Goal: Communication & Community: Answer question/provide support

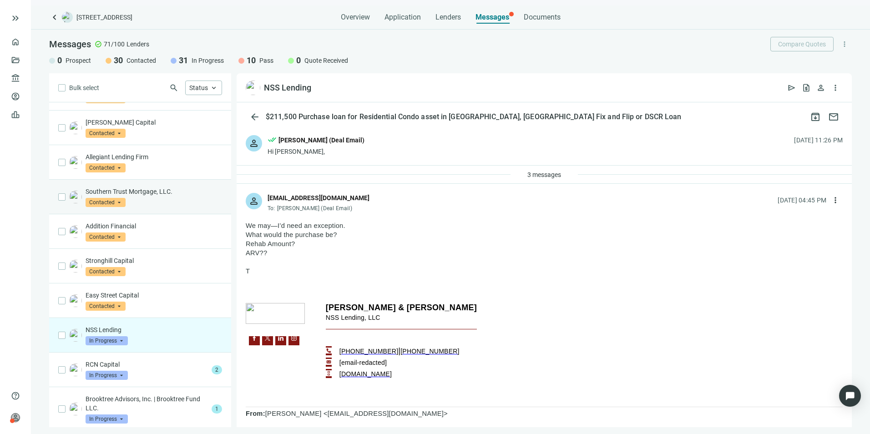
scroll to position [728, 0]
click at [133, 327] on div "NSS Lending In Progress arrow_drop_down" at bounding box center [154, 334] width 136 height 20
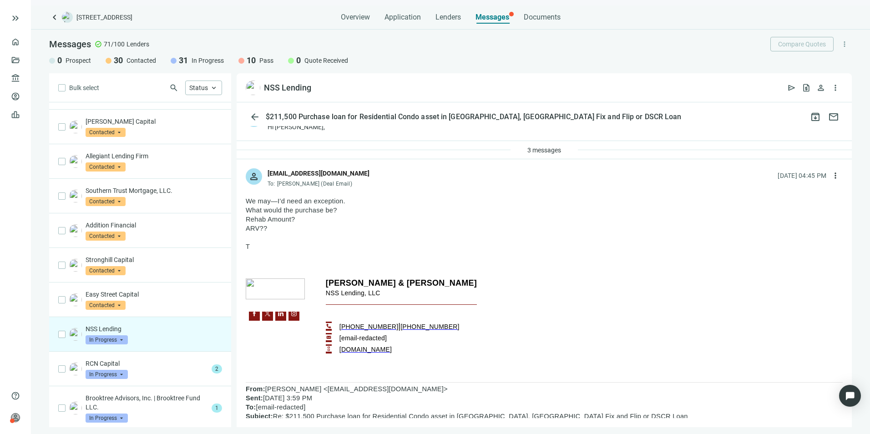
scroll to position [45, 0]
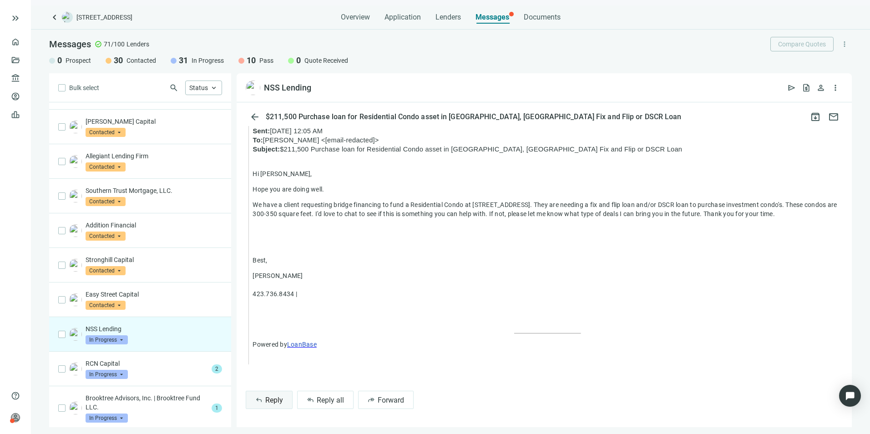
click at [259, 403] on span "reply" at bounding box center [258, 399] width 7 height 7
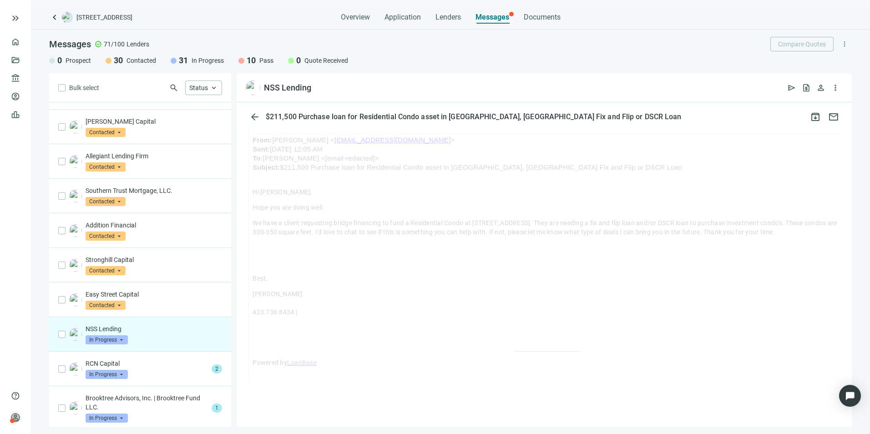
scroll to position [683, 0]
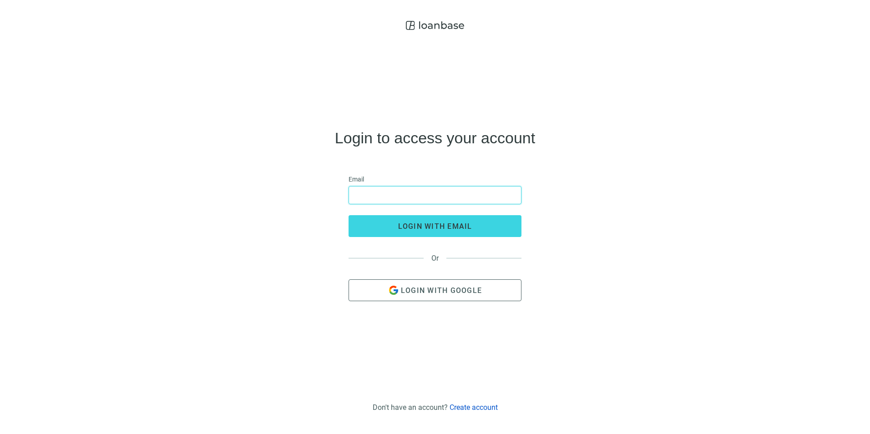
click at [393, 195] on input "email" at bounding box center [434, 194] width 161 height 17
type input "**********"
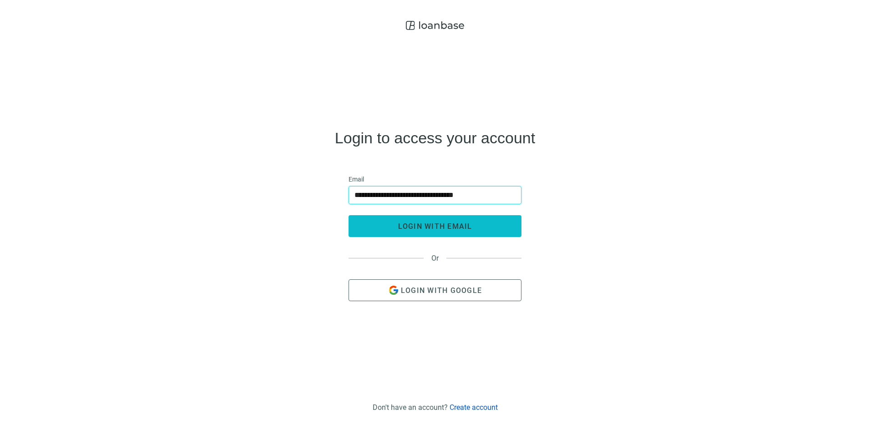
click at [398, 226] on button "login with email" at bounding box center [434, 226] width 173 height 22
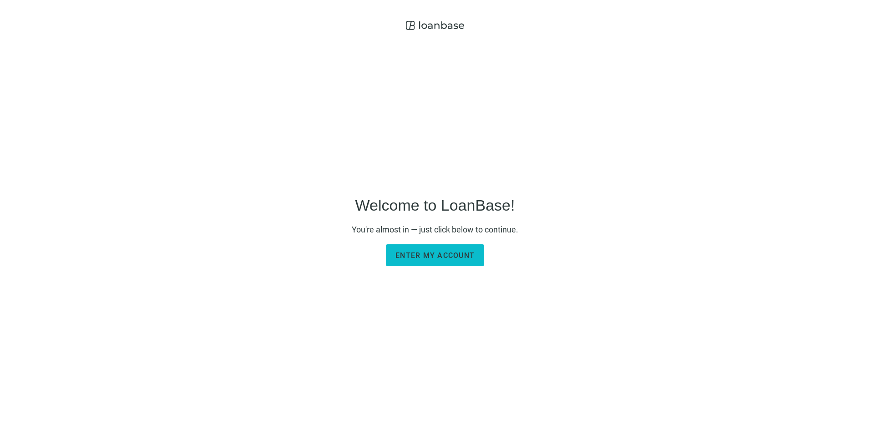
click at [430, 256] on span "Enter my account" at bounding box center [434, 255] width 79 height 9
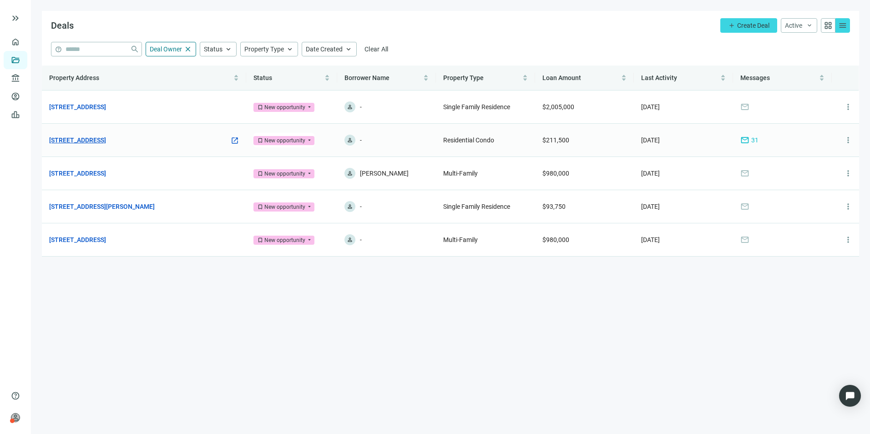
click at [99, 140] on link "[STREET_ADDRESS]" at bounding box center [77, 140] width 57 height 10
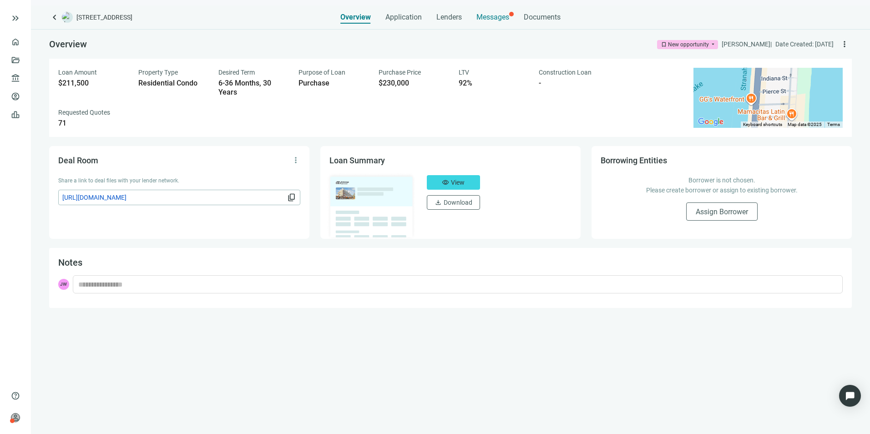
click at [491, 17] on span "Messages" at bounding box center [492, 17] width 33 height 9
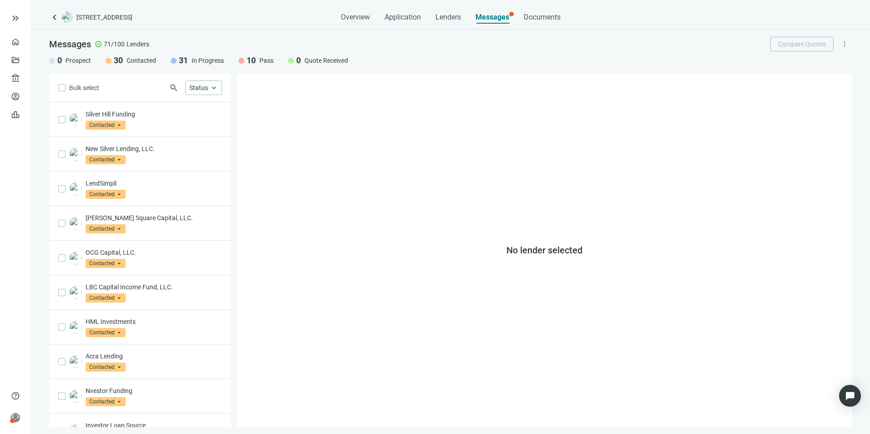
click at [495, 16] on span "Messages" at bounding box center [492, 17] width 34 height 9
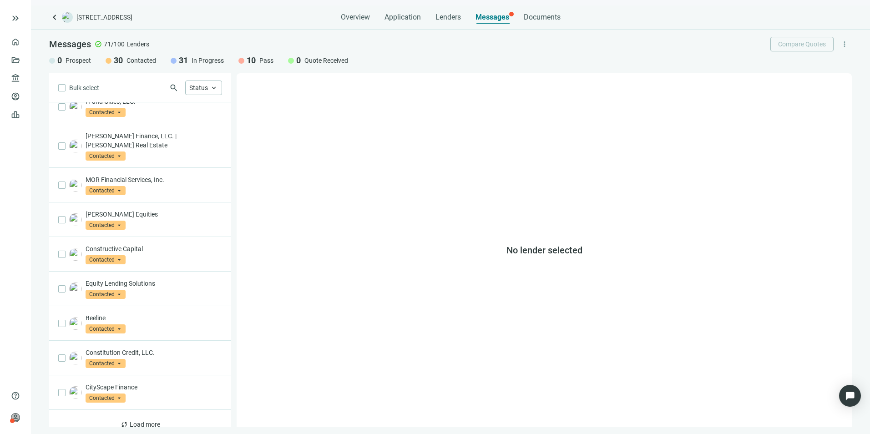
scroll to position [396, 0]
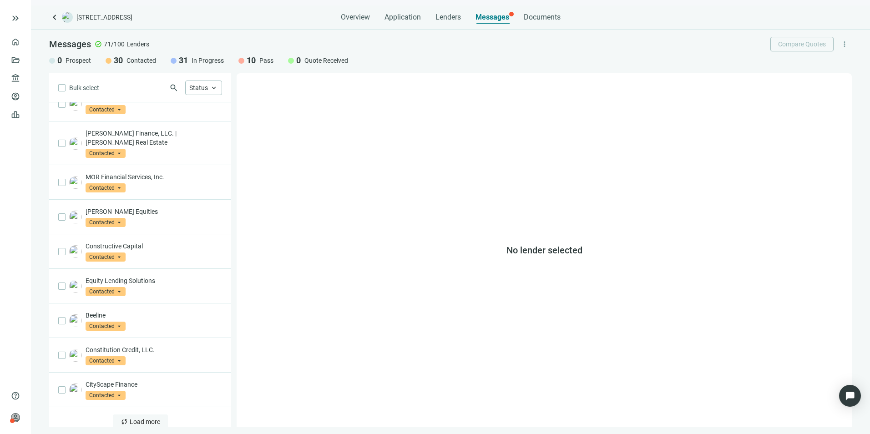
click at [138, 418] on span "Load more" at bounding box center [145, 421] width 30 height 7
click at [198, 88] on span "Status" at bounding box center [198, 87] width 19 height 7
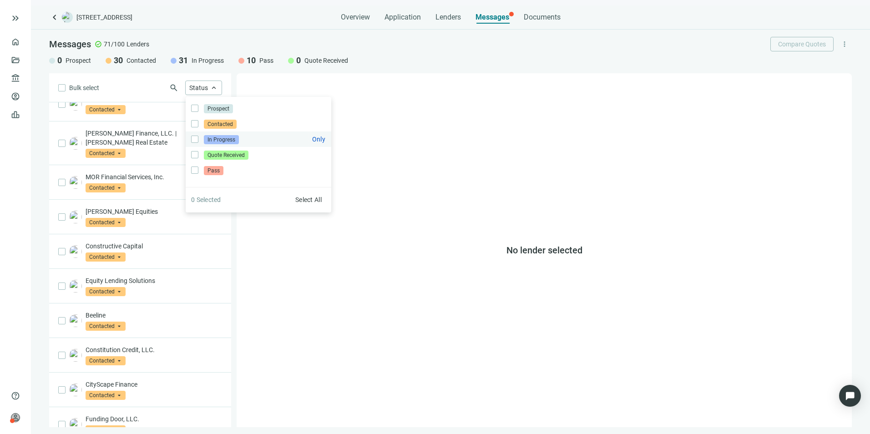
click at [232, 140] on span "In Progress" at bounding box center [221, 139] width 35 height 9
click at [404, 197] on div "No lender selected" at bounding box center [544, 250] width 615 height 354
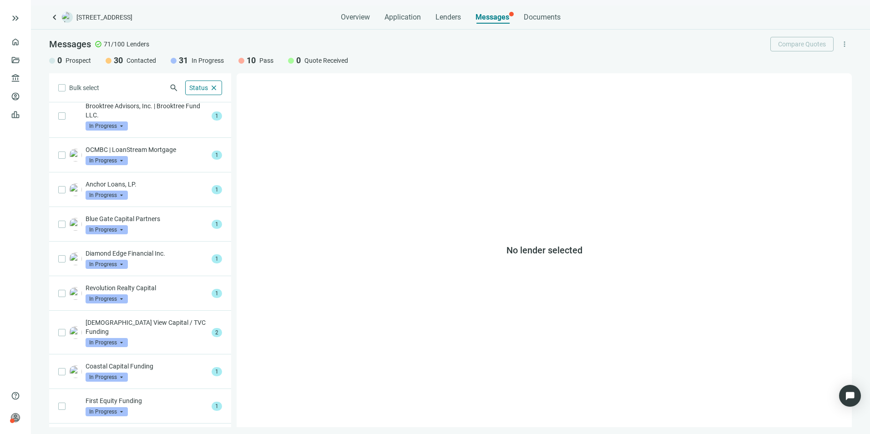
scroll to position [0, 0]
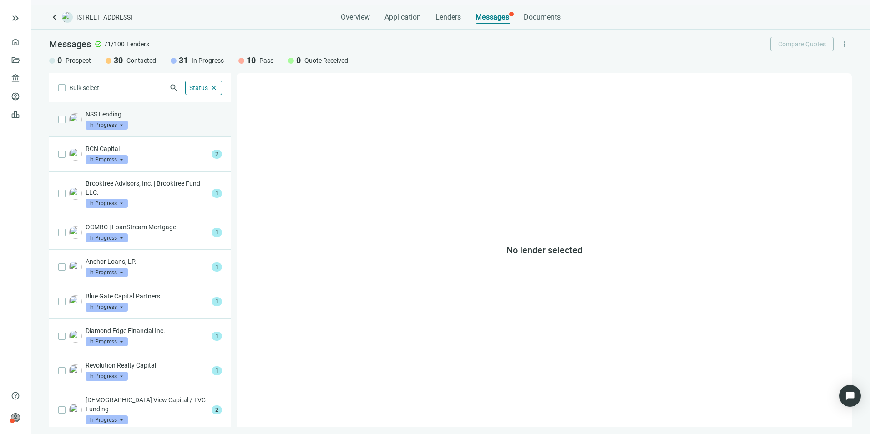
click at [142, 119] on div "NSS Lending In Progress arrow_drop_down" at bounding box center [154, 120] width 136 height 20
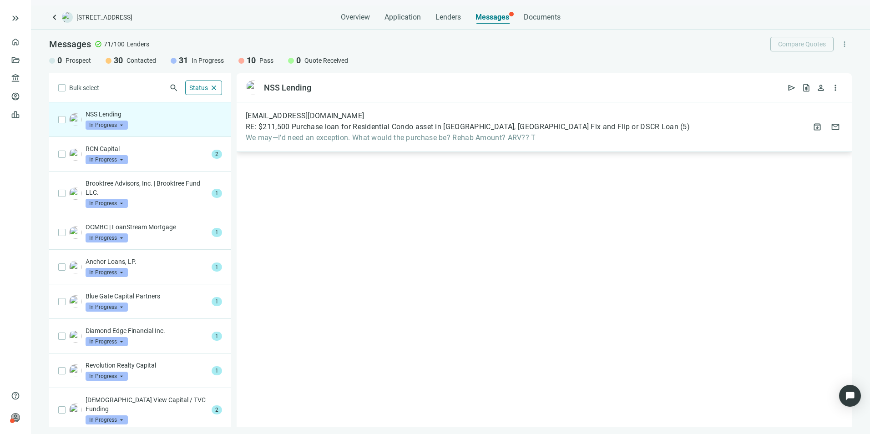
click at [403, 121] on div "[EMAIL_ADDRESS][DOMAIN_NAME] RE: $211,500 Purchase loan for Residential Condo a…" at bounding box center [468, 126] width 444 height 31
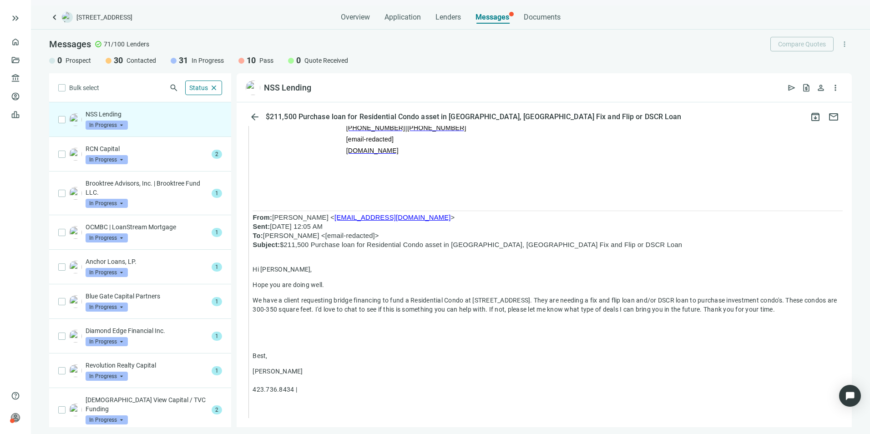
scroll to position [701, 0]
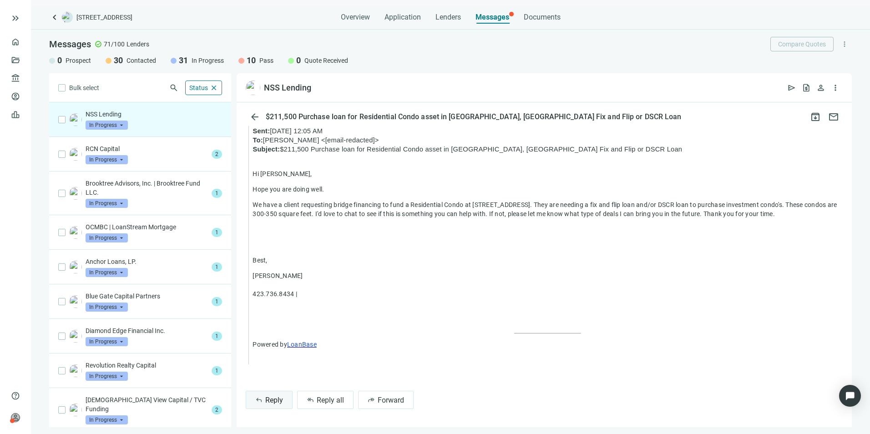
click at [280, 400] on span "Reply" at bounding box center [274, 400] width 18 height 9
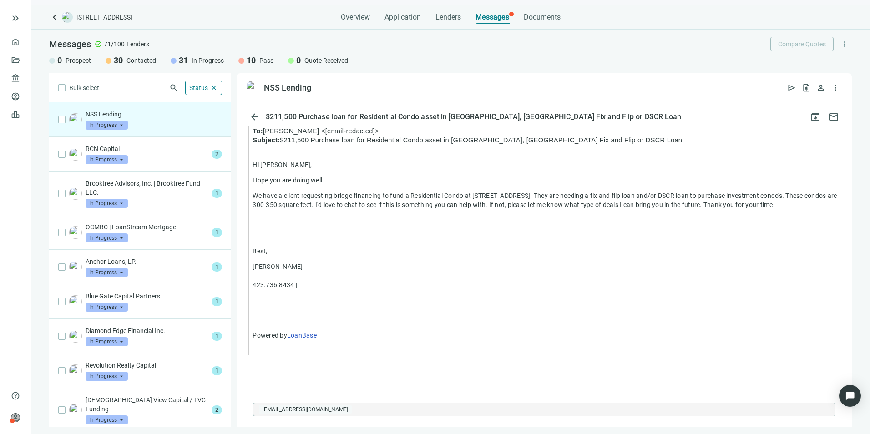
type textarea "**********"
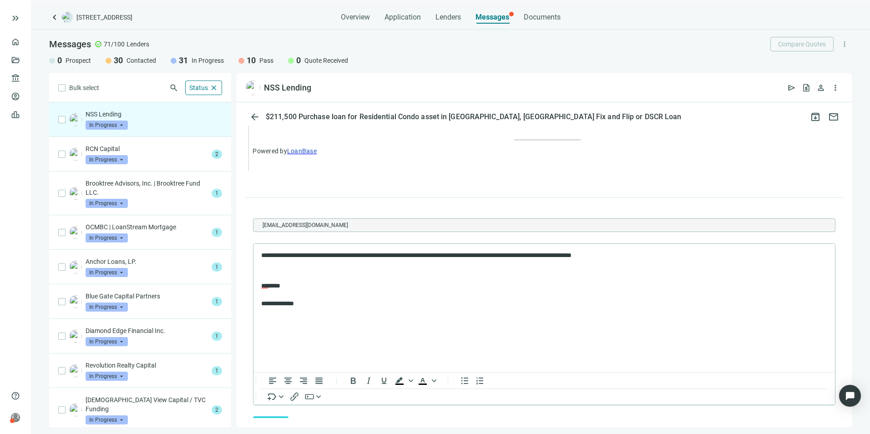
scroll to position [927, 0]
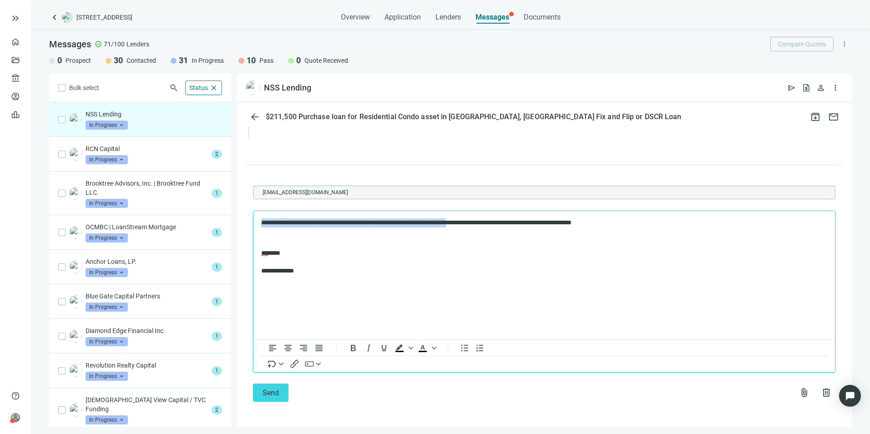
drag, startPoint x: 483, startPoint y: 223, endPoint x: 484, endPoint y: 433, distance: 210.6
click at [253, 223] on html "**********" at bounding box center [543, 247] width 581 height 72
click at [418, 222] on p "**********" at bounding box center [539, 222] width 557 height 9
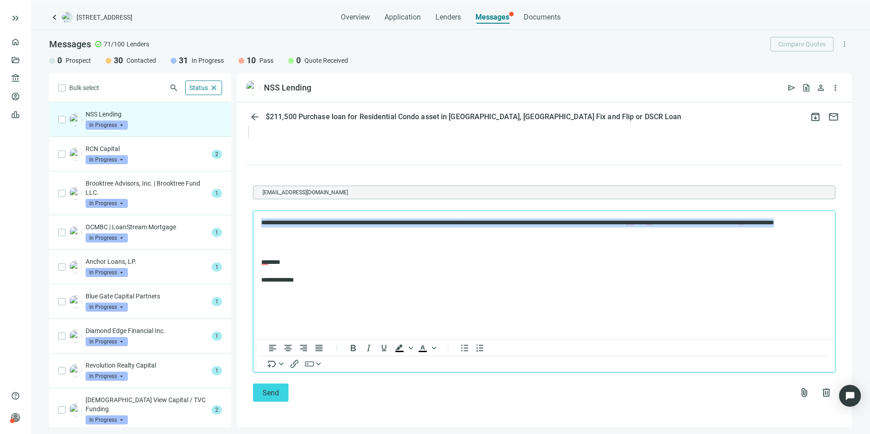
drag, startPoint x: 321, startPoint y: 229, endPoint x: 256, endPoint y: 214, distance: 66.4
click at [256, 214] on html "**********" at bounding box center [543, 251] width 581 height 81
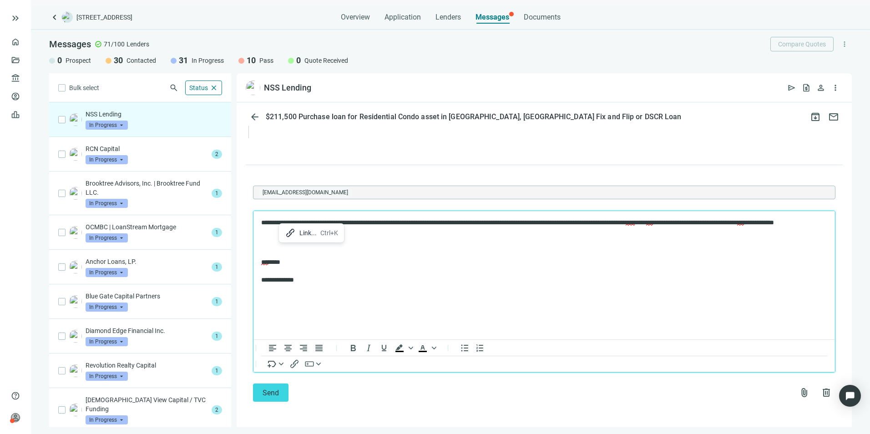
click at [377, 292] on html "**********" at bounding box center [543, 251] width 581 height 81
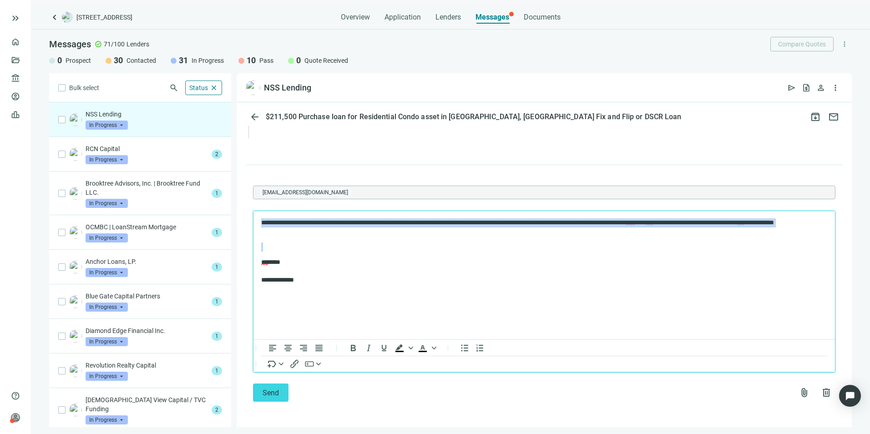
drag, startPoint x: 346, startPoint y: 237, endPoint x: 257, endPoint y: 217, distance: 90.9
click at [257, 217] on html "**********" at bounding box center [543, 251] width 581 height 81
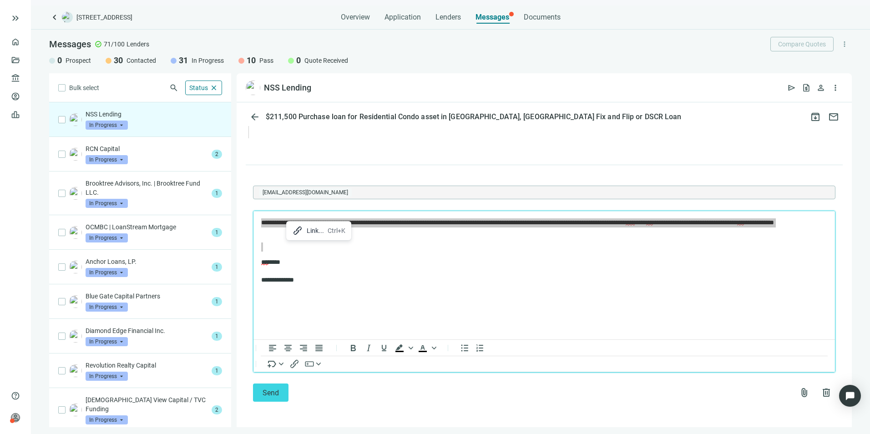
click at [304, 231] on div "Link... Ctrl+K" at bounding box center [318, 230] width 60 height 15
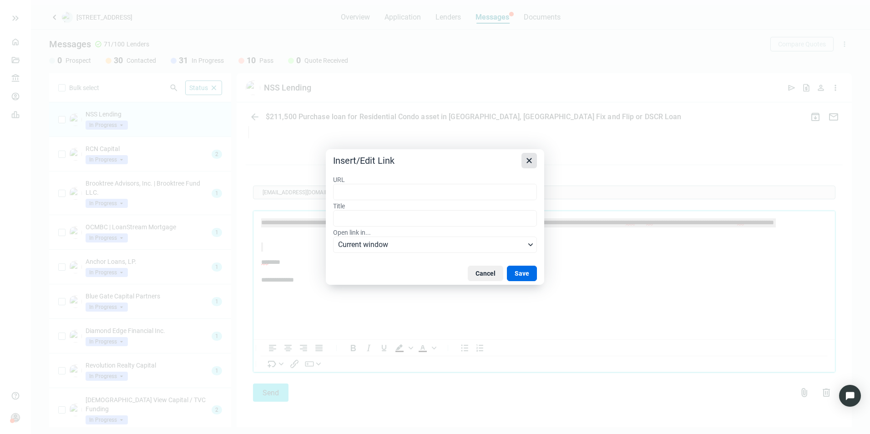
click at [530, 157] on icon "Close" at bounding box center [529, 160] width 11 height 11
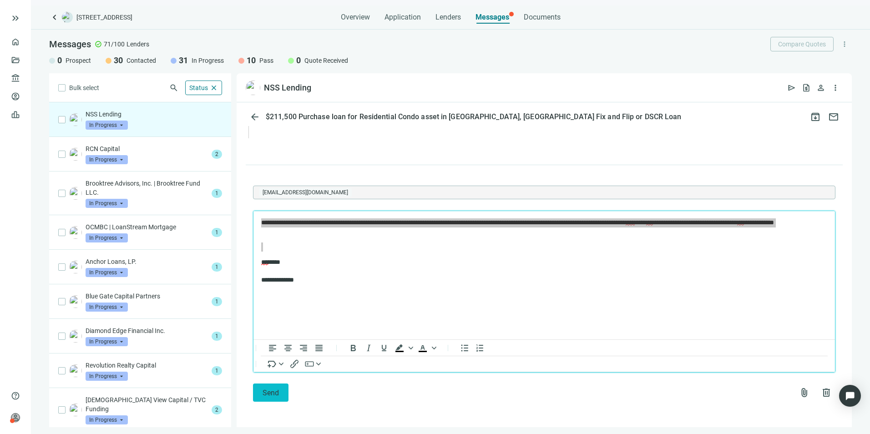
click at [272, 392] on span "Send" at bounding box center [270, 392] width 16 height 9
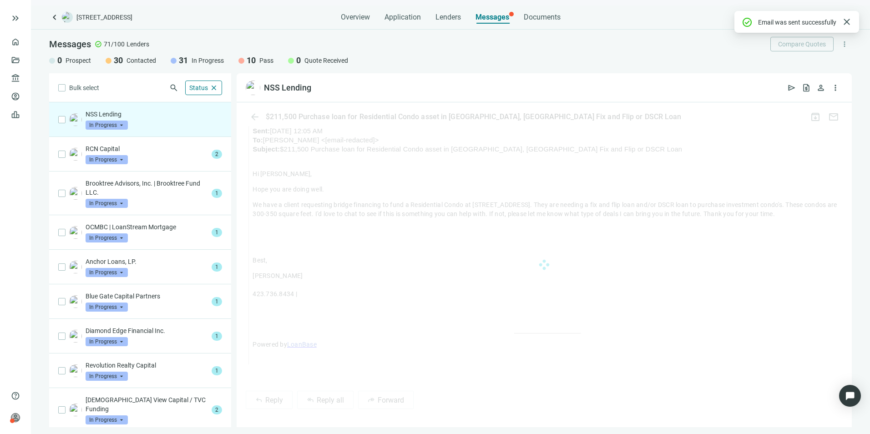
scroll to position [886, 0]
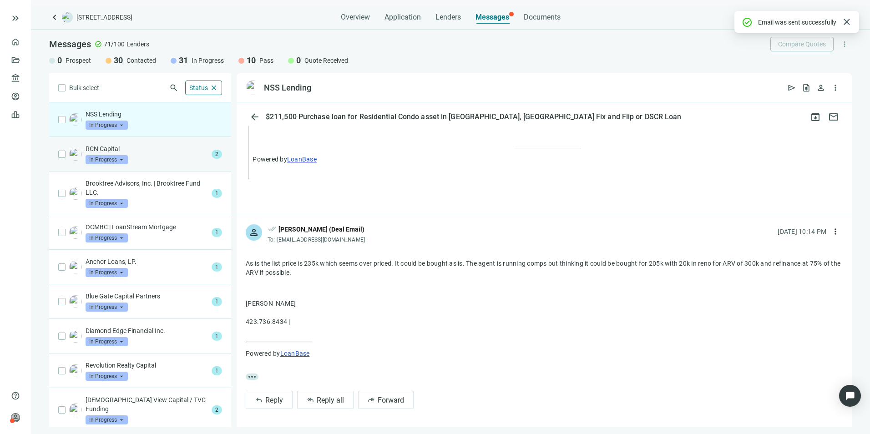
click at [141, 151] on p "RCN Capital" at bounding box center [147, 148] width 122 height 9
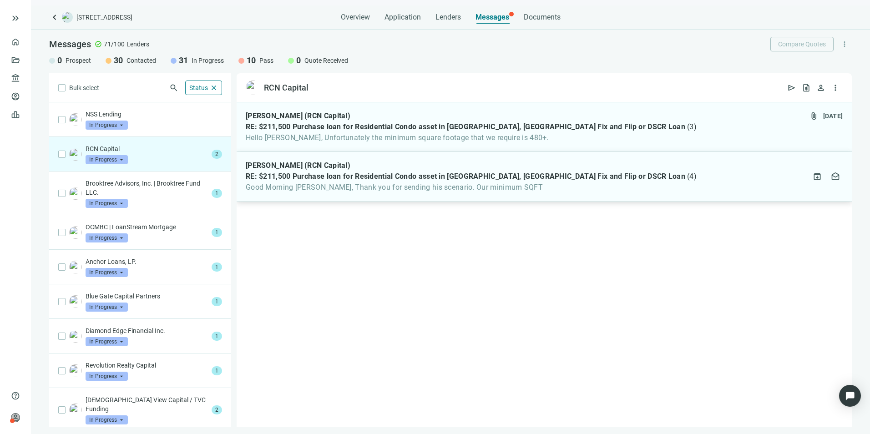
click at [467, 178] on span "RE: $211,500 Purchase loan for Residential Condo asset in [GEOGRAPHIC_DATA], [G…" at bounding box center [465, 176] width 439 height 9
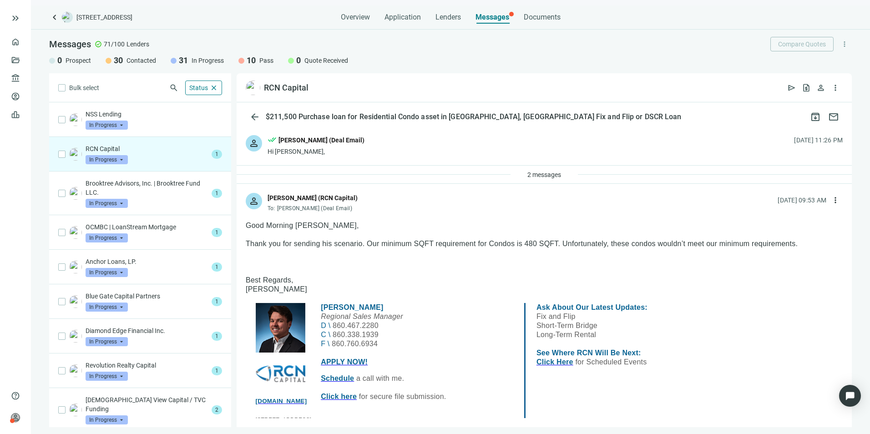
click at [121, 159] on span "In Progress" at bounding box center [107, 159] width 42 height 9
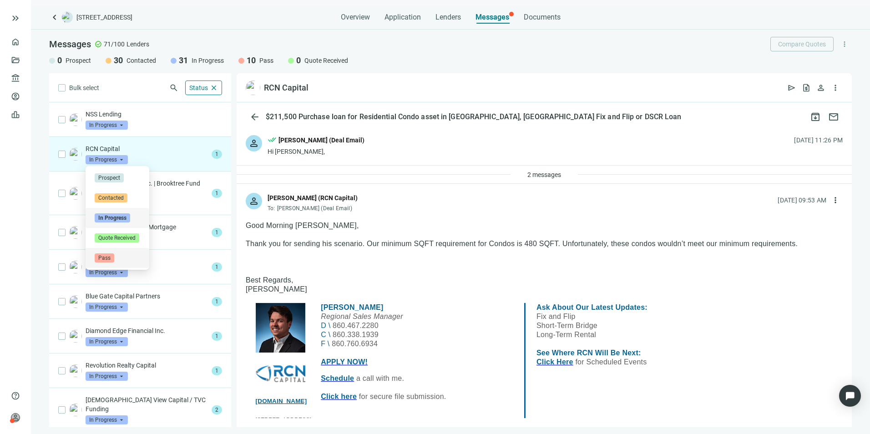
click at [106, 257] on span "Pass" at bounding box center [105, 257] width 20 height 9
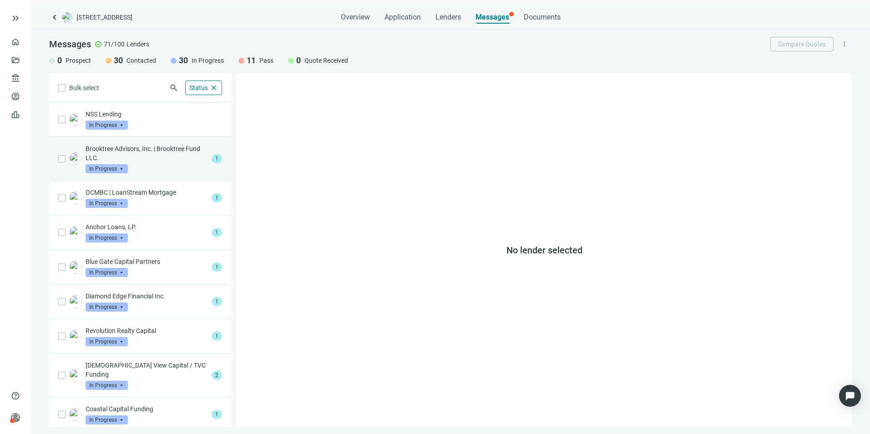
click at [121, 152] on p "Brooktree Advisors, Inc. | Brooktree Fund LLC." at bounding box center [147, 153] width 122 height 18
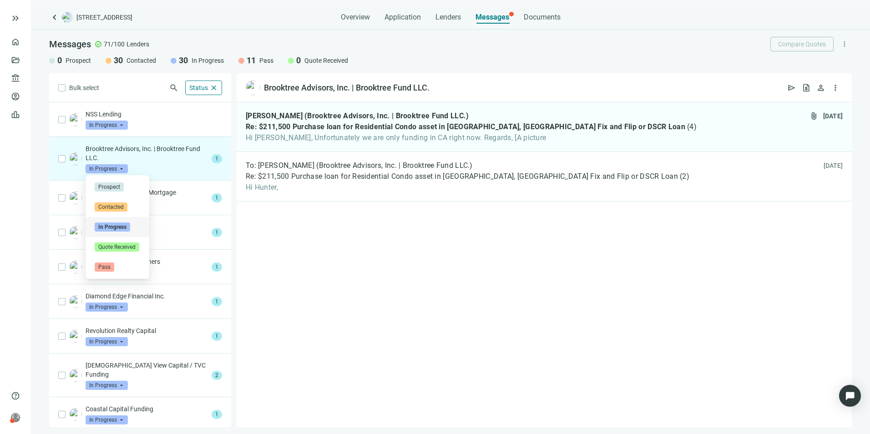
click at [121, 171] on span "In Progress" at bounding box center [107, 168] width 42 height 9
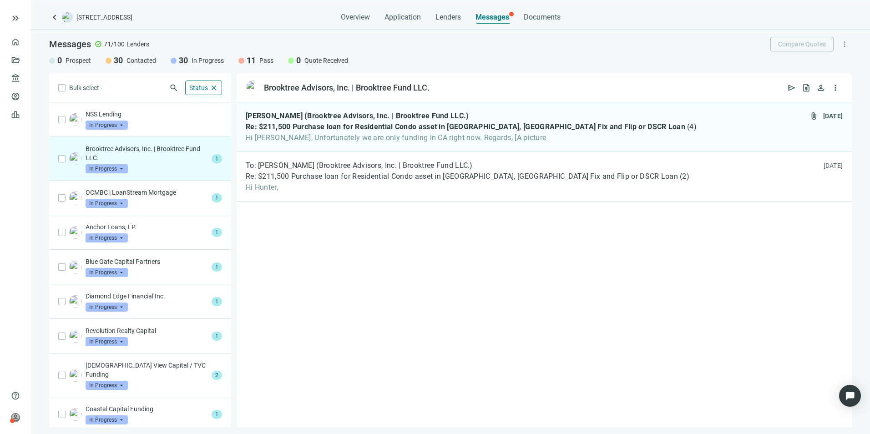
click at [164, 161] on p "Brooktree Advisors, Inc. | Brooktree Fund LLC." at bounding box center [147, 153] width 122 height 18
click at [380, 134] on span "Hi [PERSON_NAME], Unfortunately we are only funding in CA right now. Regards, […" at bounding box center [471, 137] width 451 height 9
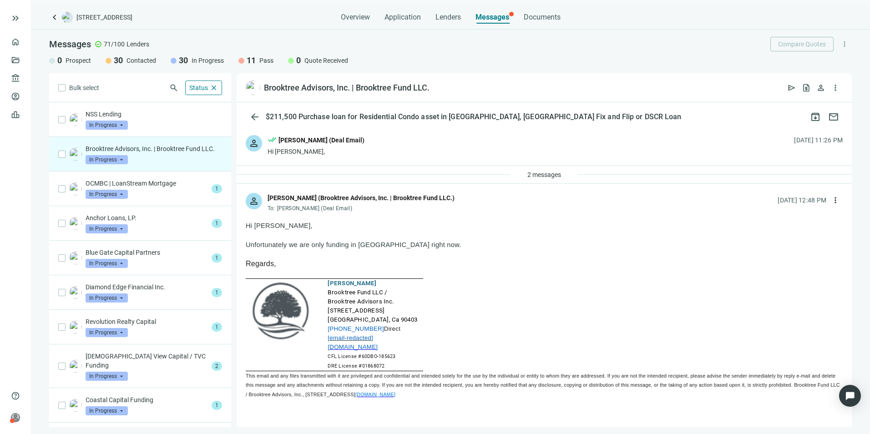
click at [126, 164] on span "In Progress" at bounding box center [107, 159] width 42 height 9
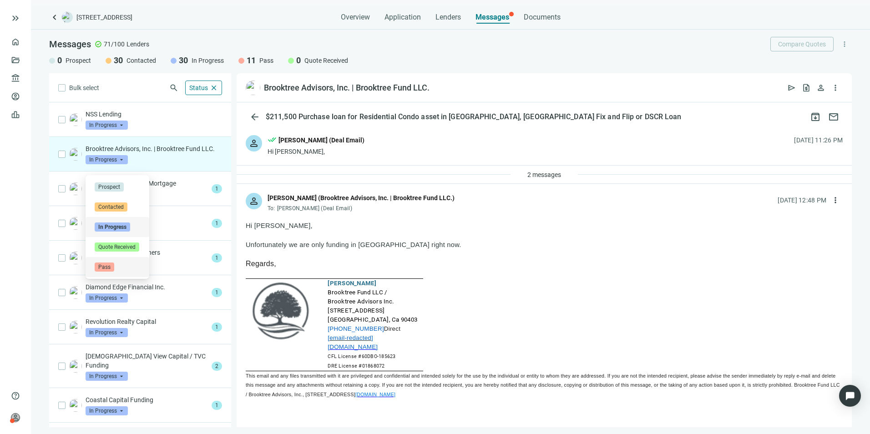
click at [101, 266] on span "Pass" at bounding box center [105, 266] width 20 height 9
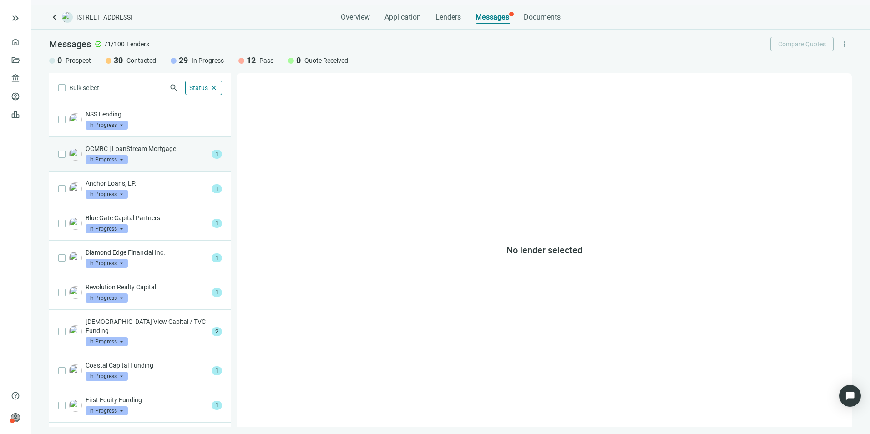
click at [165, 156] on div "OCMBC | LoanStream Mortgage In Progress arrow_drop_down" at bounding box center [147, 154] width 122 height 20
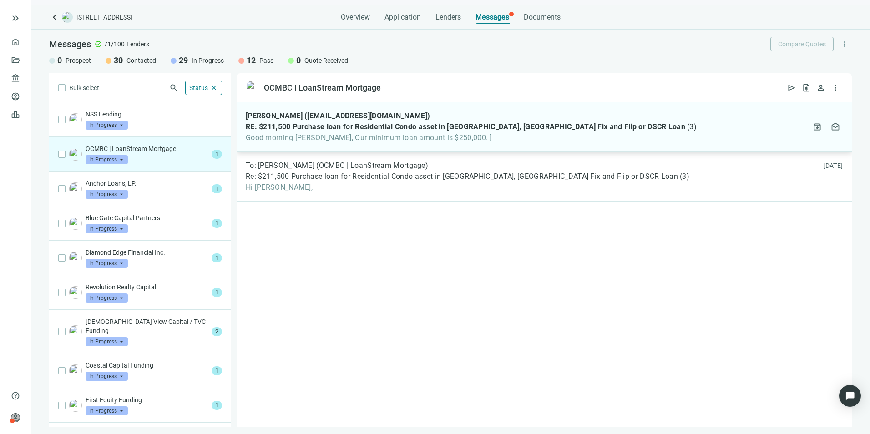
click at [444, 131] on span "RE: $211,500 Purchase loan for Residential Condo asset in [GEOGRAPHIC_DATA], [G…" at bounding box center [465, 126] width 439 height 9
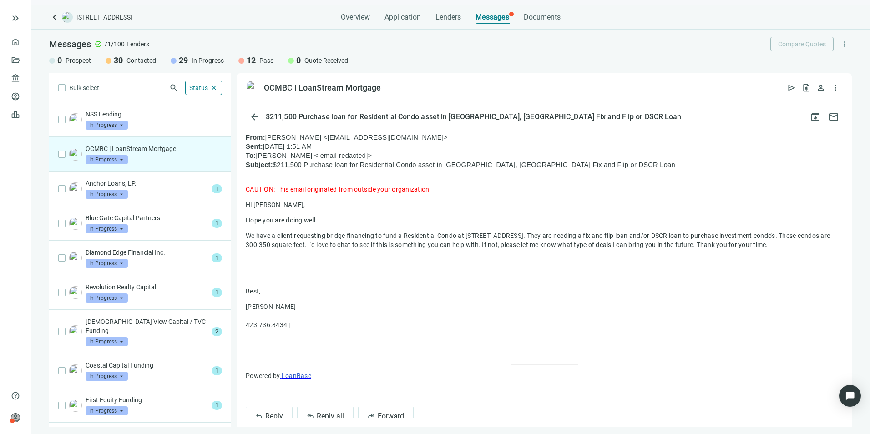
scroll to position [273, 0]
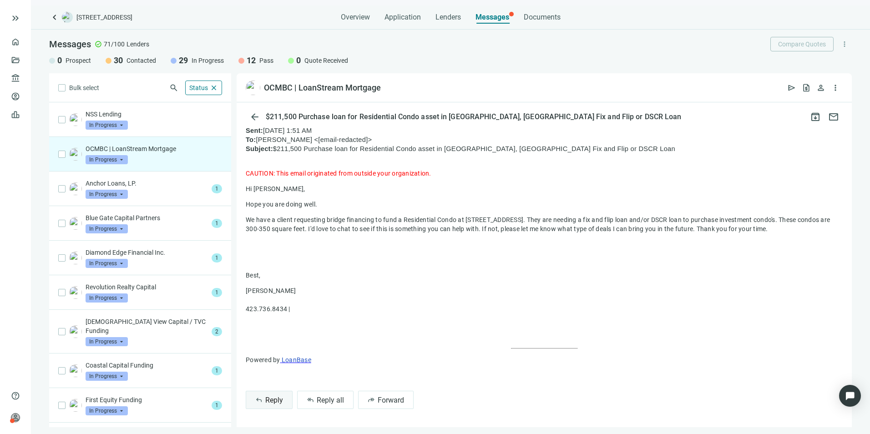
click at [274, 400] on span "Reply" at bounding box center [274, 400] width 18 height 9
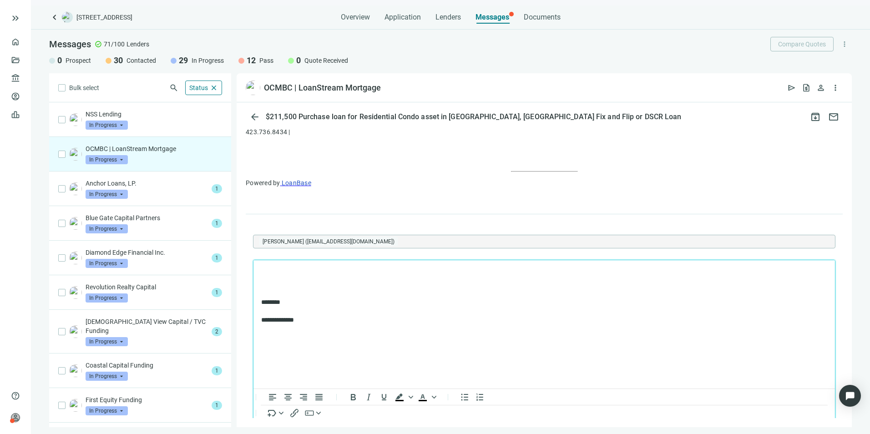
scroll to position [0, 0]
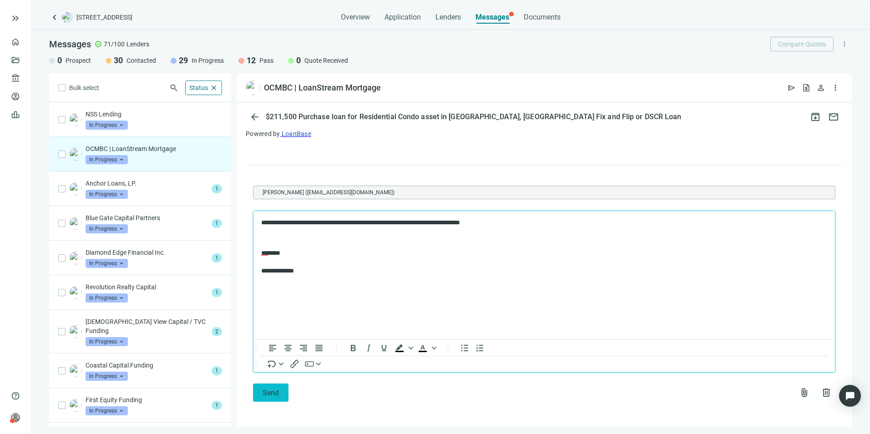
click at [277, 397] on button "Send" at bounding box center [270, 392] width 35 height 18
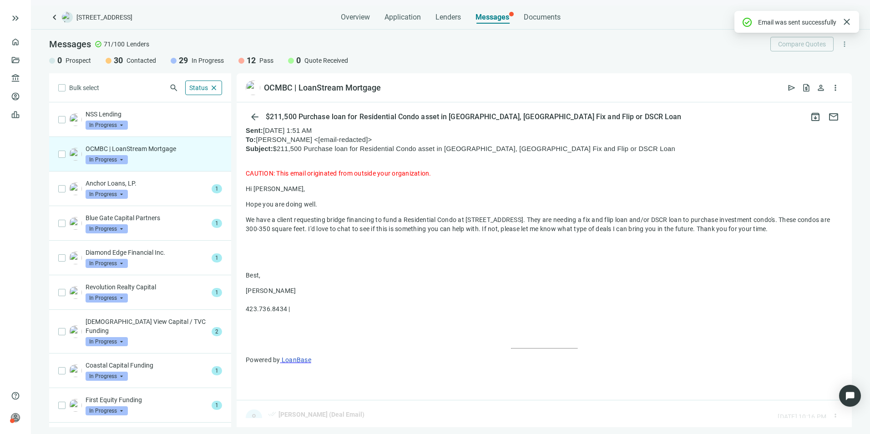
scroll to position [449, 0]
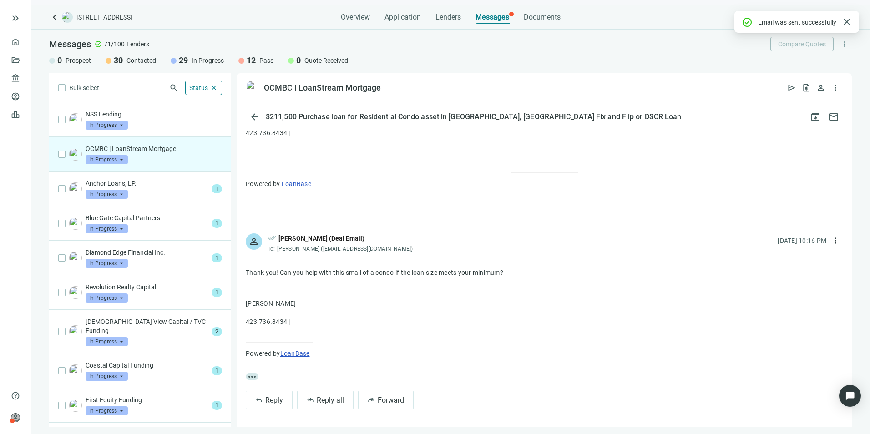
click at [124, 157] on span "In Progress" at bounding box center [107, 159] width 42 height 9
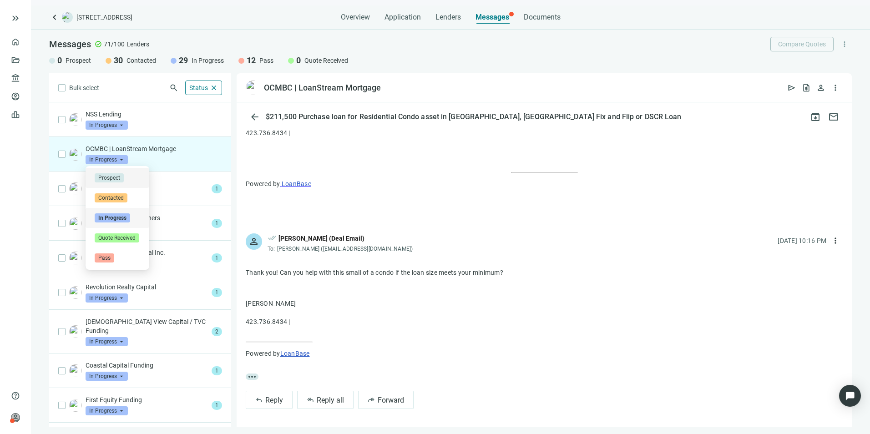
click at [118, 176] on span "Prospect" at bounding box center [109, 177] width 29 height 9
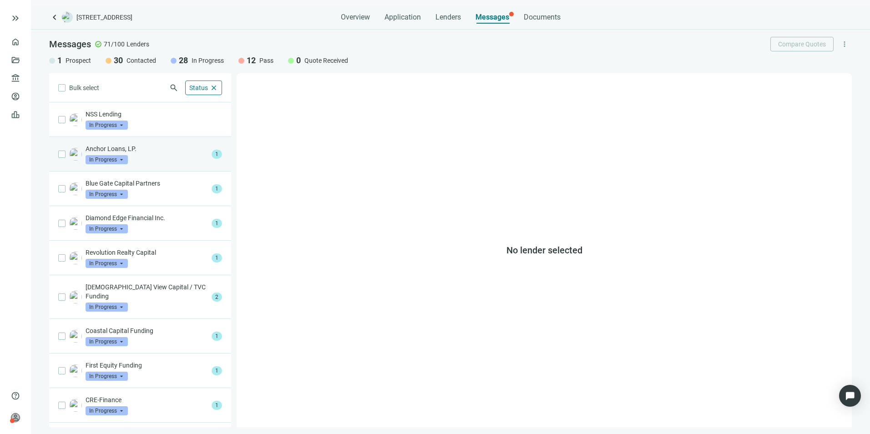
click at [182, 152] on p "Anchor Loans, LP." at bounding box center [147, 148] width 122 height 9
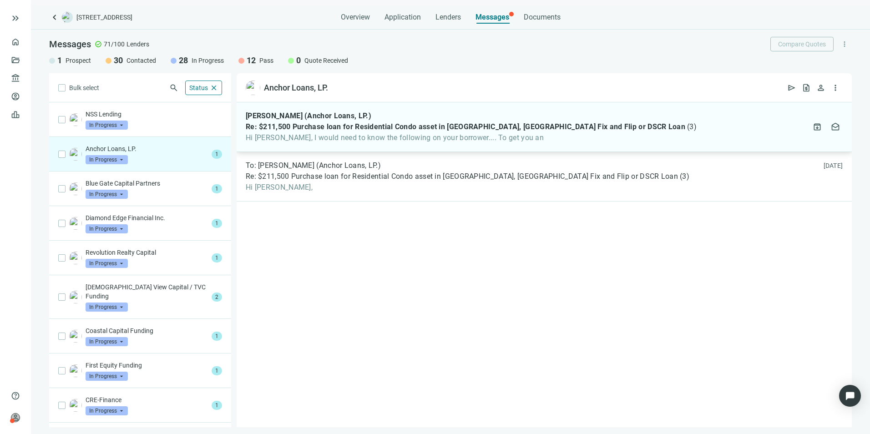
click at [382, 136] on span "Hi [PERSON_NAME], I would need to know the following on your borrower.... To ge…" at bounding box center [471, 137] width 451 height 9
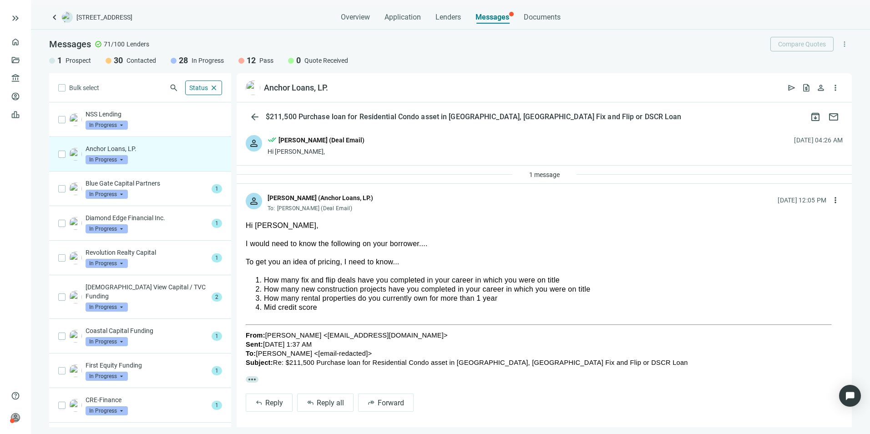
scroll to position [5, 0]
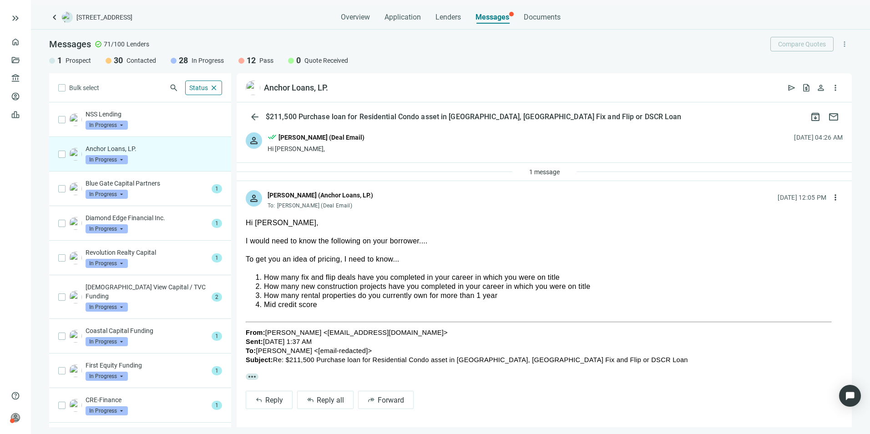
click at [255, 374] on span "more_horiz" at bounding box center [252, 376] width 13 height 6
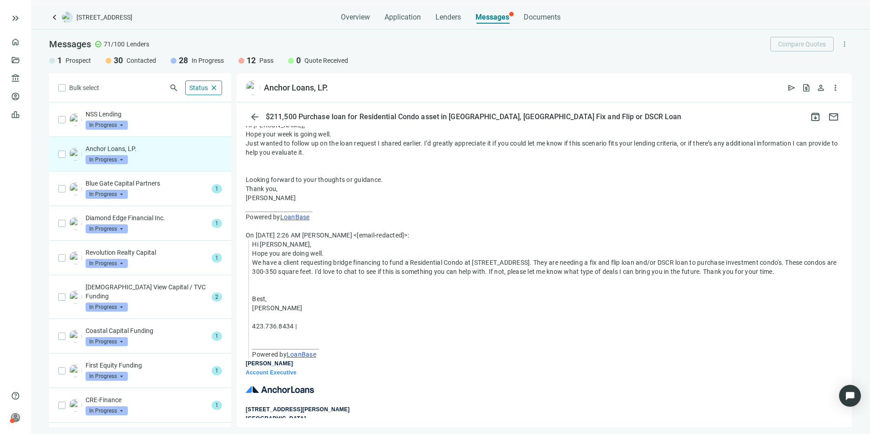
scroll to position [369, 0]
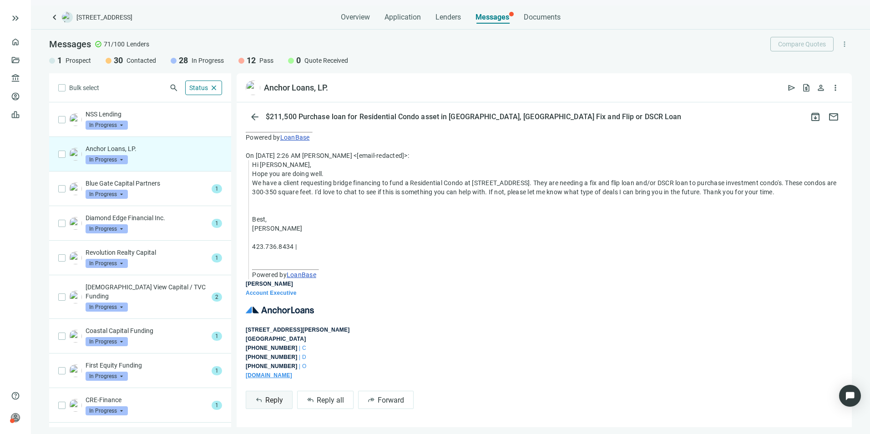
click at [271, 398] on span "Reply" at bounding box center [274, 400] width 18 height 9
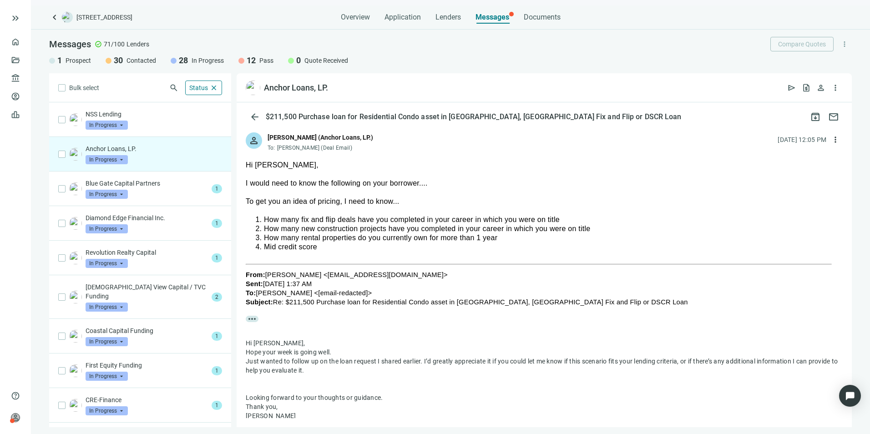
scroll to position [50, 0]
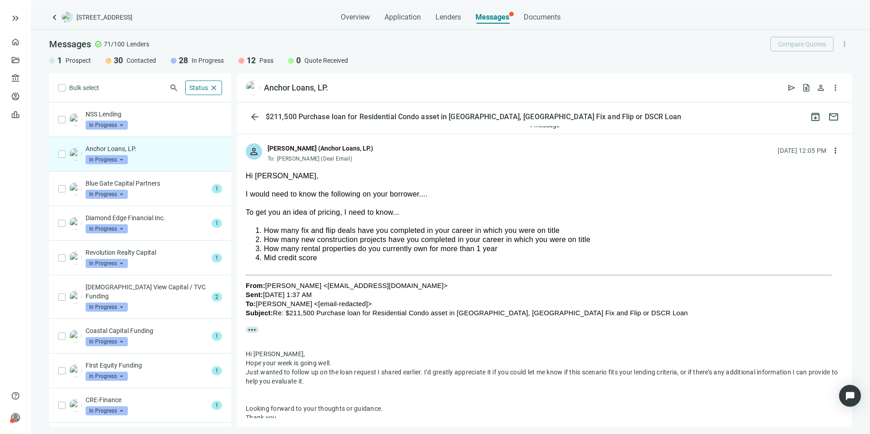
drag, startPoint x: 323, startPoint y: 253, endPoint x: 255, endPoint y: 228, distance: 73.1
click at [255, 228] on ol "How many fix and flip deals have you completed in your career in which you were…" at bounding box center [544, 244] width 597 height 36
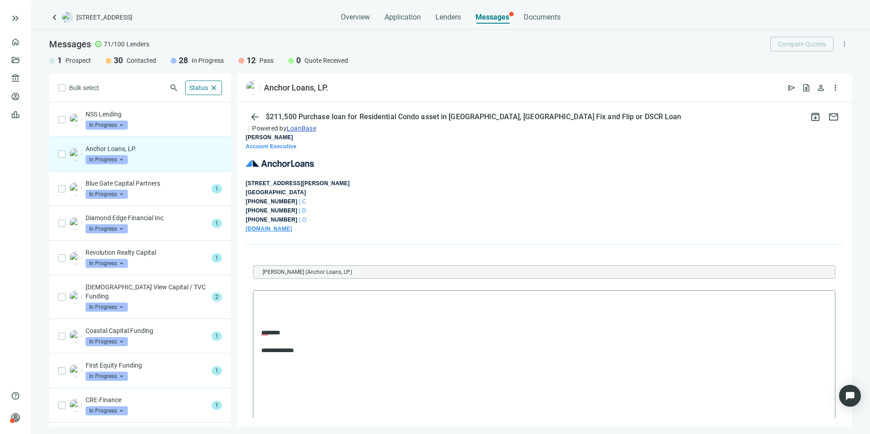
scroll to position [595, 0]
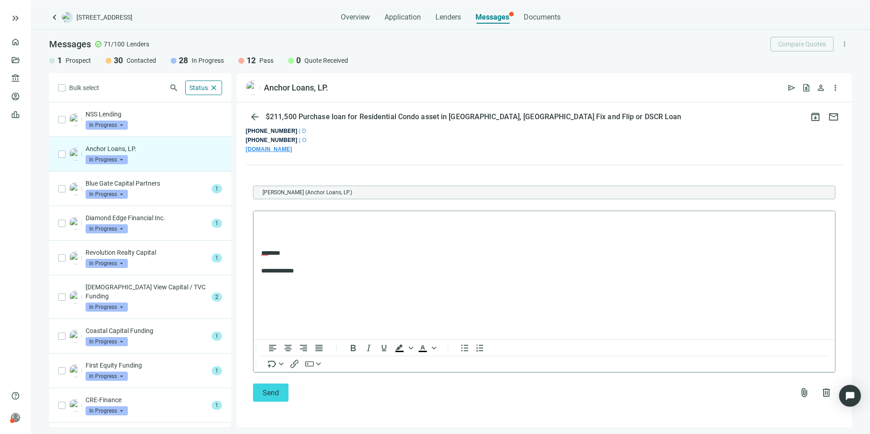
click at [297, 236] on p "Rich Text Area. Press ALT-0 for help." at bounding box center [544, 238] width 566 height 9
click at [520, 282] on html "**********" at bounding box center [543, 247] width 581 height 72
click at [821, 388] on span "delete" at bounding box center [826, 392] width 11 height 11
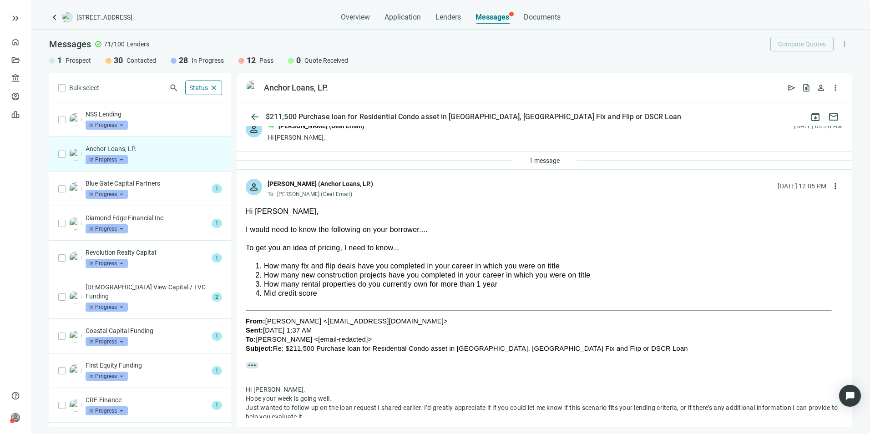
scroll to position [0, 0]
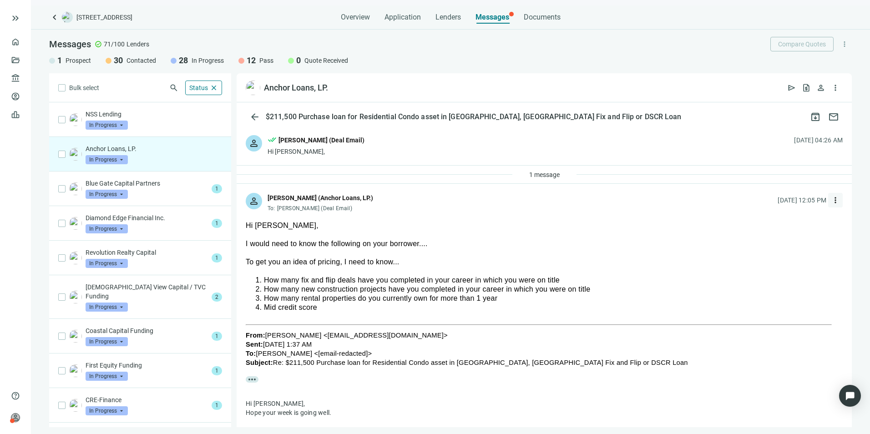
click at [831, 198] on span "more_vert" at bounding box center [835, 200] width 9 height 9
click at [771, 222] on span "Reply" at bounding box center [767, 220] width 15 height 7
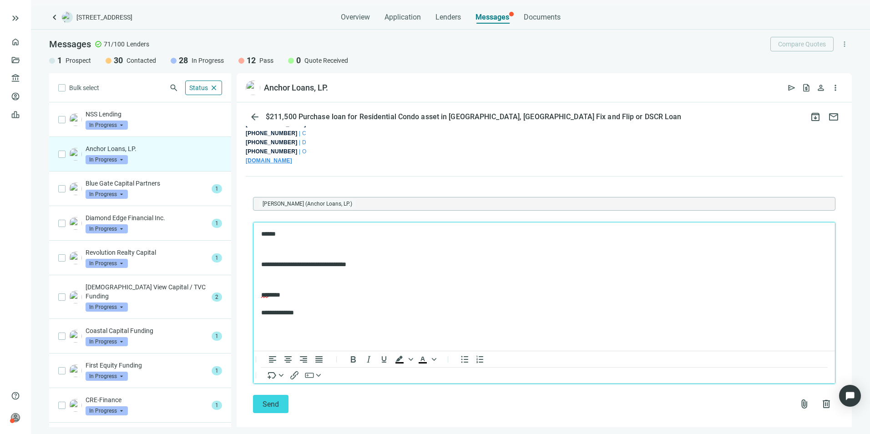
scroll to position [595, 0]
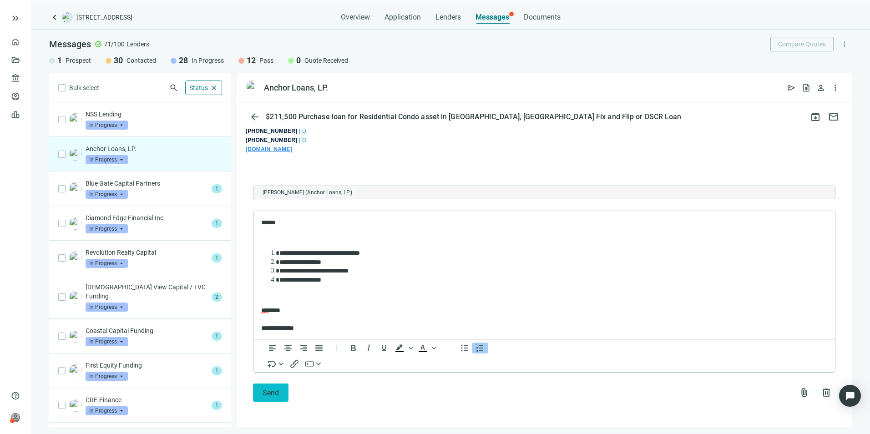
click at [275, 388] on span "Send" at bounding box center [270, 392] width 16 height 9
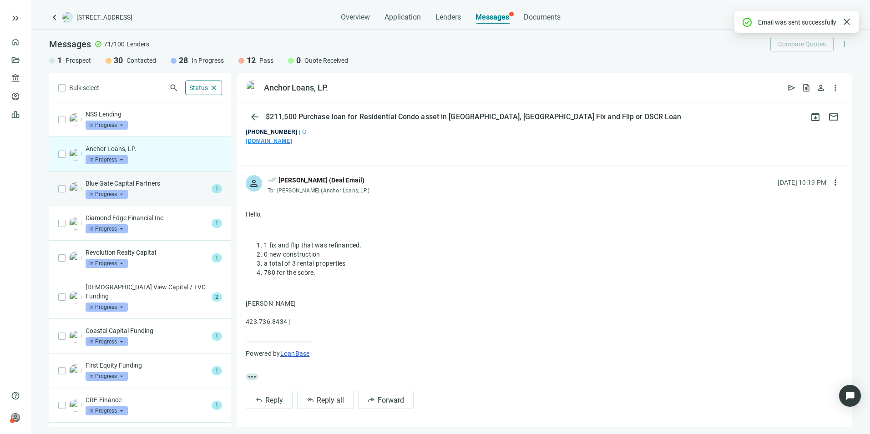
click at [142, 187] on p "Blue Gate Capital Partners" at bounding box center [147, 183] width 122 height 9
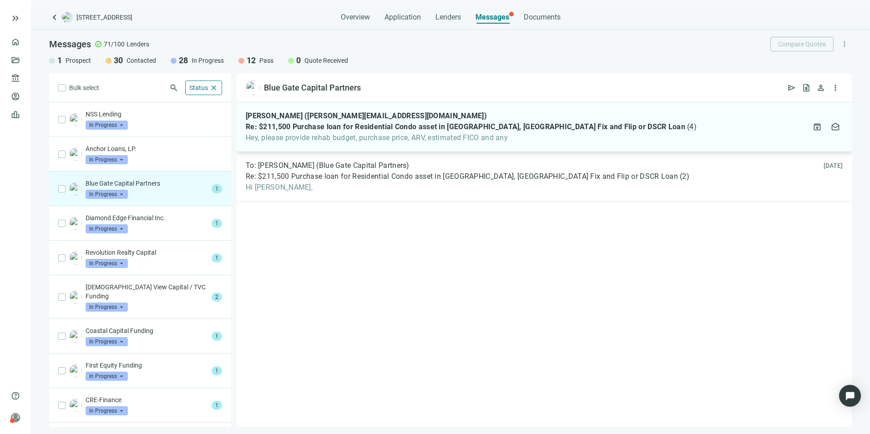
click at [437, 134] on span "Hey, please provide rehab budget, purchase price, ARV, estimated FICO and any" at bounding box center [471, 137] width 451 height 9
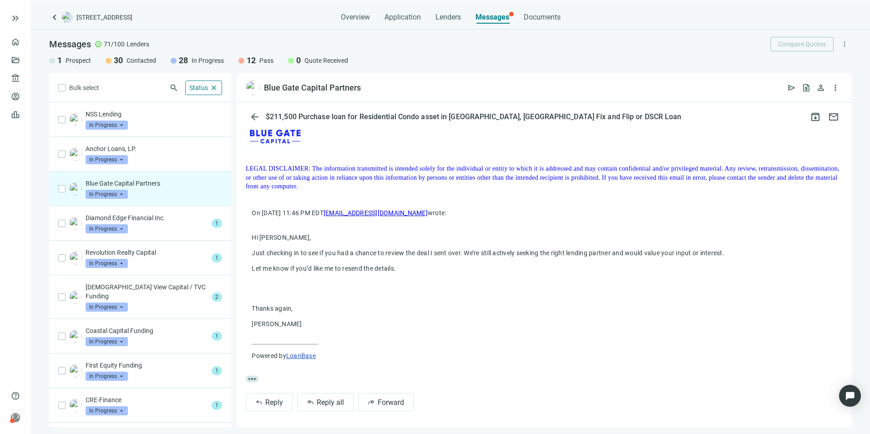
scroll to position [238, 0]
click at [268, 395] on button "reply Reply" at bounding box center [269, 400] width 47 height 18
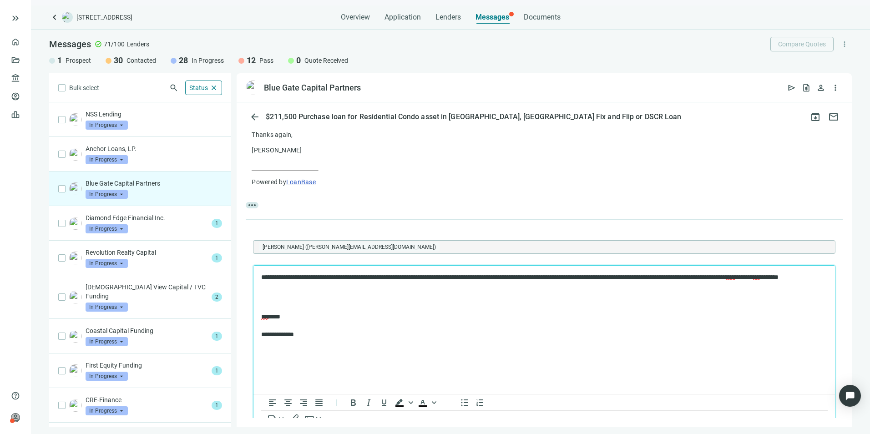
scroll to position [464, 0]
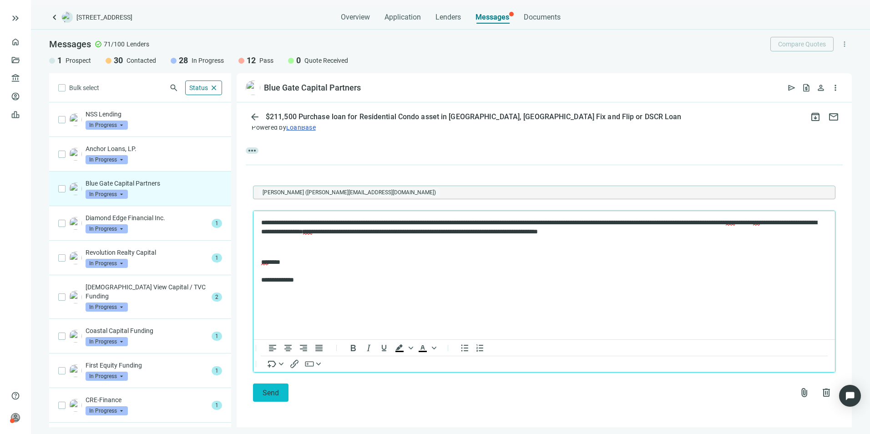
click at [281, 389] on button "Send" at bounding box center [270, 392] width 35 height 18
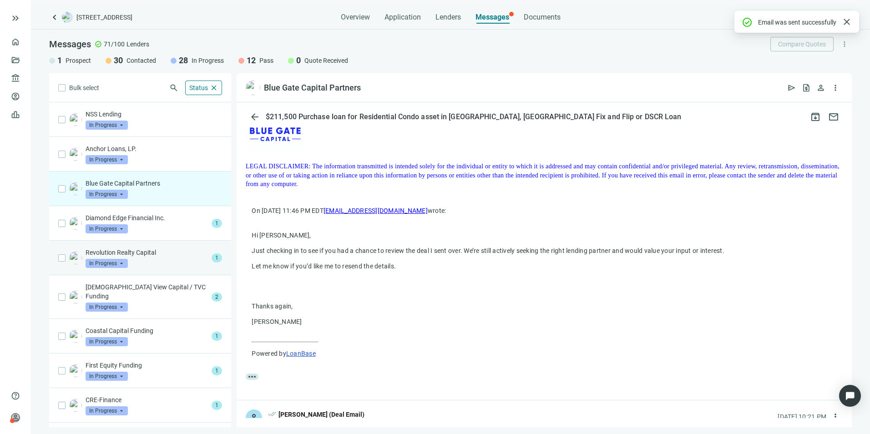
scroll to position [423, 0]
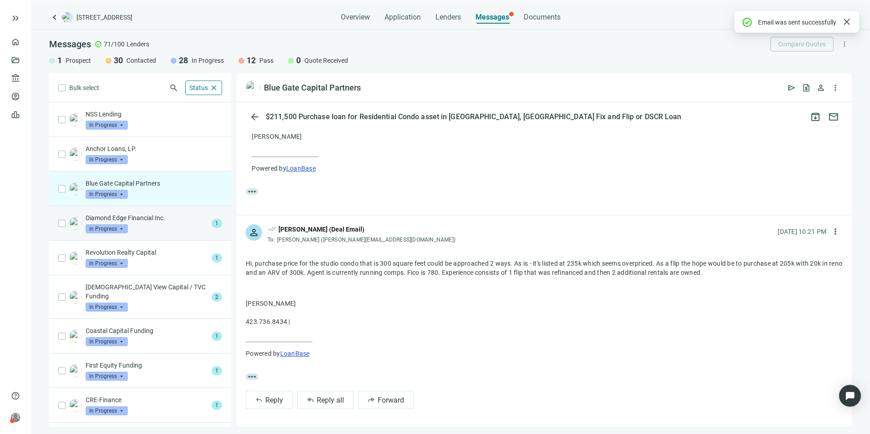
click at [156, 219] on p "Diamond Edge Financial Inc." at bounding box center [147, 217] width 122 height 9
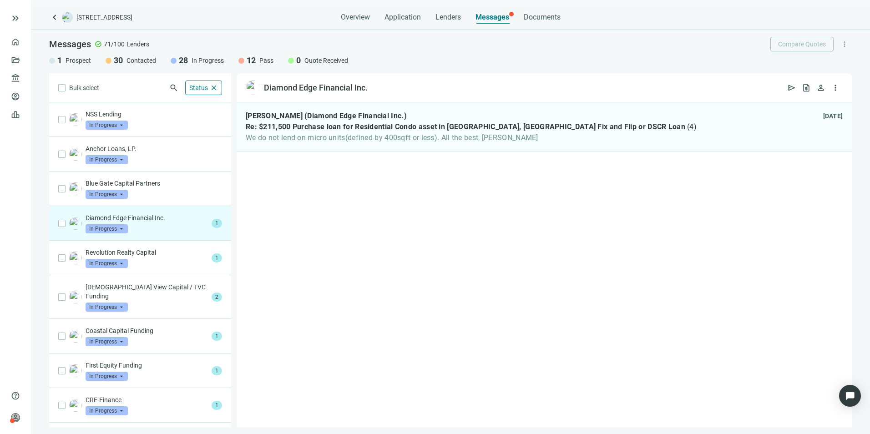
click at [125, 227] on span "In Progress" at bounding box center [107, 228] width 42 height 9
click at [101, 331] on span "Pass" at bounding box center [105, 327] width 20 height 9
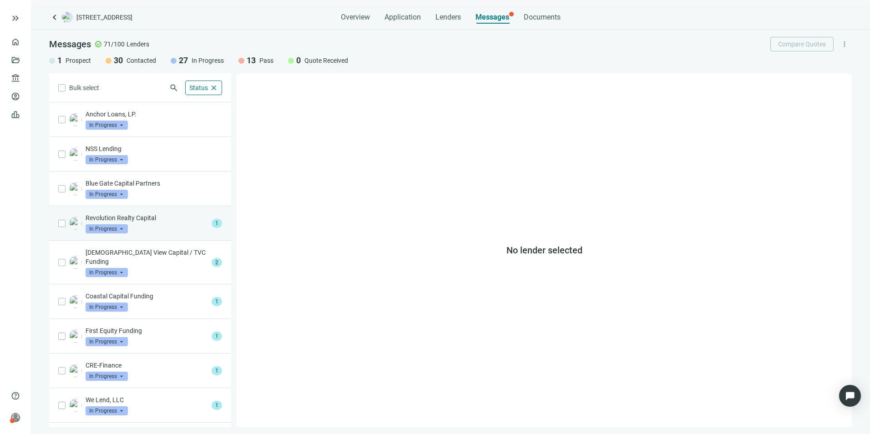
click at [168, 222] on p "Revolution Realty Capital" at bounding box center [147, 217] width 122 height 9
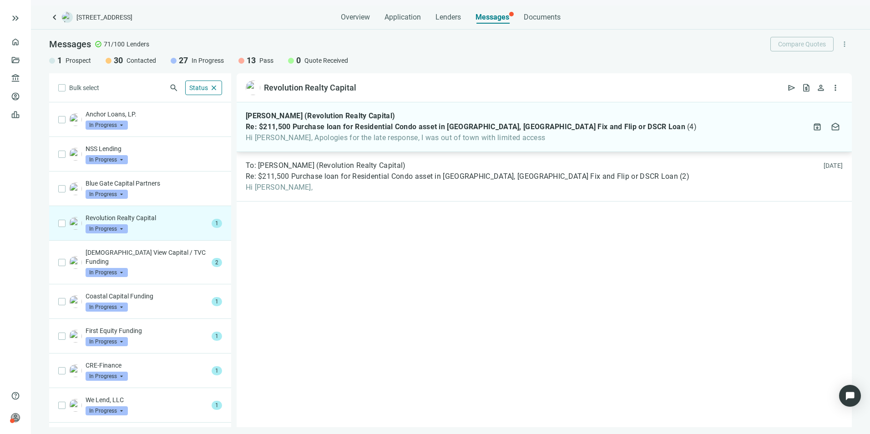
click at [368, 134] on span "Hi [PERSON_NAME], Apologies for the late response, I was out of town with limit…" at bounding box center [471, 137] width 451 height 9
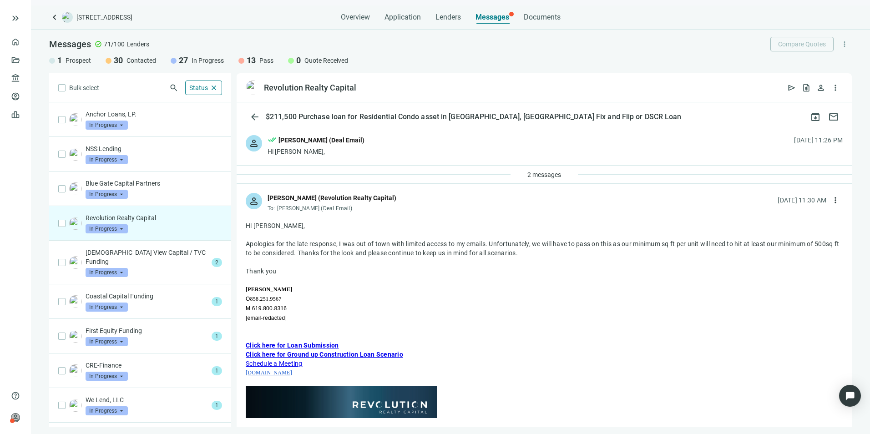
click at [123, 227] on span "In Progress" at bounding box center [107, 228] width 42 height 9
click at [102, 326] on span "Pass" at bounding box center [105, 327] width 20 height 9
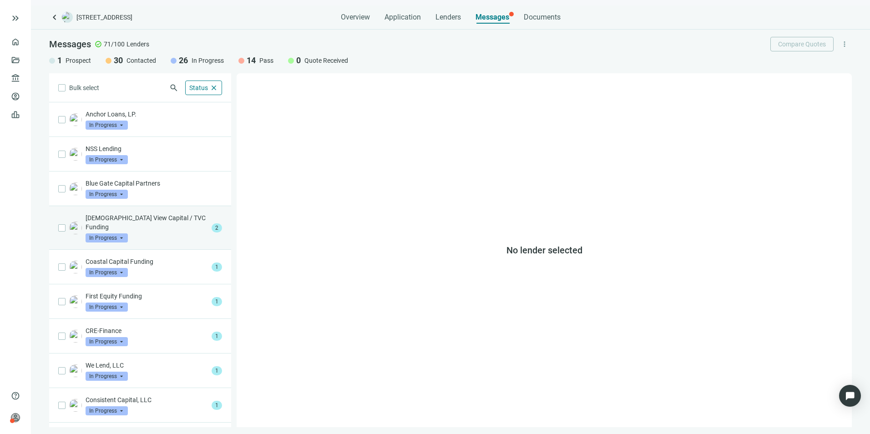
click at [151, 219] on p "[DEMOGRAPHIC_DATA] View Capital / TVC Funding" at bounding box center [147, 222] width 122 height 18
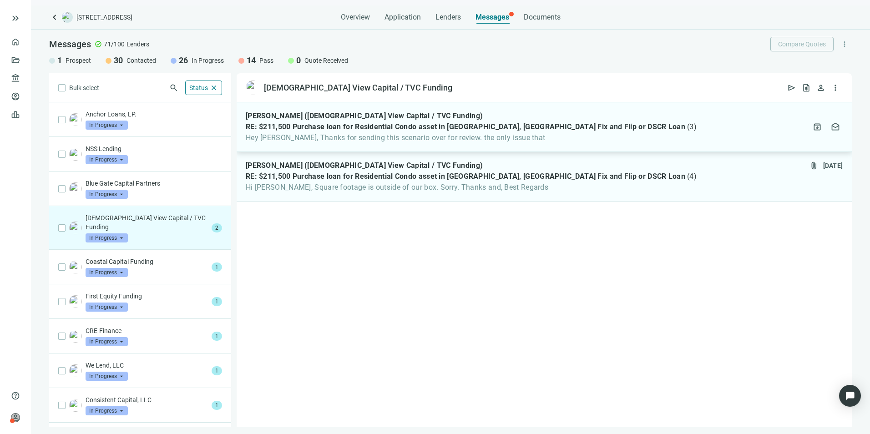
click at [424, 129] on span "RE: $211,500 Purchase loan for Residential Condo asset in [GEOGRAPHIC_DATA], [G…" at bounding box center [465, 126] width 439 height 9
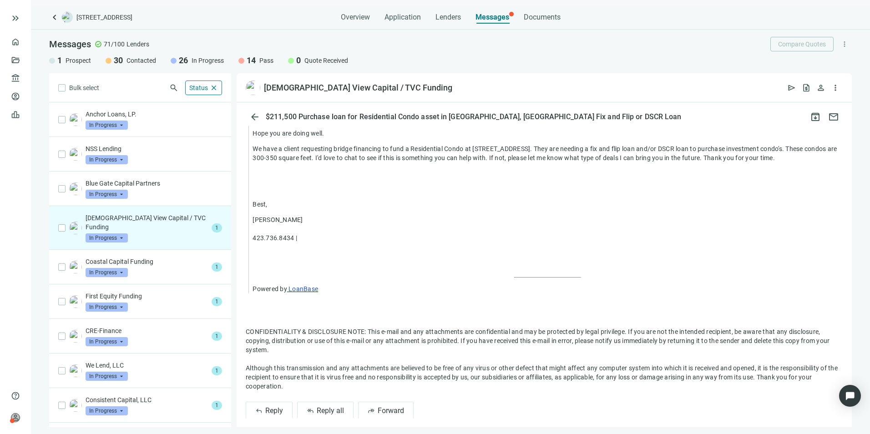
scroll to position [622, 0]
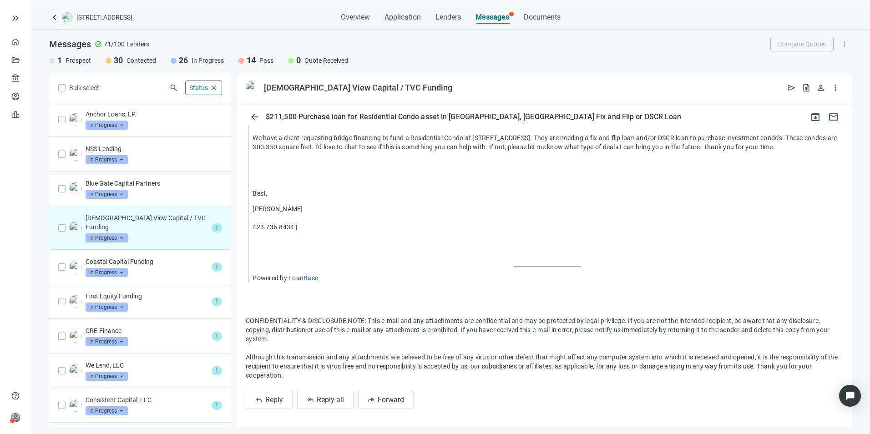
click at [148, 226] on div "[DEMOGRAPHIC_DATA] View Capital / TVC Funding In Progress arrow_drop_down" at bounding box center [147, 227] width 122 height 29
click at [150, 223] on div "[DEMOGRAPHIC_DATA] View Capital / TVC Funding In Progress arrow_drop_down" at bounding box center [147, 227] width 122 height 29
click at [249, 114] on button "arrow_back" at bounding box center [255, 117] width 18 height 18
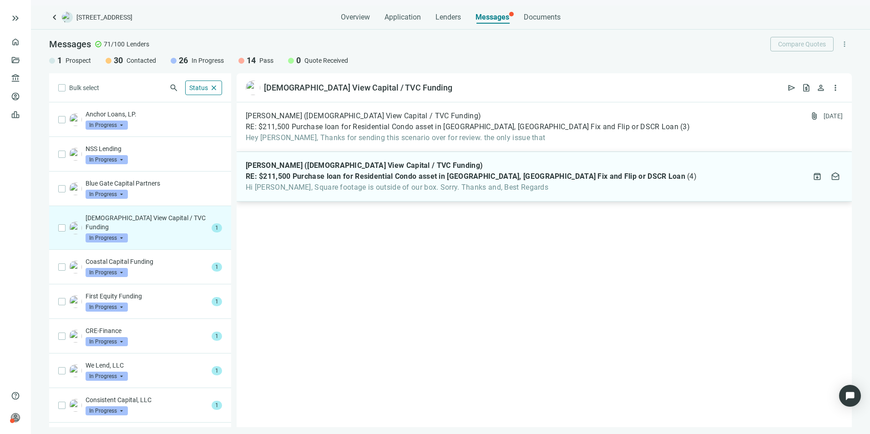
click at [318, 186] on span "Hi [PERSON_NAME], Square footage is outside of our box. Sorry. Thanks and, Best…" at bounding box center [471, 187] width 451 height 9
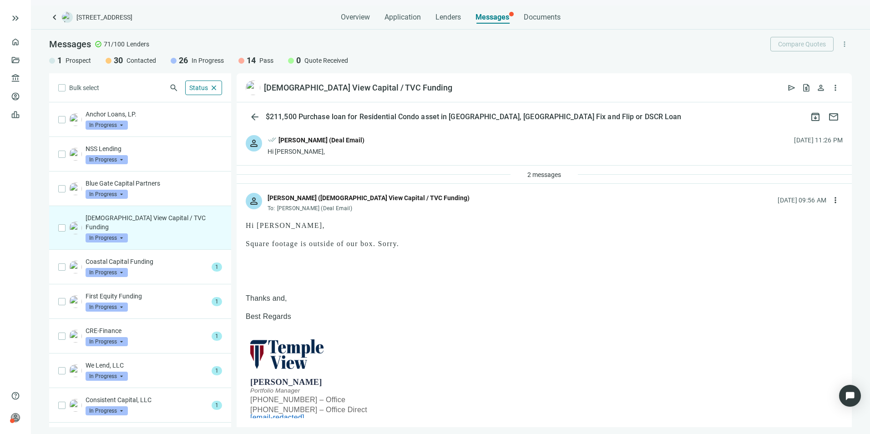
click at [121, 233] on span "In Progress" at bounding box center [107, 237] width 42 height 9
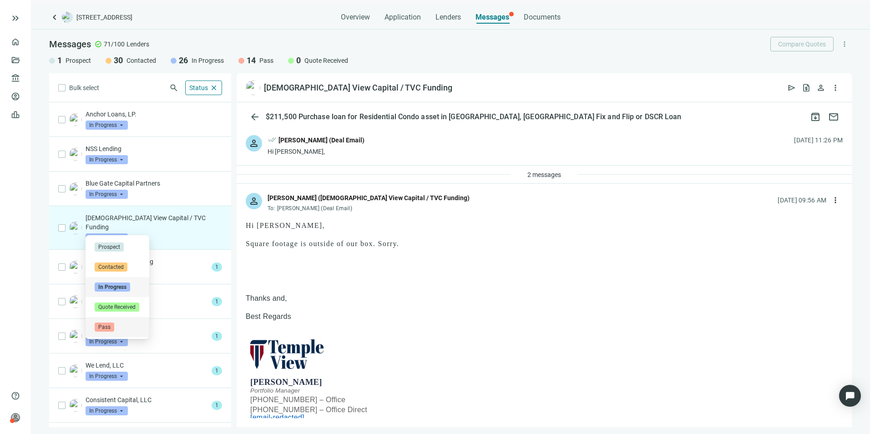
click at [103, 326] on span "Pass" at bounding box center [105, 327] width 20 height 9
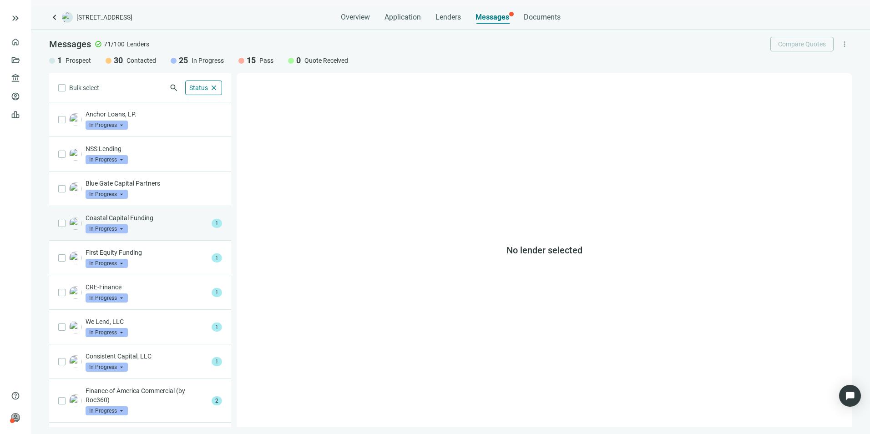
click at [158, 229] on div "Coastal Capital Funding In Progress arrow_drop_down" at bounding box center [147, 223] width 122 height 20
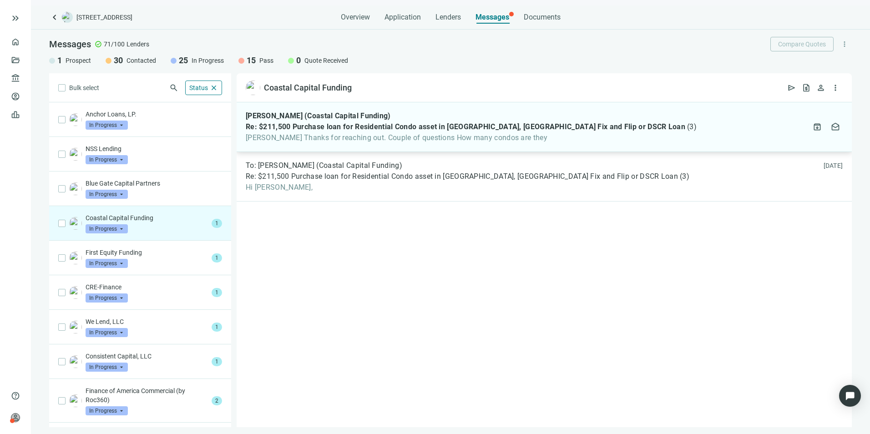
click at [422, 129] on span "Re: $211,500 Purchase loan for Residential Condo asset in [GEOGRAPHIC_DATA], [G…" at bounding box center [465, 126] width 439 height 9
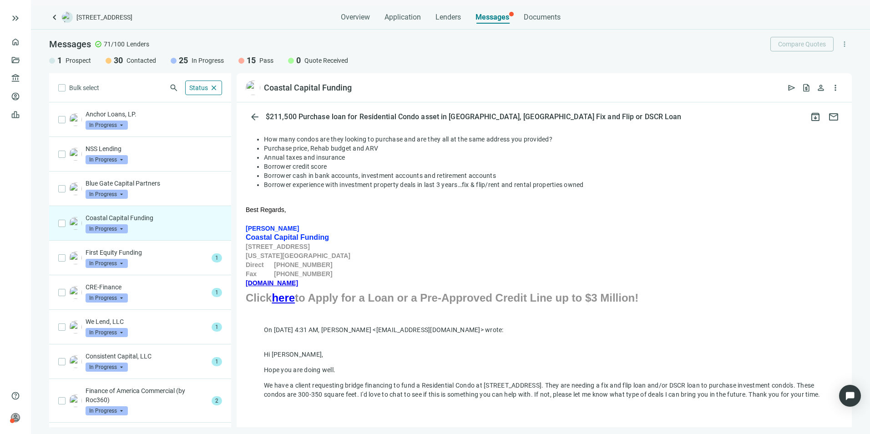
scroll to position [287, 0]
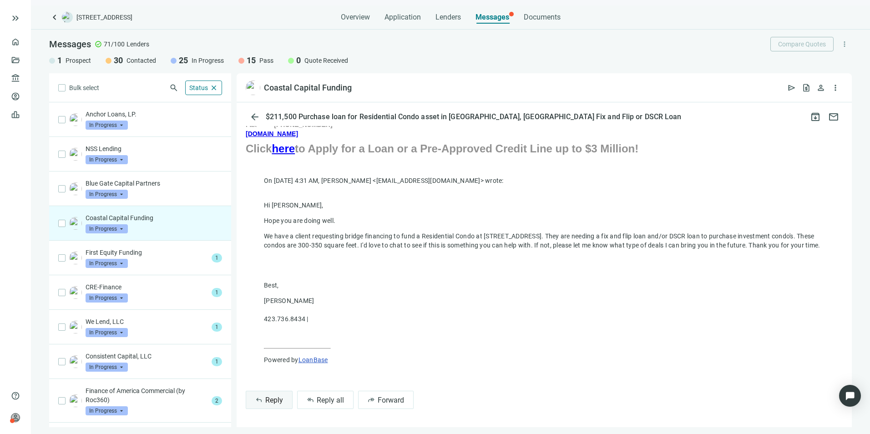
click at [281, 393] on button "reply Reply" at bounding box center [269, 400] width 47 height 18
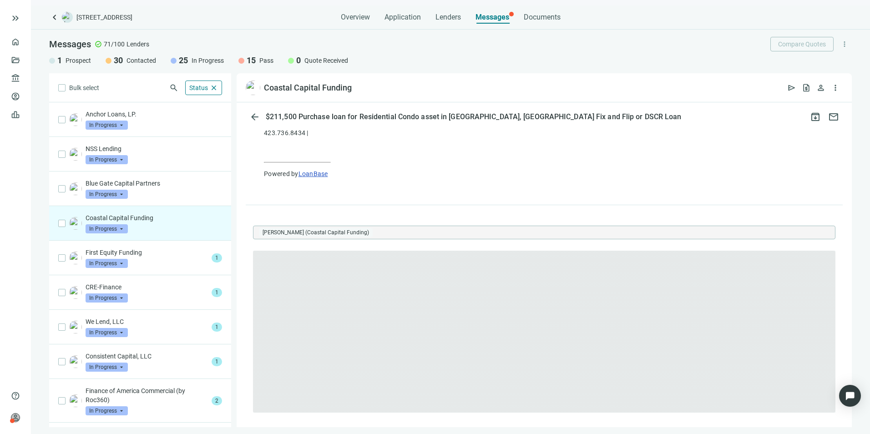
scroll to position [0, 0]
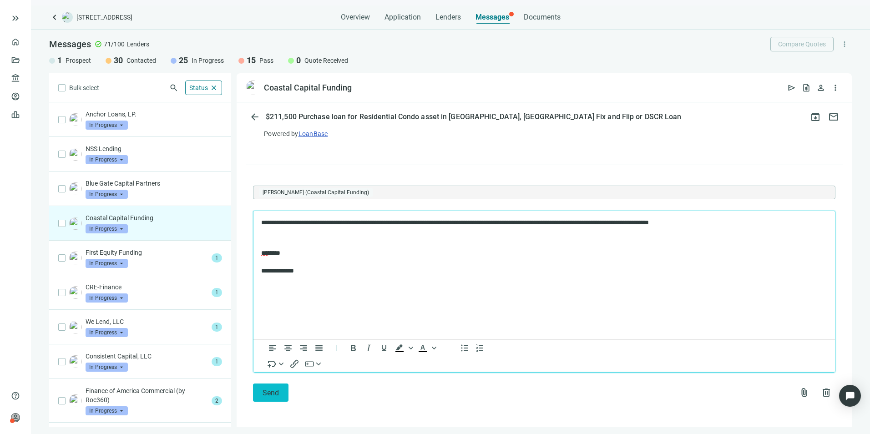
click at [275, 391] on span "Send" at bounding box center [270, 392] width 16 height 9
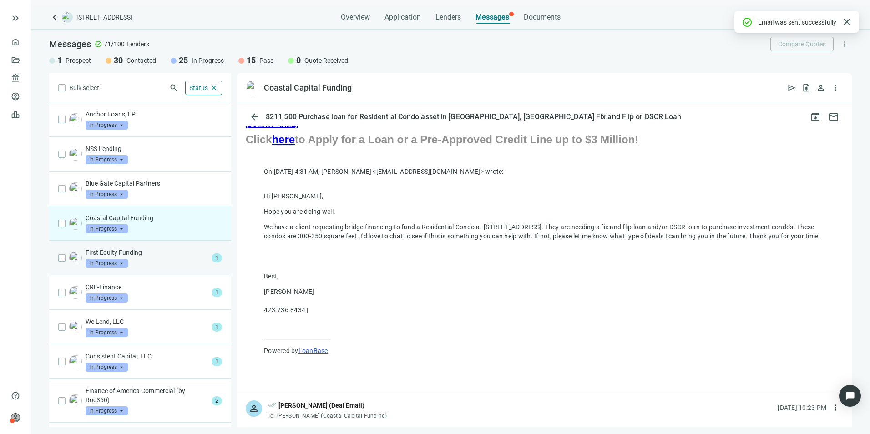
scroll to position [464, 0]
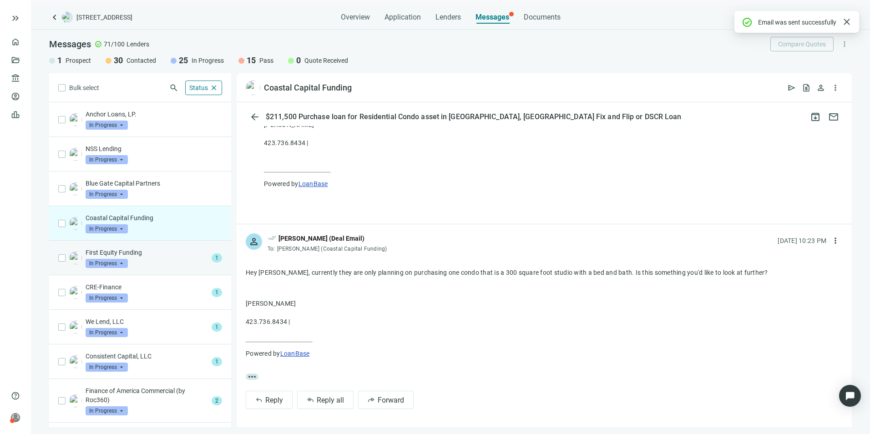
click at [147, 260] on div "First Equity Funding In Progress arrow_drop_down" at bounding box center [147, 258] width 122 height 20
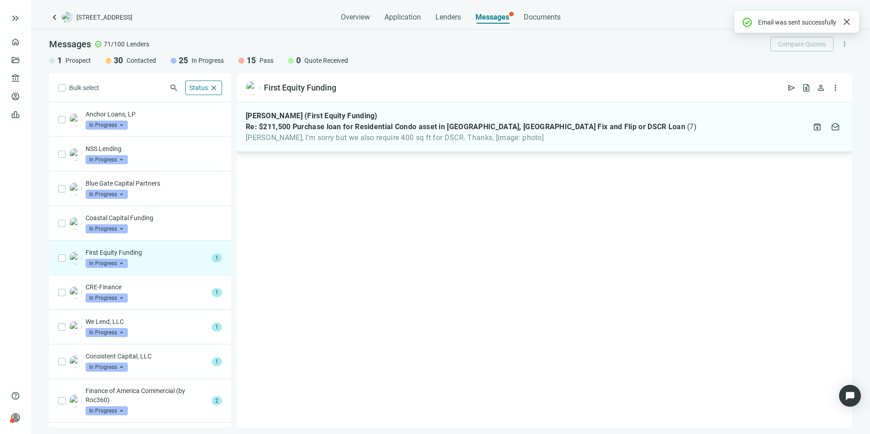
click at [411, 125] on span "Re: $211,500 Purchase loan for Residential Condo asset in [GEOGRAPHIC_DATA], [G…" at bounding box center [465, 126] width 439 height 9
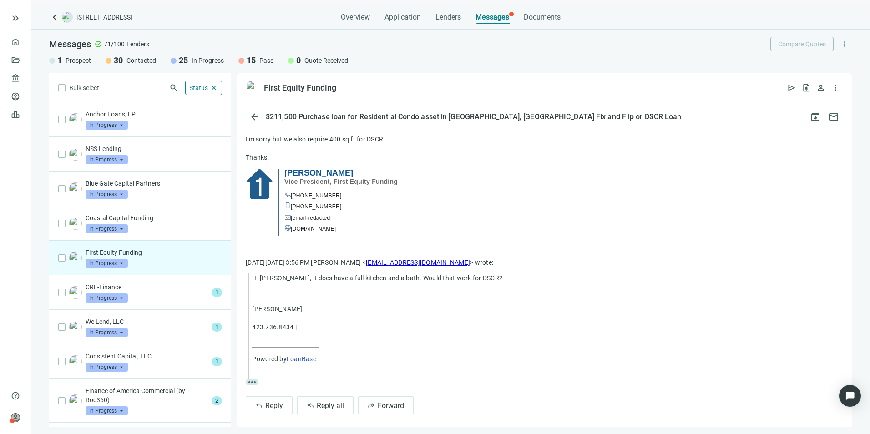
scroll to position [110, 0]
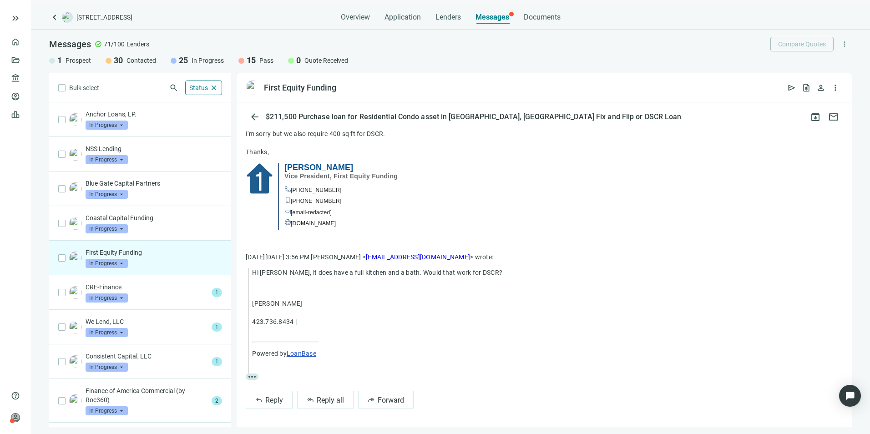
click at [252, 377] on span "more_horiz" at bounding box center [252, 376] width 13 height 6
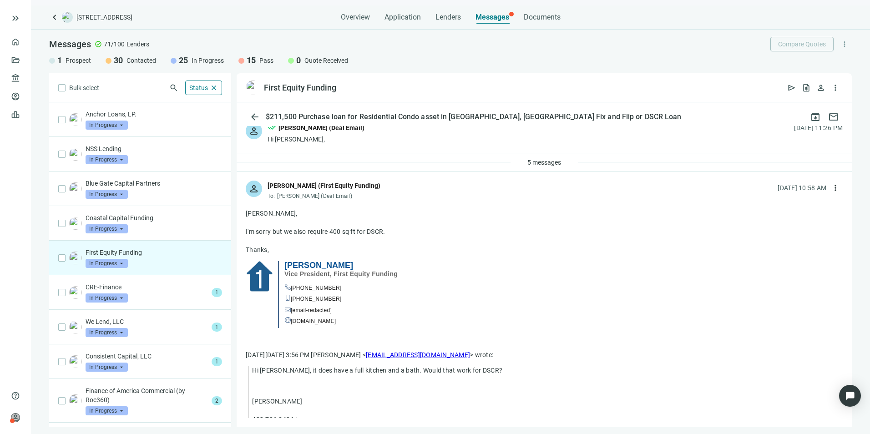
scroll to position [0, 0]
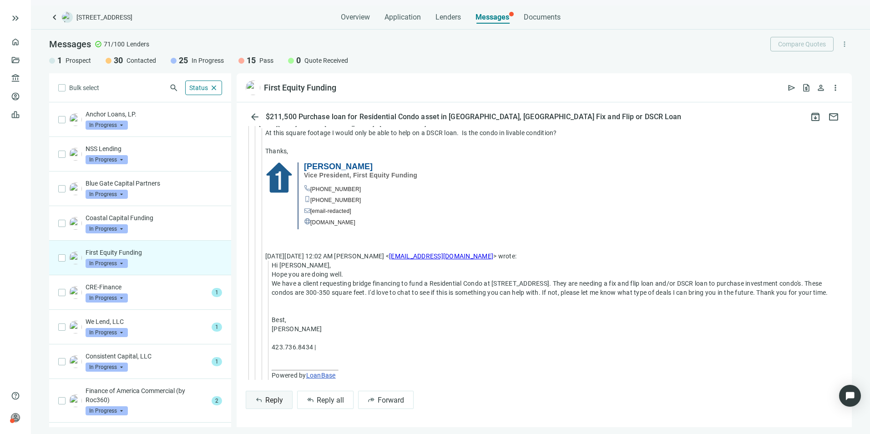
click at [272, 394] on button "reply Reply" at bounding box center [269, 400] width 47 height 18
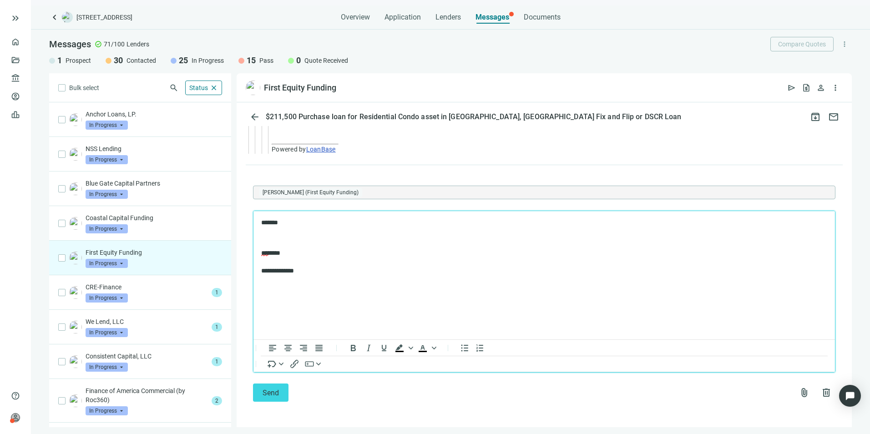
scroll to position [829, 0]
click at [282, 390] on button "Send" at bounding box center [270, 392] width 35 height 18
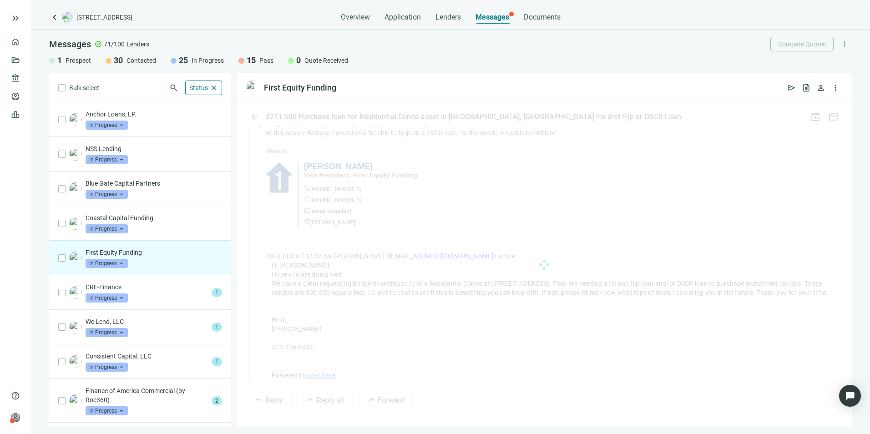
scroll to position [779, 0]
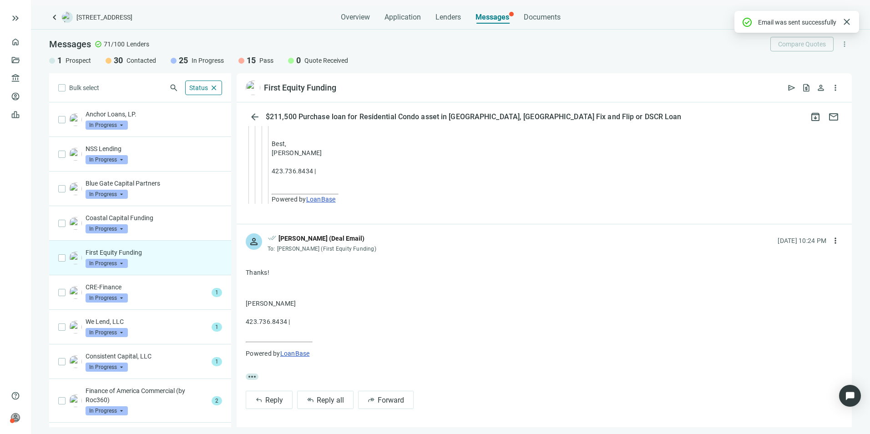
click at [119, 263] on span "In Progress" at bounding box center [107, 263] width 42 height 9
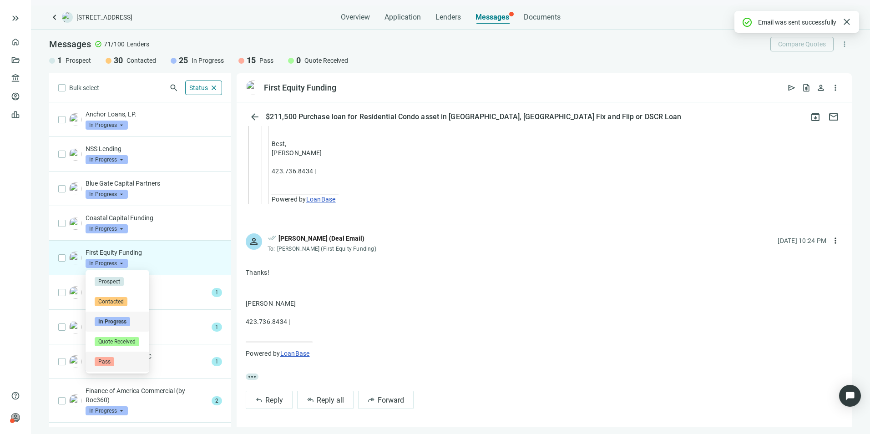
click at [107, 359] on span "Pass" at bounding box center [105, 361] width 20 height 9
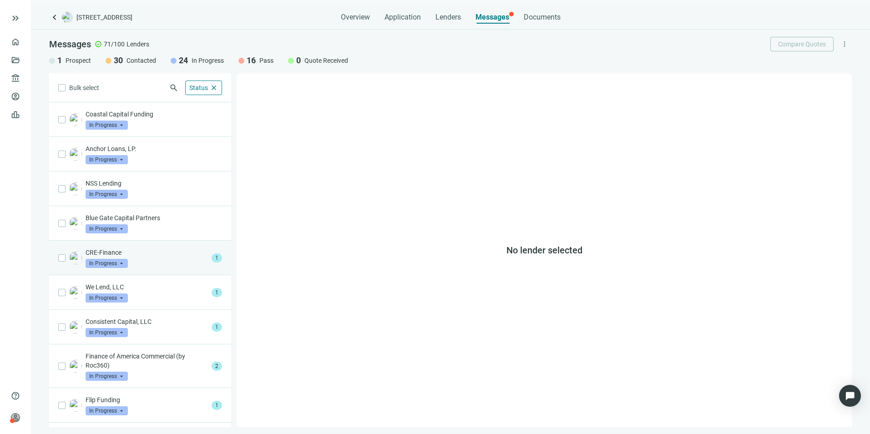
click at [141, 256] on p "CRE-Finance" at bounding box center [147, 252] width 122 height 9
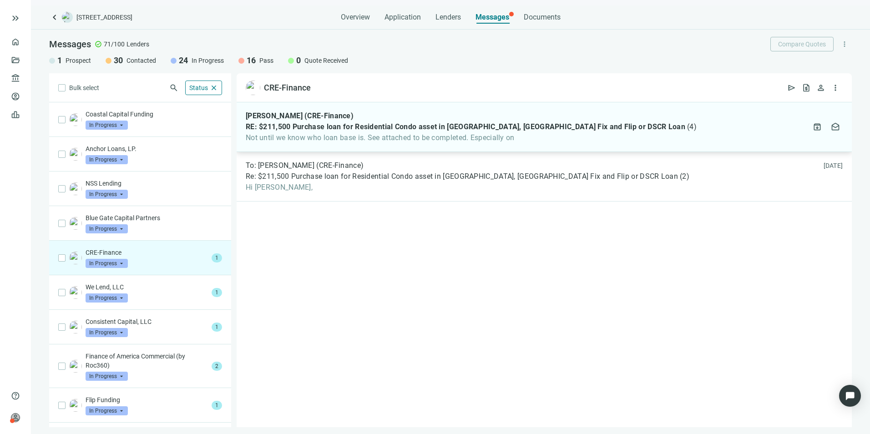
click at [393, 126] on span "RE: $211,500 Purchase loan for Residential Condo asset in [GEOGRAPHIC_DATA], [G…" at bounding box center [465, 126] width 439 height 9
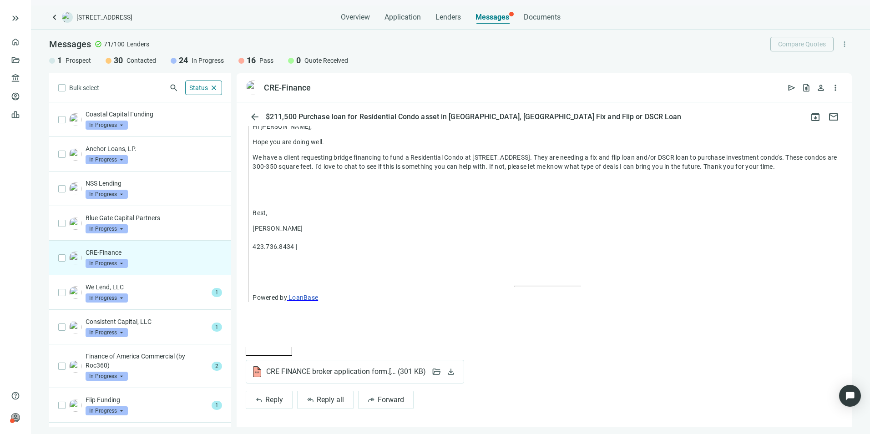
scroll to position [362, 0]
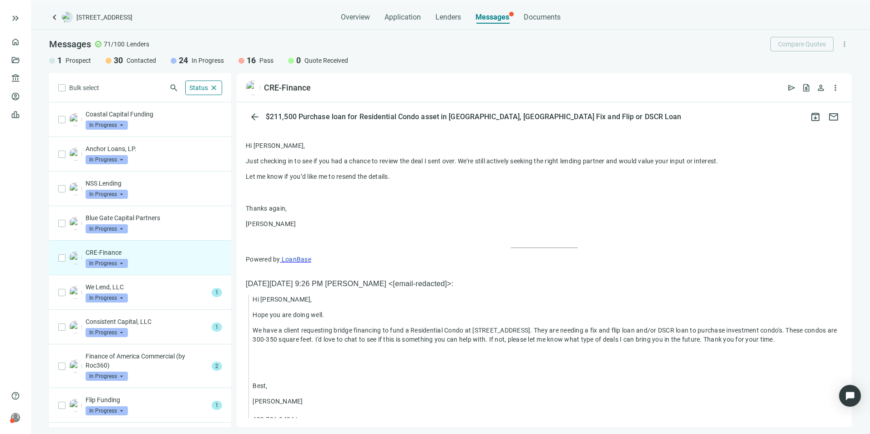
click at [119, 264] on span "In Progress" at bounding box center [107, 263] width 42 height 9
click at [328, 271] on p at bounding box center [544, 274] width 597 height 9
click at [144, 292] on div "We Lend, LLC In Progress arrow_drop_down" at bounding box center [147, 292] width 122 height 20
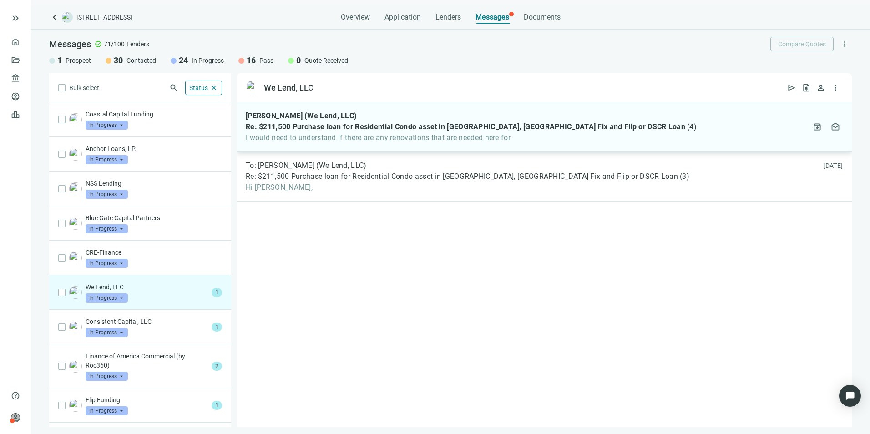
click at [360, 128] on span "Re: $211,500 Purchase loan for Residential Condo asset in [GEOGRAPHIC_DATA], [G…" at bounding box center [465, 126] width 439 height 9
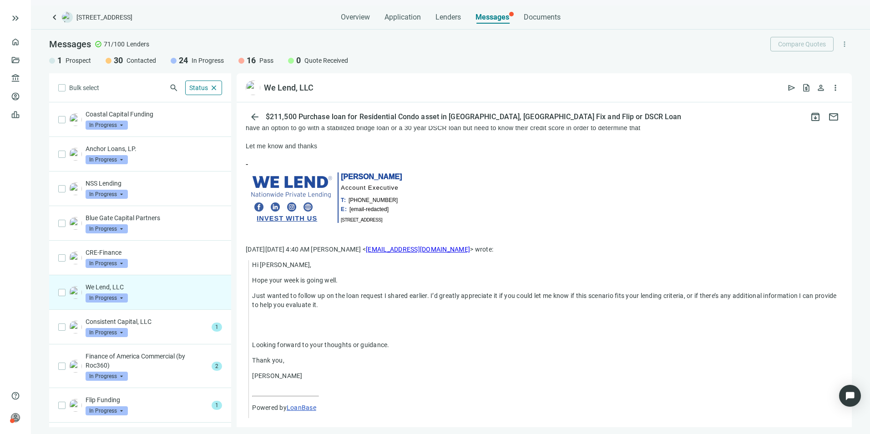
scroll to position [538, 0]
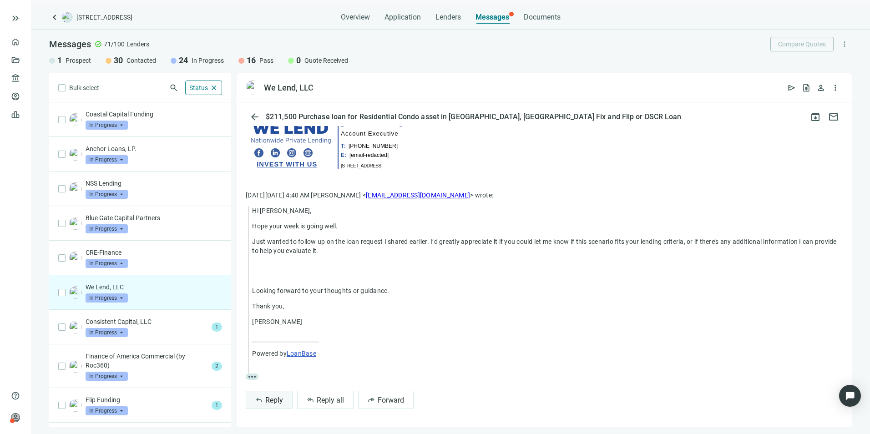
click at [275, 401] on span "Reply" at bounding box center [274, 400] width 18 height 9
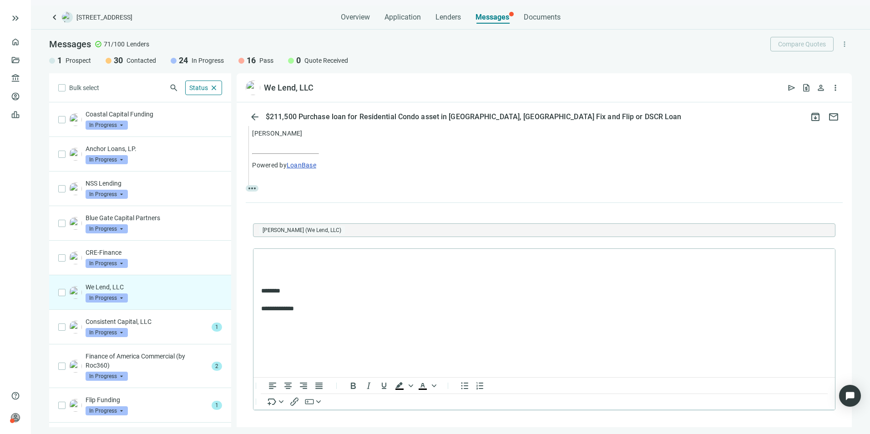
scroll to position [0, 0]
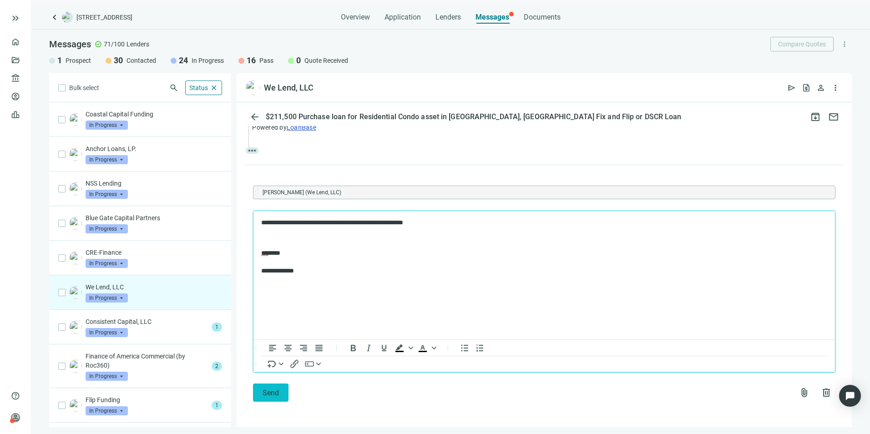
click at [280, 391] on button "Send" at bounding box center [270, 392] width 35 height 18
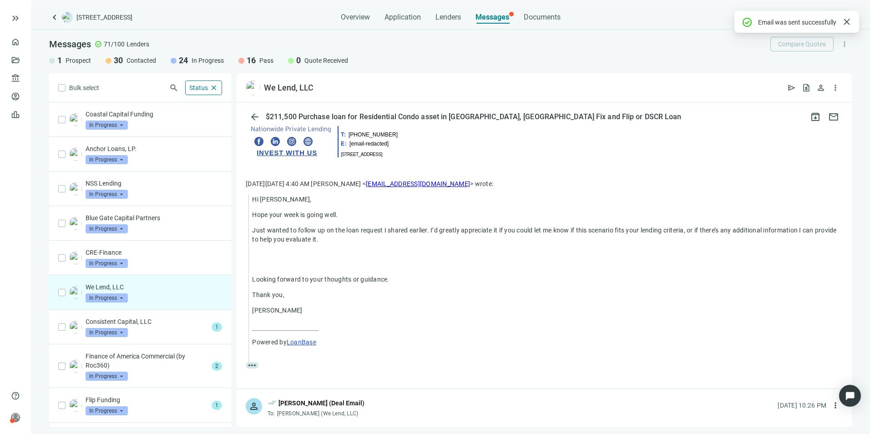
scroll to position [714, 0]
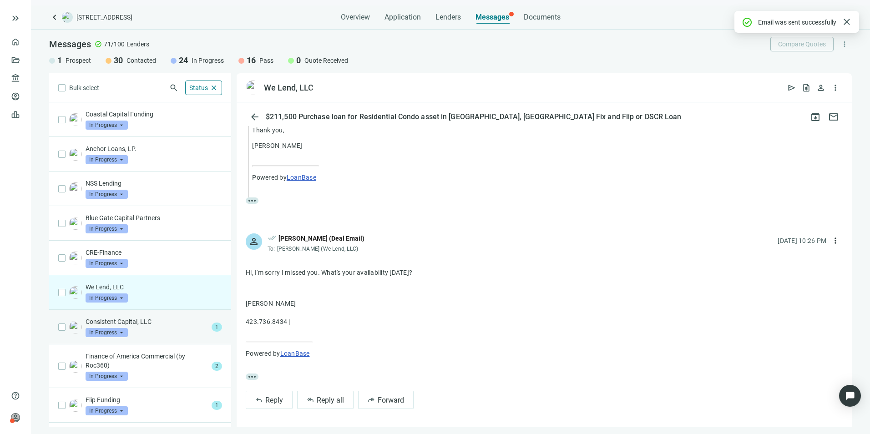
click at [151, 323] on p "Consistent Capital, LLC" at bounding box center [147, 321] width 122 height 9
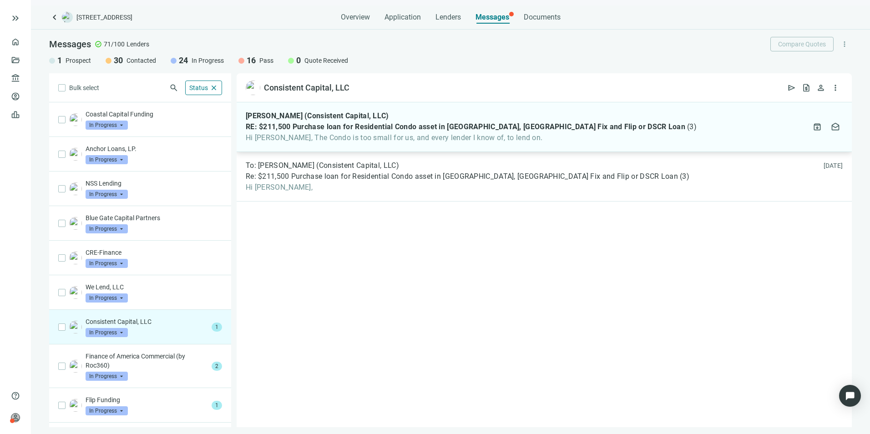
click at [412, 124] on span "RE: $211,500 Purchase loan for Residential Condo asset in [GEOGRAPHIC_DATA], [G…" at bounding box center [465, 126] width 439 height 9
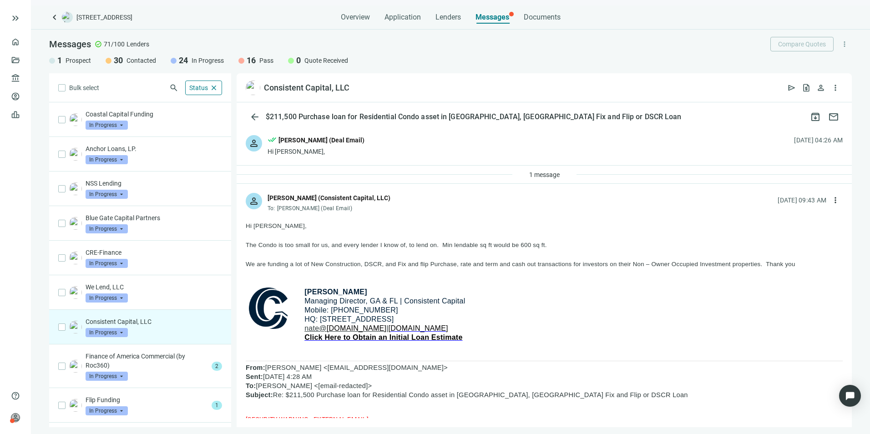
click at [123, 330] on span "In Progress" at bounding box center [107, 332] width 42 height 9
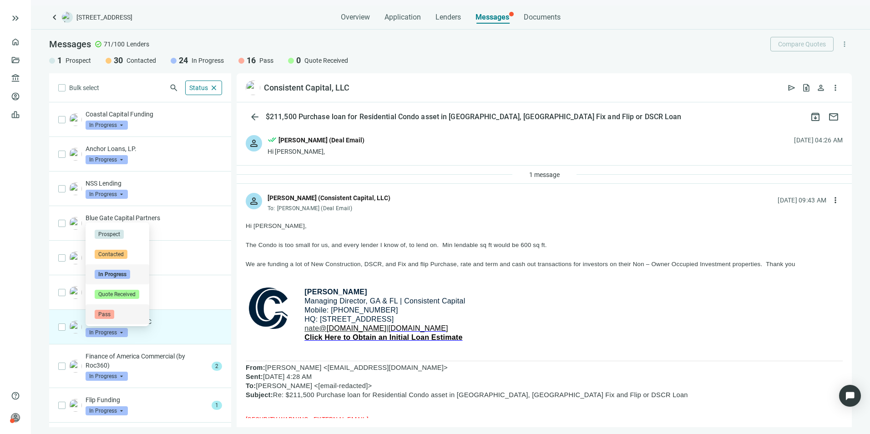
click at [108, 317] on span "Pass" at bounding box center [105, 314] width 20 height 9
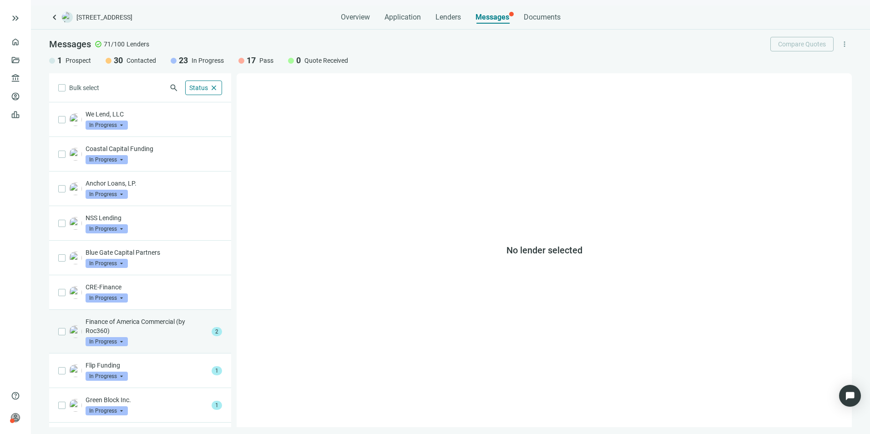
click at [172, 331] on p "Finance of America Commercial (by Roc360)" at bounding box center [147, 326] width 122 height 18
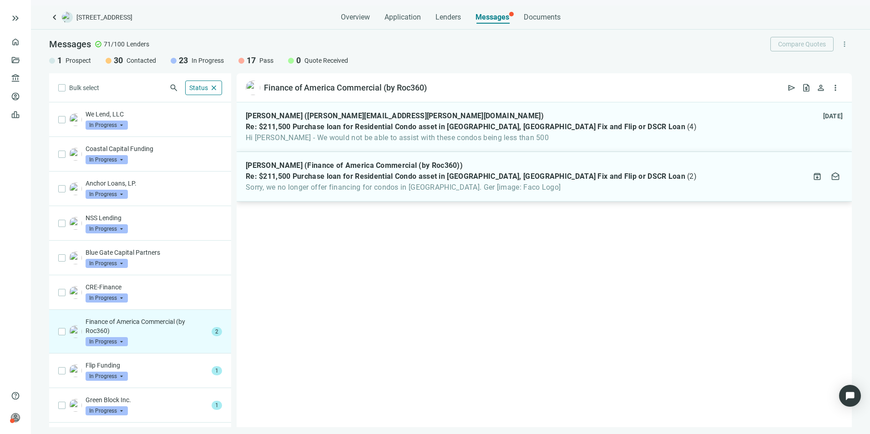
click at [311, 172] on span "Re: $211,500 Purchase loan for Residential Condo asset in [GEOGRAPHIC_DATA], [G…" at bounding box center [465, 176] width 439 height 9
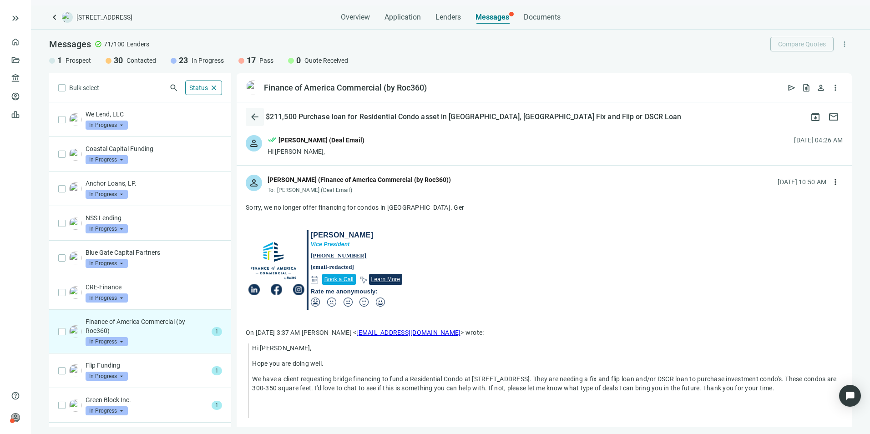
click at [254, 117] on span "arrow_back" at bounding box center [254, 116] width 11 height 11
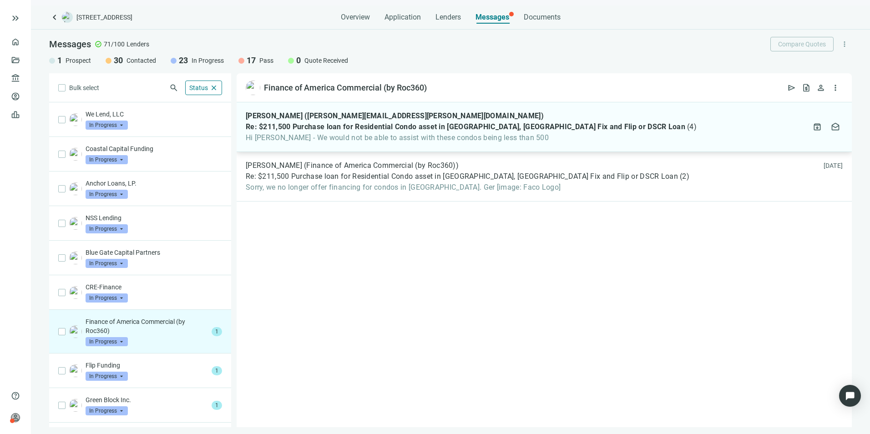
click at [334, 135] on span "Hi [PERSON_NAME] - We would not be able to assist with these condos being less …" at bounding box center [471, 137] width 451 height 9
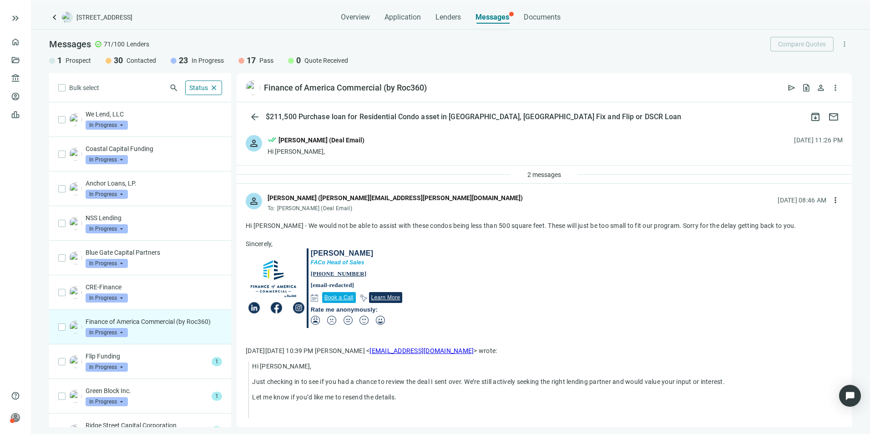
click at [126, 333] on span "In Progress" at bounding box center [107, 332] width 42 height 9
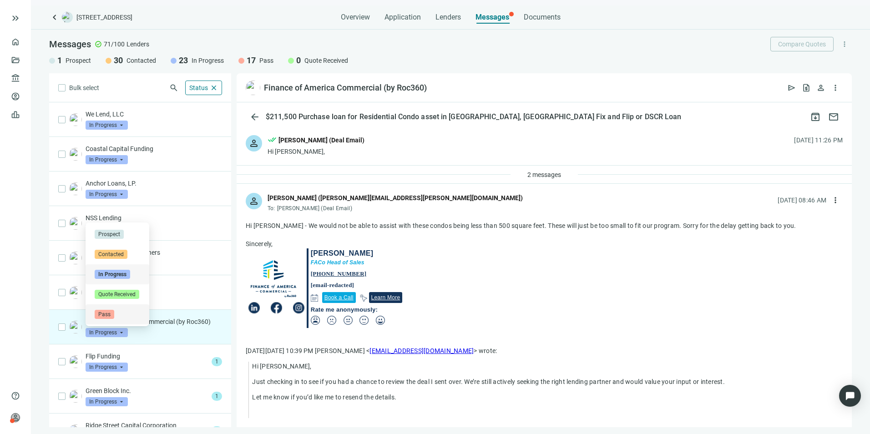
click at [105, 315] on span "Pass" at bounding box center [105, 314] width 20 height 9
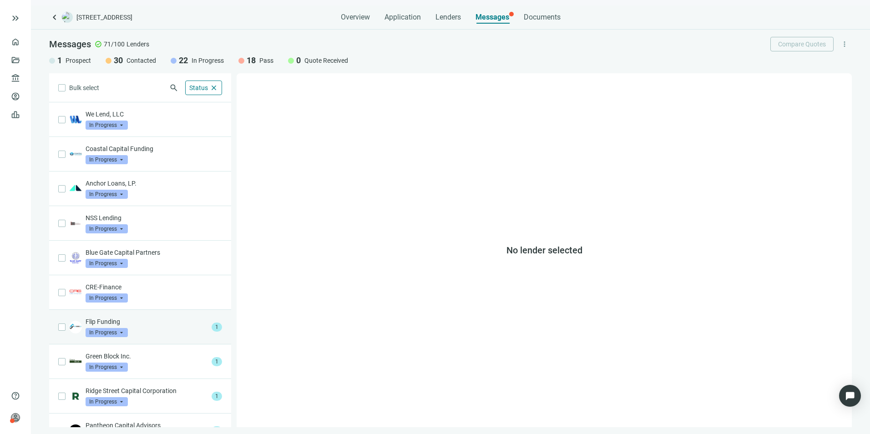
scroll to position [91, 0]
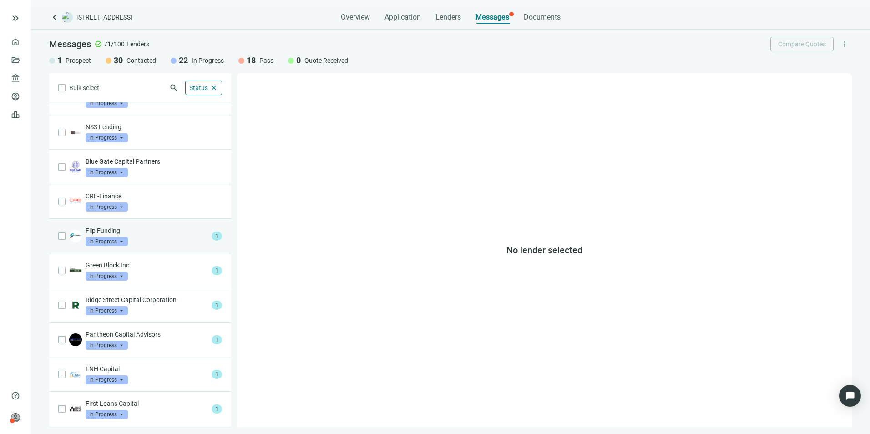
click at [155, 241] on div "Flip Funding In Progress arrow_drop_down" at bounding box center [147, 236] width 122 height 20
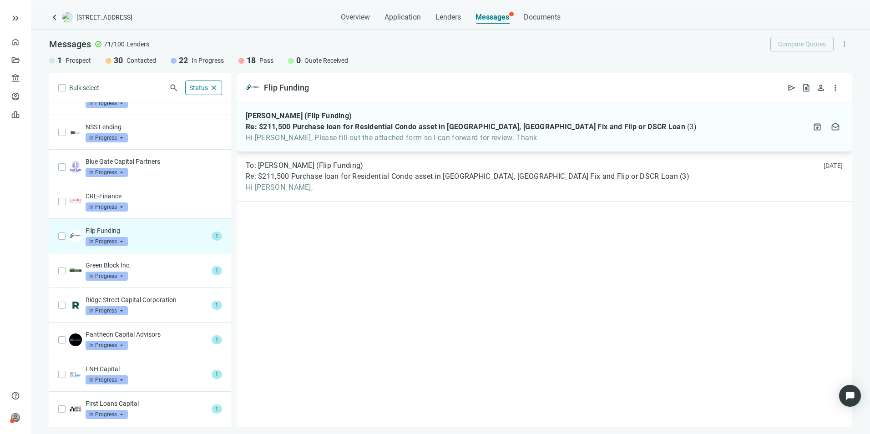
click at [351, 137] on span "Hi [PERSON_NAME], Please fill out the attached form so I can forward for review…" at bounding box center [471, 137] width 451 height 9
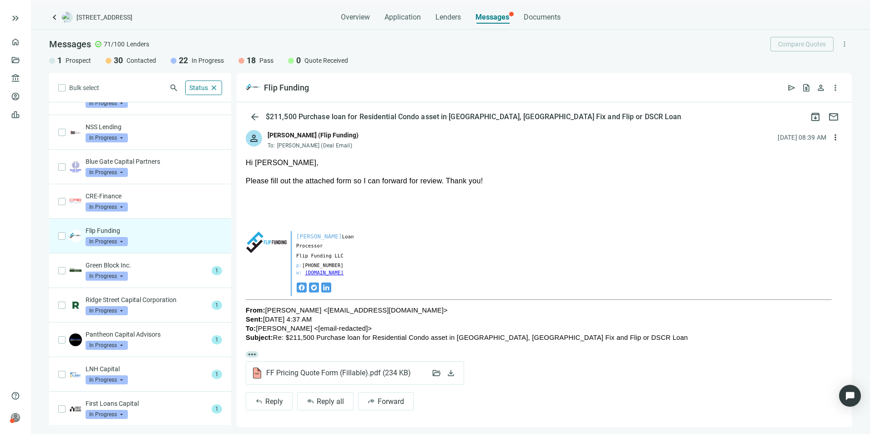
scroll to position [66, 0]
click at [140, 272] on div "Green Block Inc. In Progress arrow_drop_down" at bounding box center [147, 271] width 122 height 20
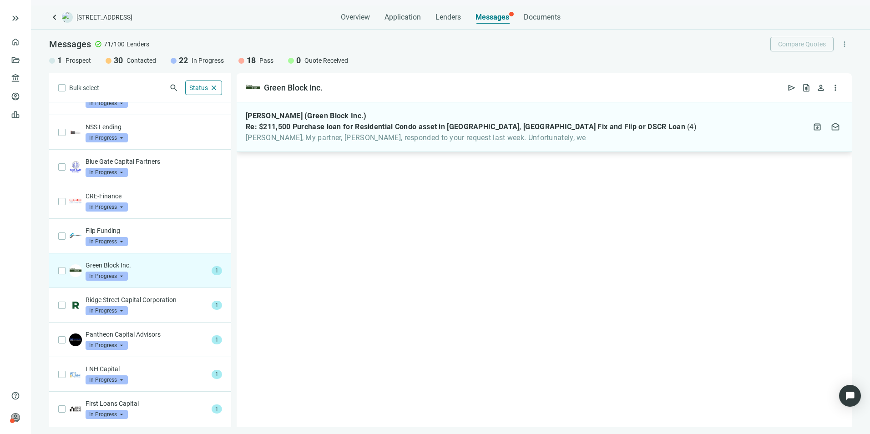
click at [331, 141] on span "[PERSON_NAME], My partner, [PERSON_NAME], responded to your request last week. …" at bounding box center [471, 137] width 451 height 9
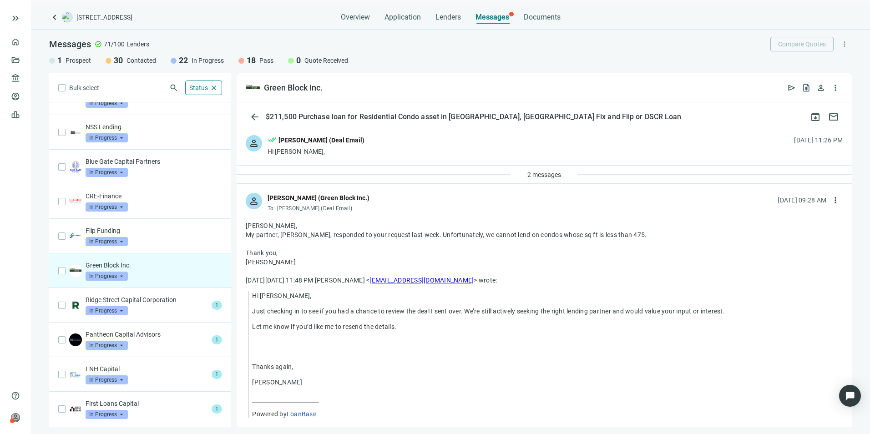
click at [122, 274] on span "In Progress" at bounding box center [107, 276] width 42 height 9
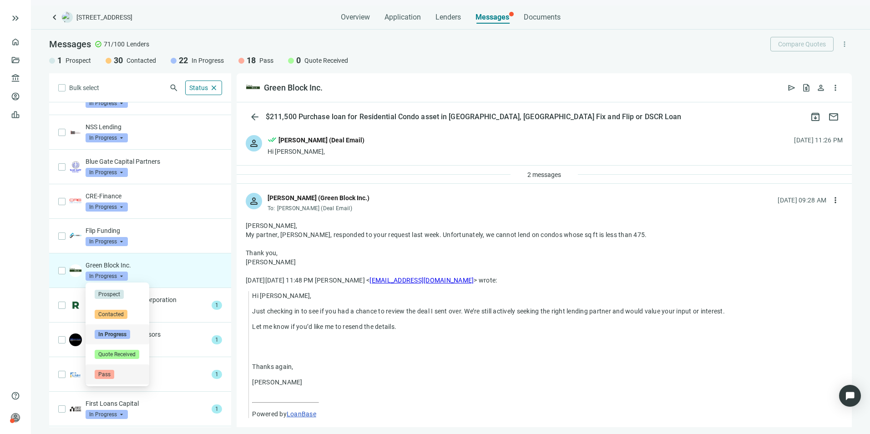
click at [104, 372] on span "Pass" at bounding box center [105, 374] width 20 height 9
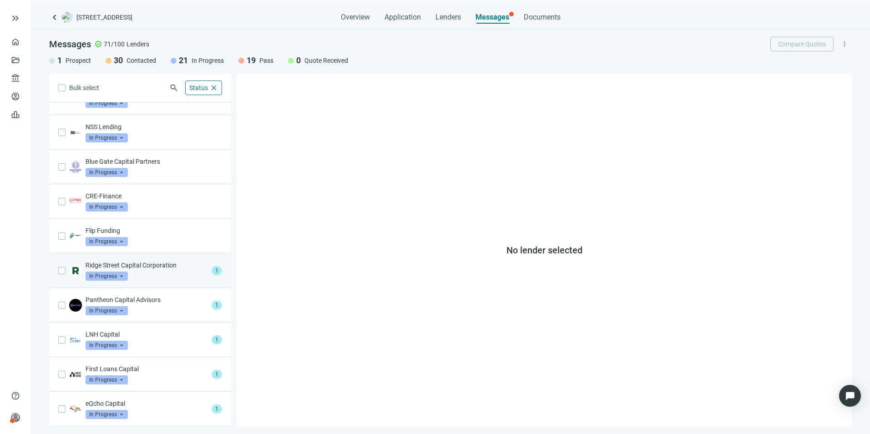
click at [167, 277] on div "Ridge Street Capital Corporation In Progress arrow_drop_down" at bounding box center [147, 271] width 122 height 20
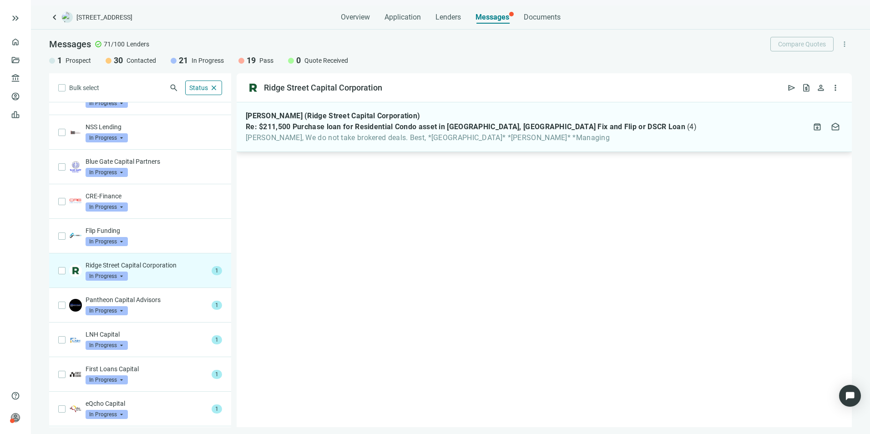
click at [376, 128] on span "Re: $211,500 Purchase loan for Residential Condo asset in [GEOGRAPHIC_DATA], [G…" at bounding box center [465, 126] width 439 height 9
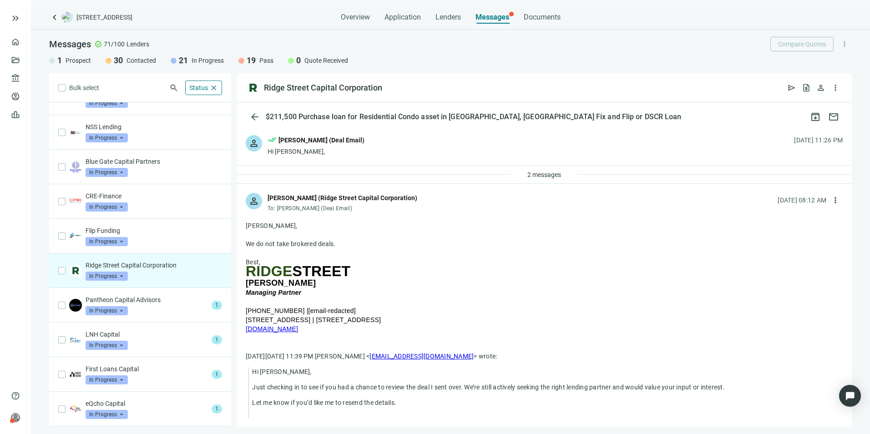
scroll to position [141, 0]
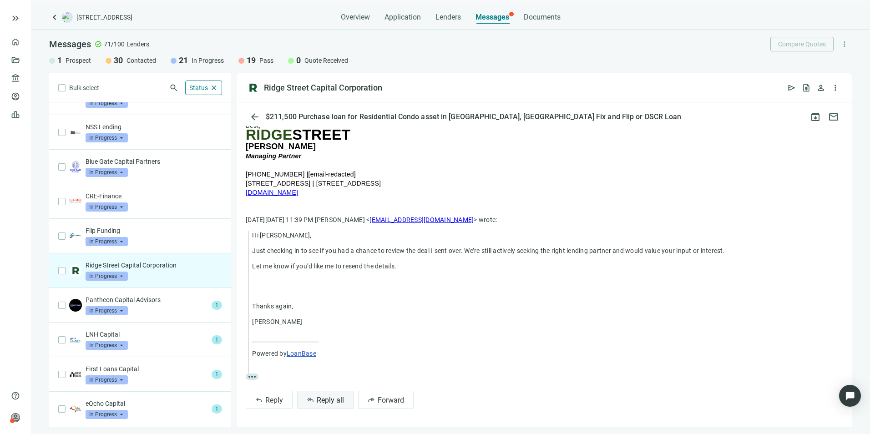
click at [336, 401] on span "Reply all" at bounding box center [330, 400] width 27 height 9
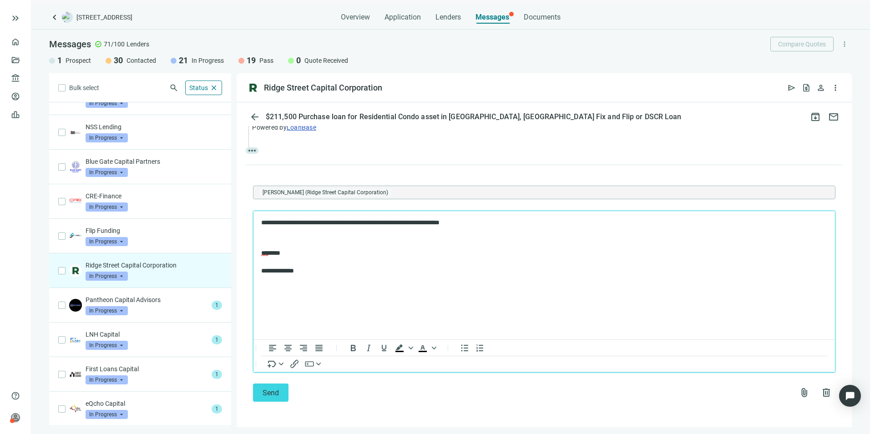
scroll to position [367, 0]
click at [279, 389] on button "Send" at bounding box center [270, 392] width 35 height 18
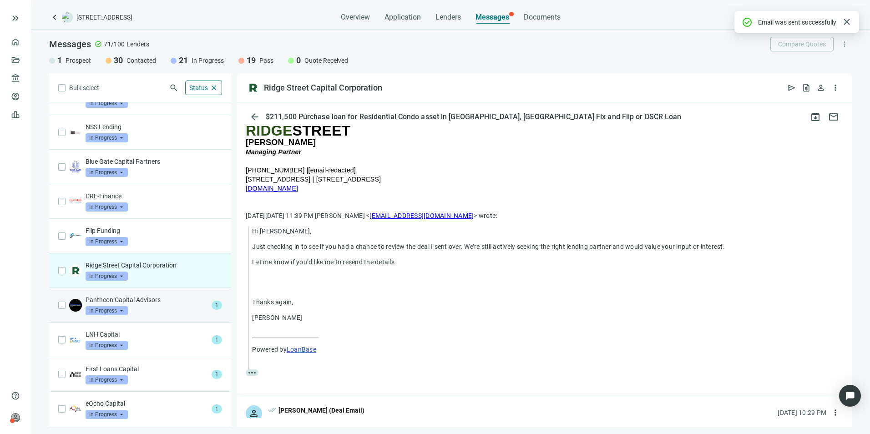
scroll to position [317, 0]
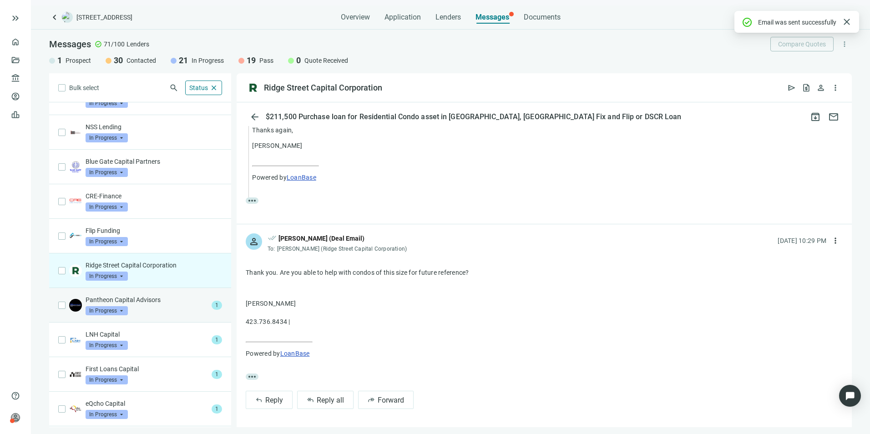
click at [137, 307] on div "Pantheon Capital Advisors In Progress arrow_drop_down" at bounding box center [147, 305] width 122 height 20
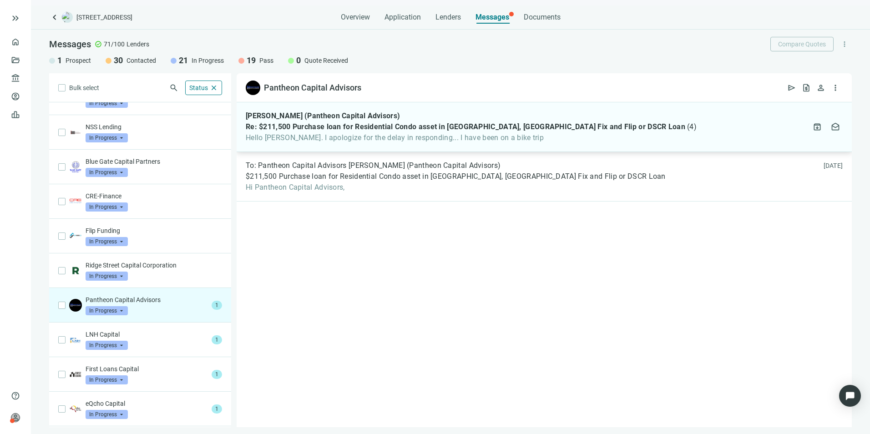
click at [351, 126] on span "Re: $211,500 Purchase loan for Residential Condo asset in [GEOGRAPHIC_DATA], [G…" at bounding box center [465, 126] width 439 height 9
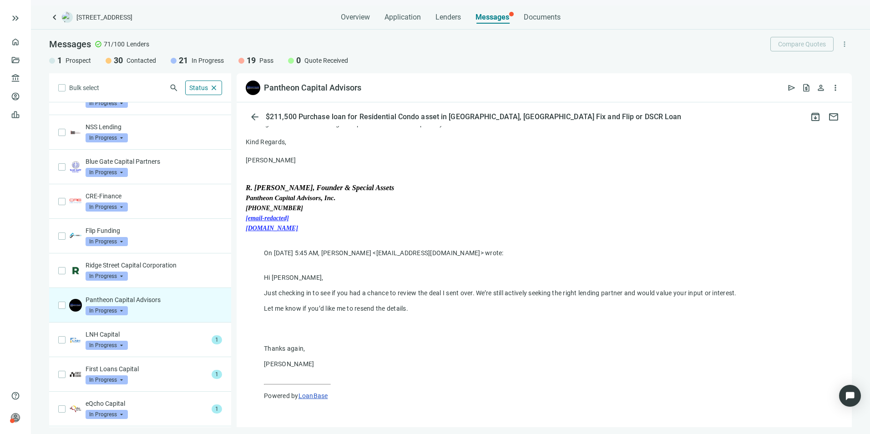
scroll to position [50, 0]
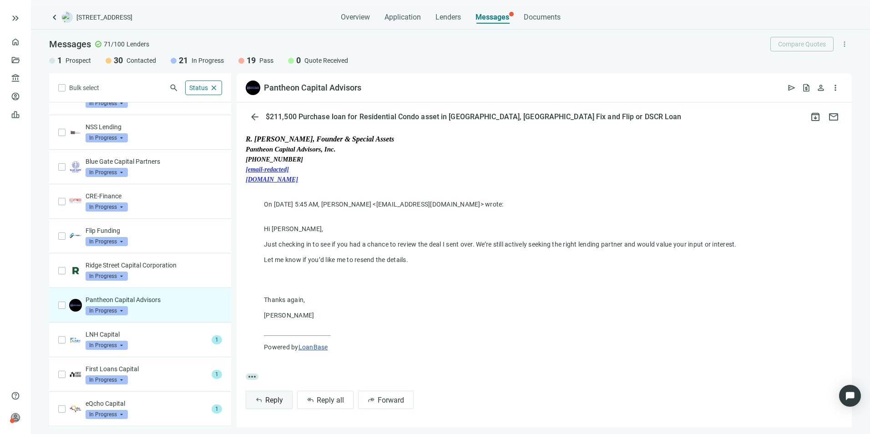
click at [272, 393] on button "reply Reply" at bounding box center [269, 400] width 47 height 18
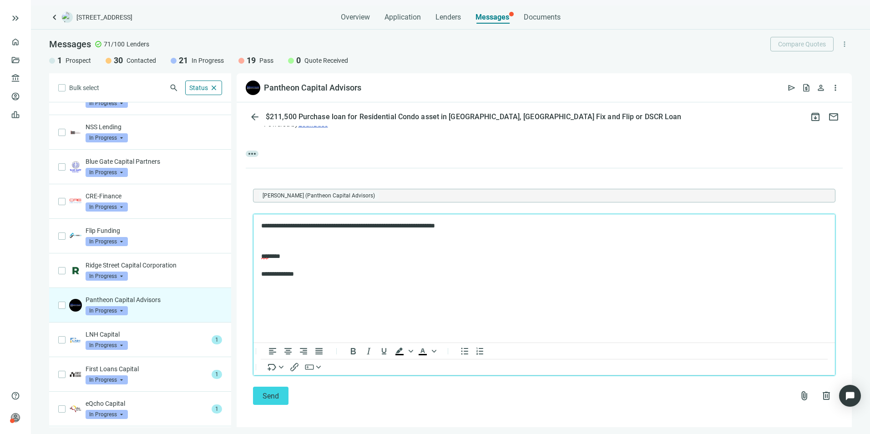
scroll to position [413, 0]
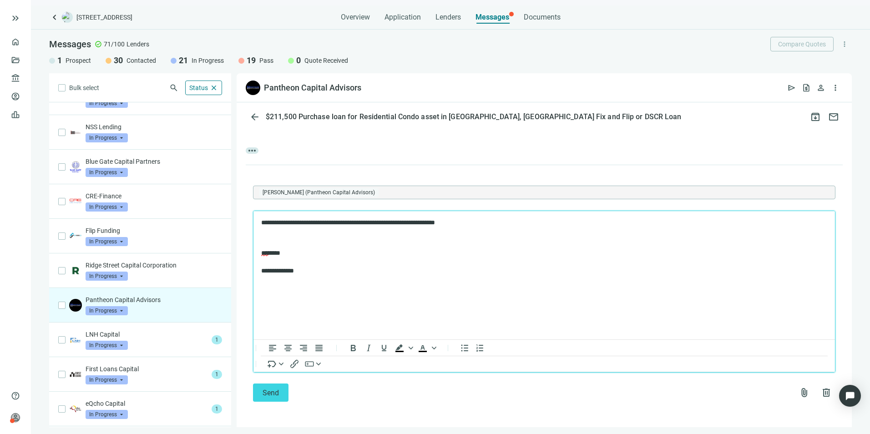
click at [495, 221] on p "**********" at bounding box center [539, 222] width 557 height 9
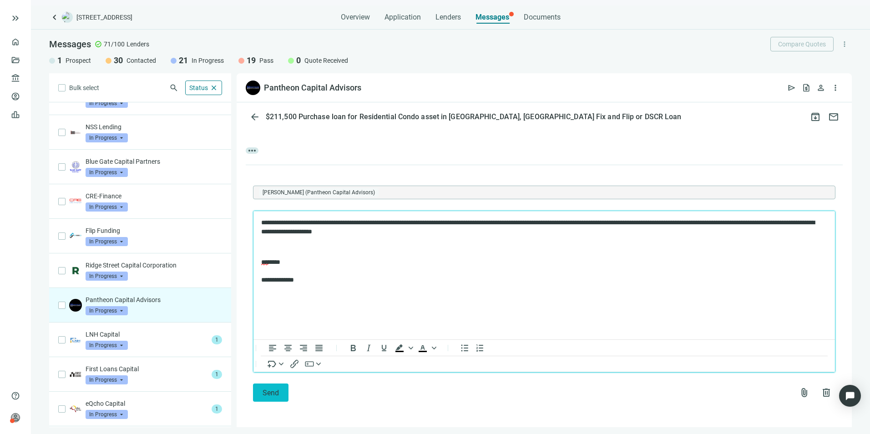
click at [270, 393] on span "Send" at bounding box center [270, 392] width 16 height 9
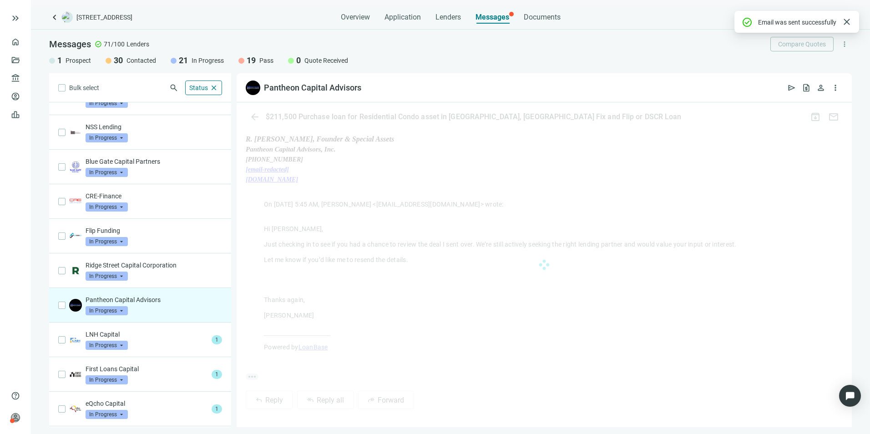
scroll to position [372, 0]
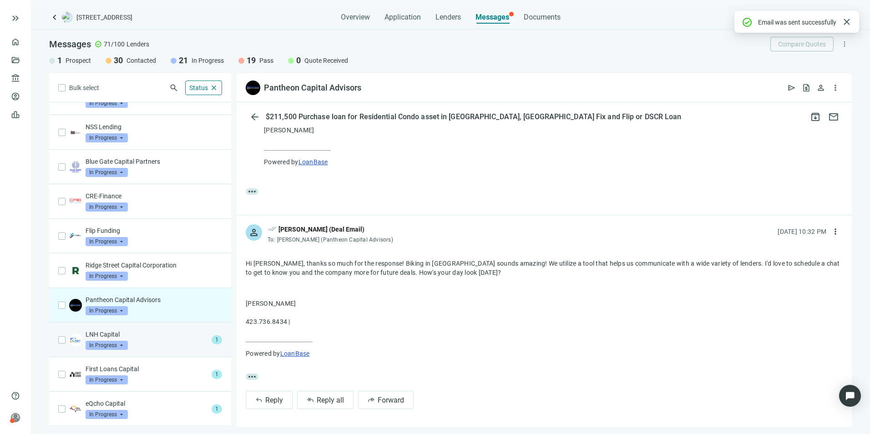
click at [155, 336] on p "LNH Capital" at bounding box center [147, 334] width 122 height 9
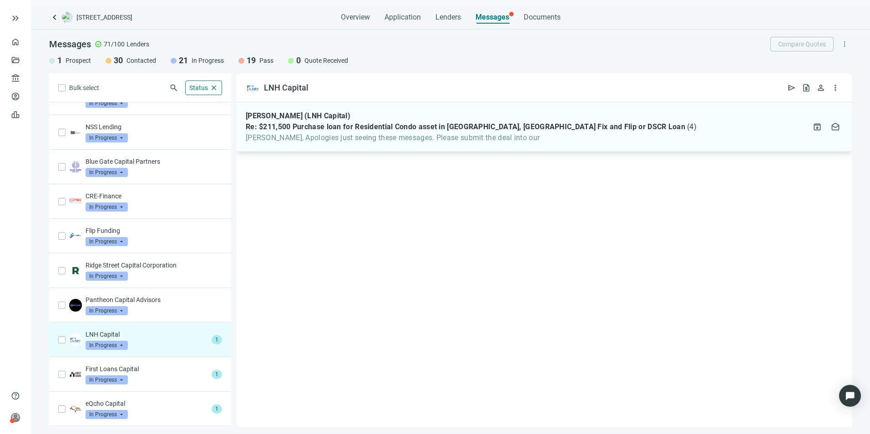
click at [398, 128] on span "Re: $211,500 Purchase loan for Residential Condo asset in [GEOGRAPHIC_DATA], [G…" at bounding box center [465, 126] width 439 height 9
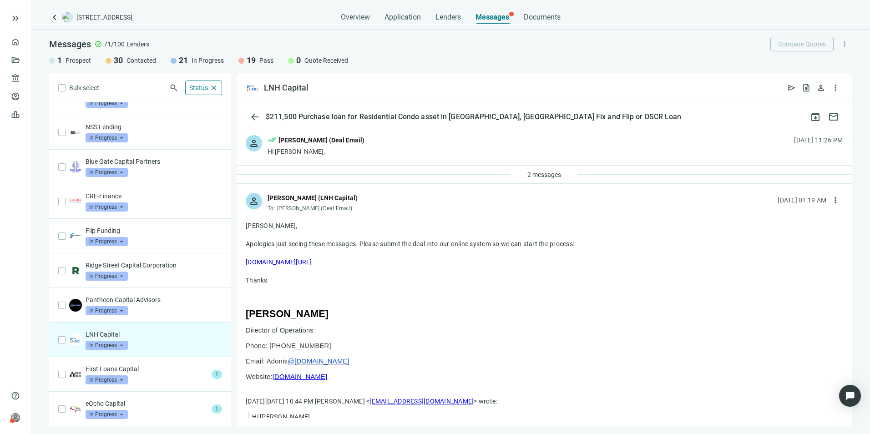
scroll to position [184, 0]
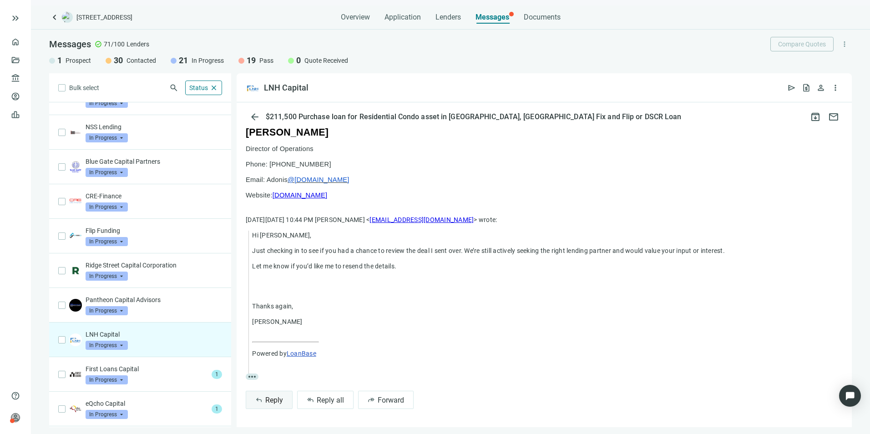
click at [277, 394] on button "reply Reply" at bounding box center [269, 400] width 47 height 18
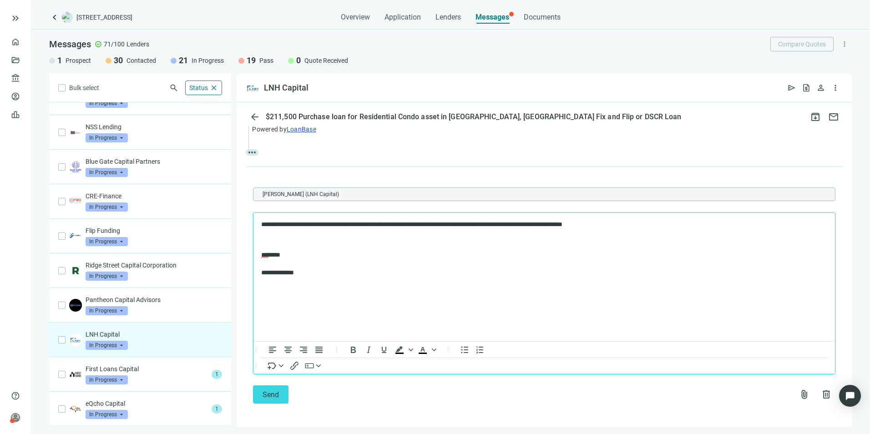
scroll to position [410, 0]
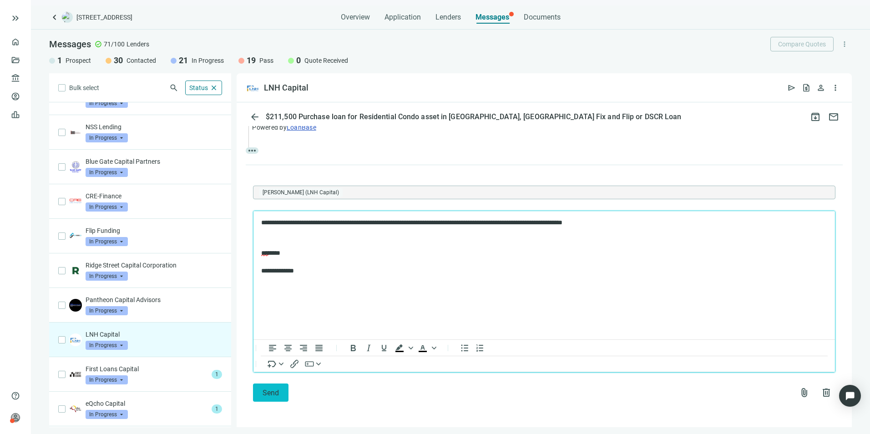
click at [265, 394] on span "Send" at bounding box center [270, 392] width 16 height 9
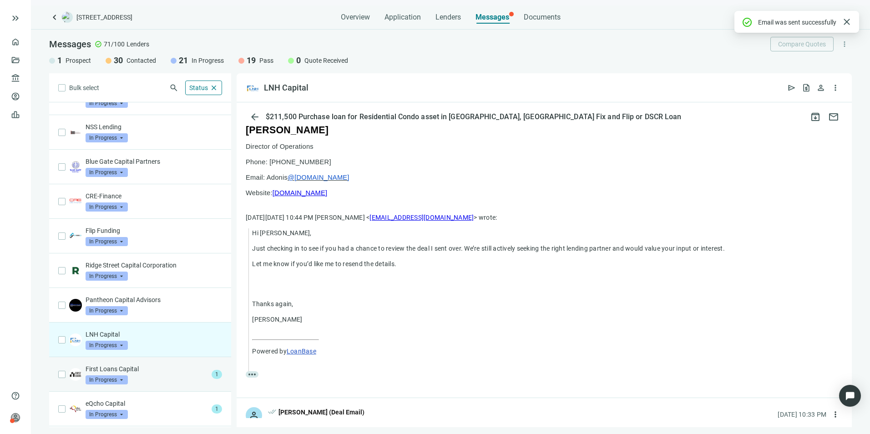
scroll to position [360, 0]
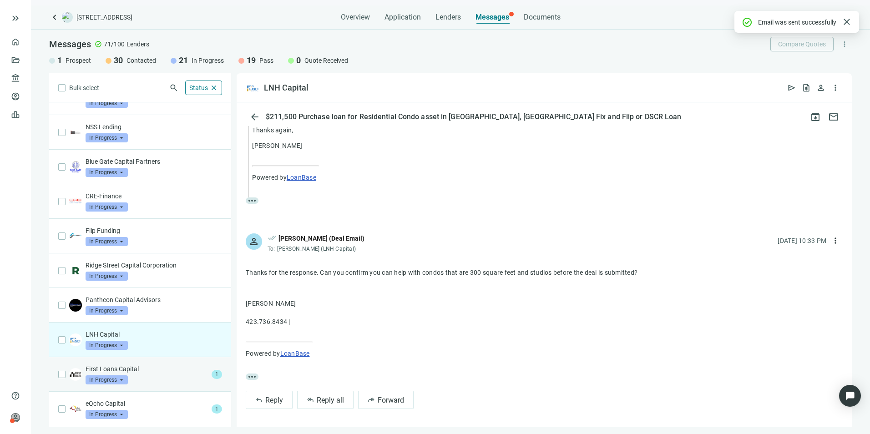
click at [176, 375] on div "First Loans Capital In Progress arrow_drop_down" at bounding box center [147, 374] width 122 height 20
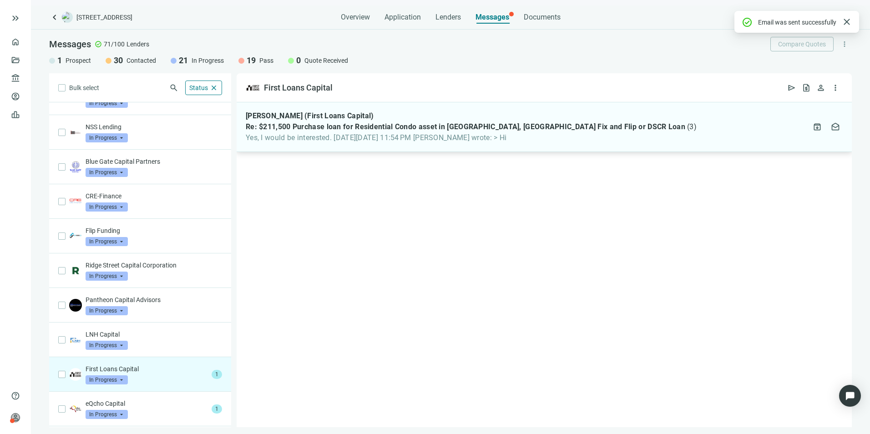
click at [403, 134] on span "Yes, I would be interested. [DATE][DATE] 11:54 PM [PERSON_NAME] wrote: > Hi" at bounding box center [471, 137] width 451 height 9
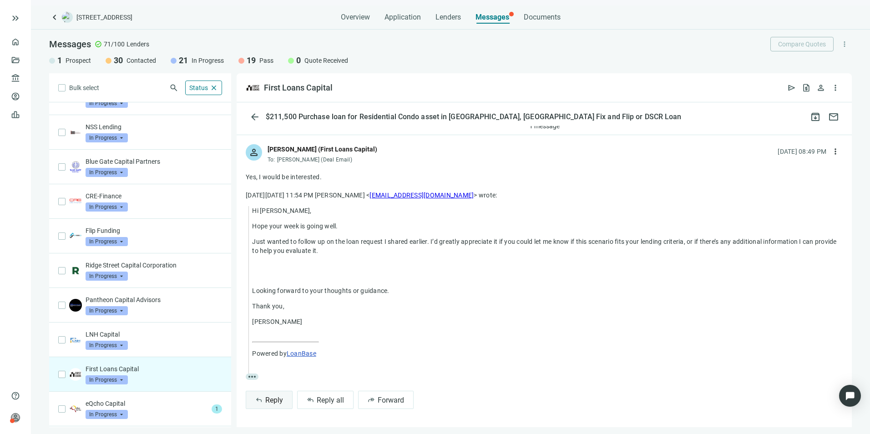
click at [274, 402] on span "Reply" at bounding box center [274, 400] width 18 height 9
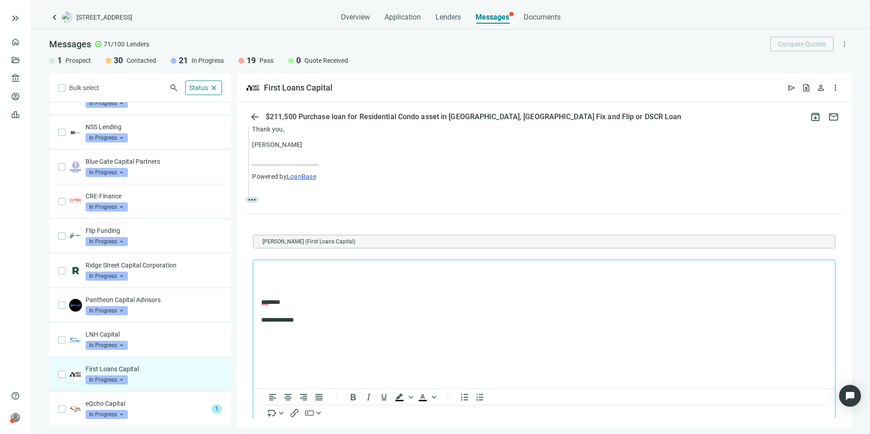
click at [277, 272] on p "Rich Text Area. Press ALT-0 for help." at bounding box center [544, 271] width 566 height 9
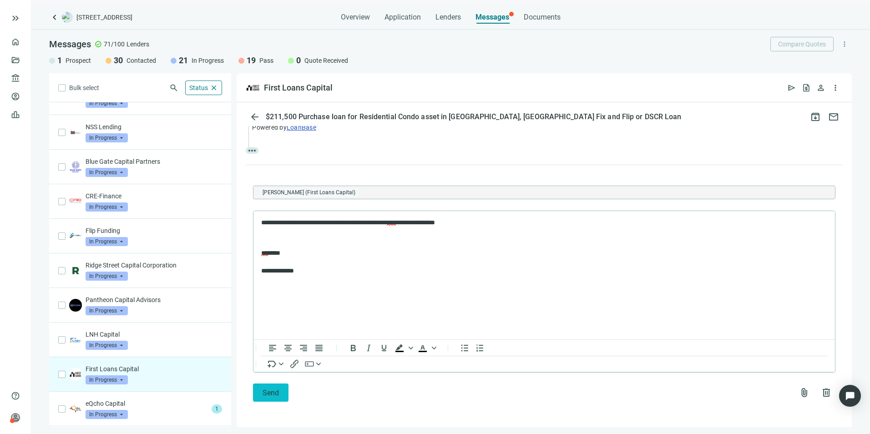
click at [276, 388] on span "Send" at bounding box center [270, 392] width 16 height 9
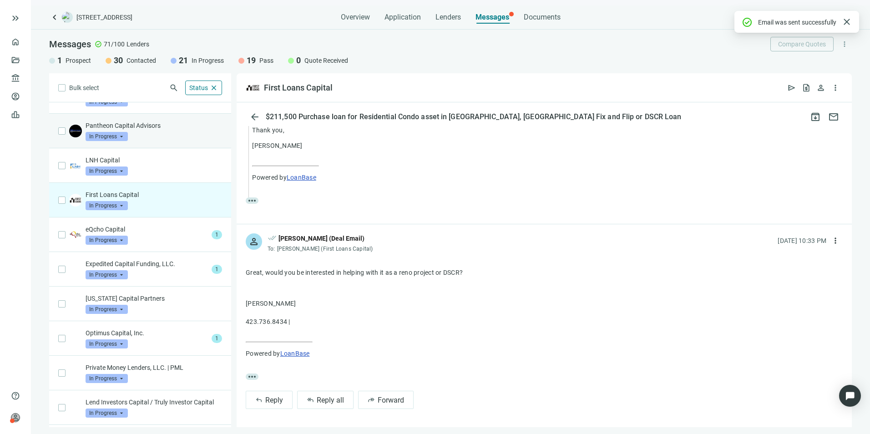
scroll to position [273, 0]
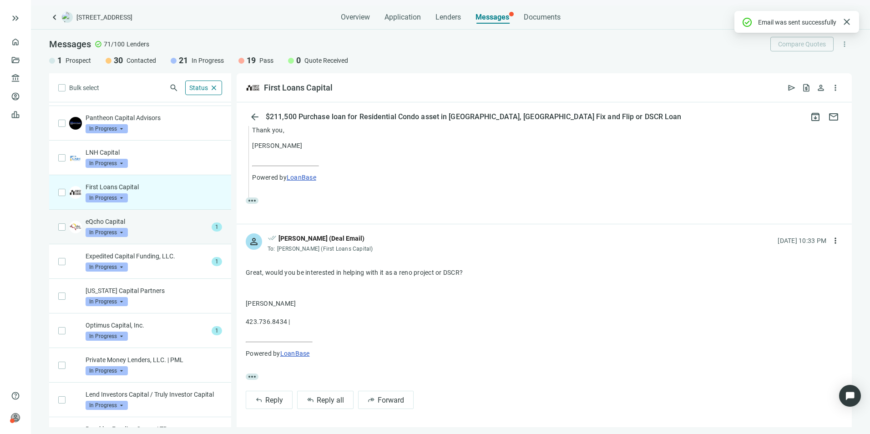
click at [169, 234] on div "eQcho Capital In Progress arrow_drop_down" at bounding box center [147, 227] width 122 height 20
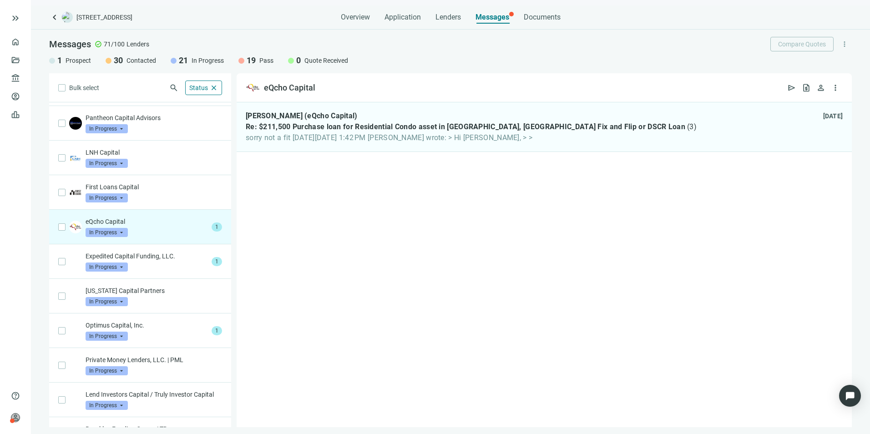
click at [122, 233] on span "In Progress" at bounding box center [107, 232] width 42 height 9
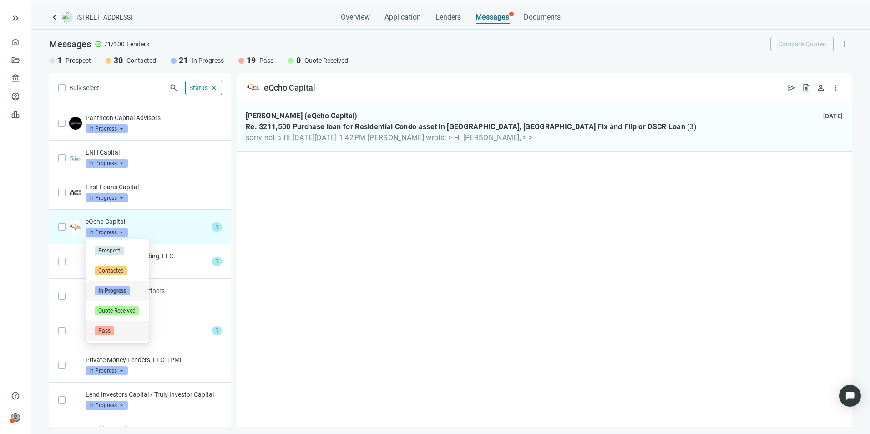
click at [104, 336] on div "Pass" at bounding box center [118, 331] width 64 height 20
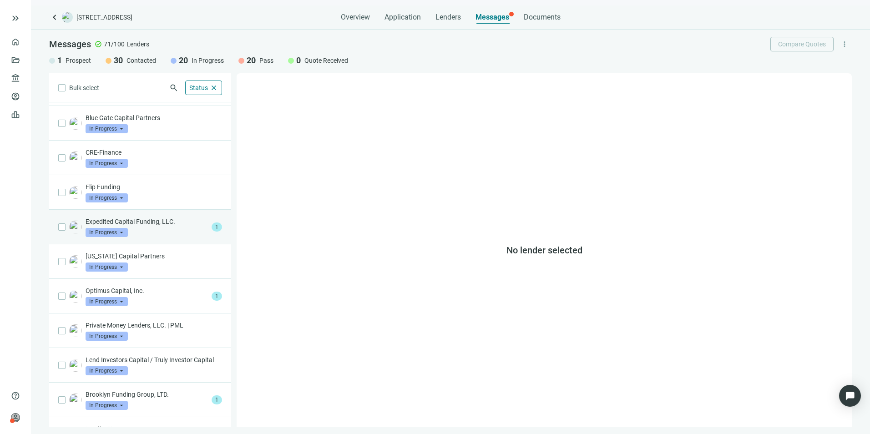
click at [152, 233] on div "Expedited Capital Funding, LLC. In Progress arrow_drop_down" at bounding box center [147, 227] width 122 height 20
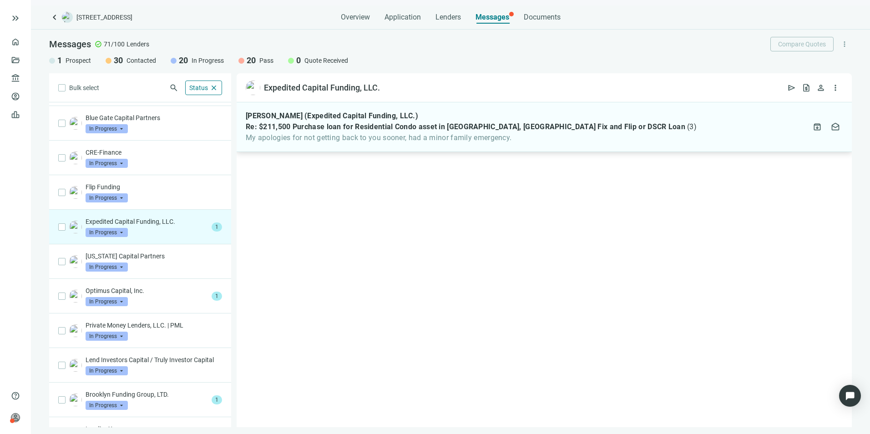
click at [356, 146] on div "[PERSON_NAME] (Expedited Capital Funding, LLC.) Re: $211,500 Purchase loan for …" at bounding box center [544, 127] width 615 height 50
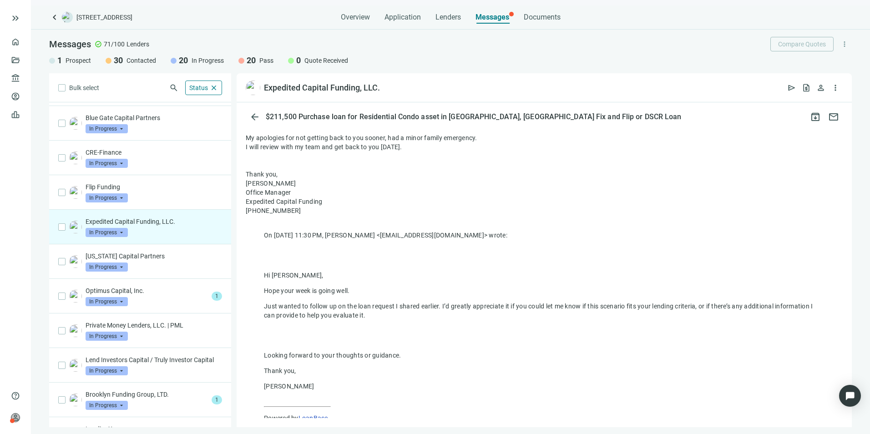
scroll to position [159, 0]
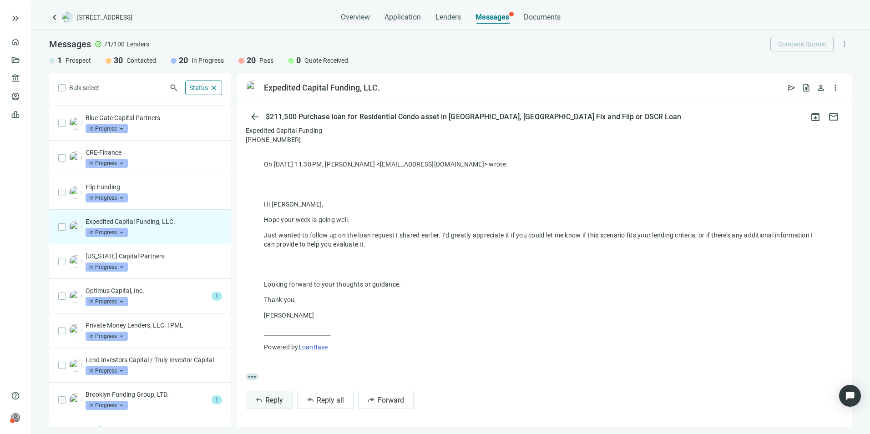
click at [269, 400] on span "Reply" at bounding box center [274, 400] width 18 height 9
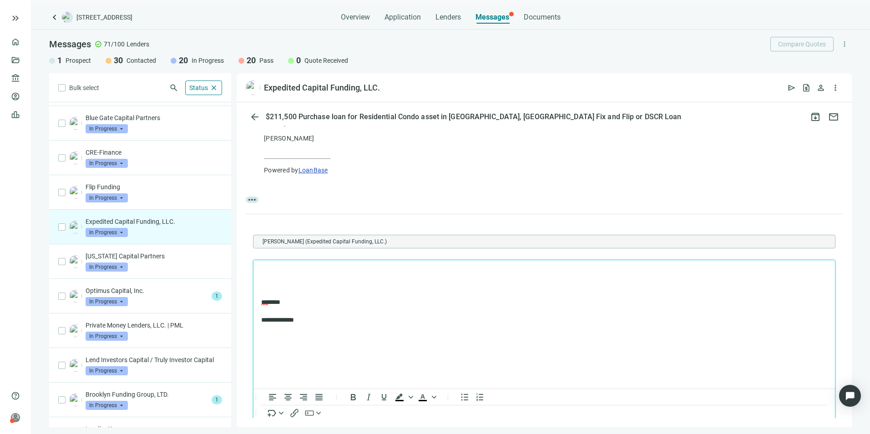
scroll to position [0, 0]
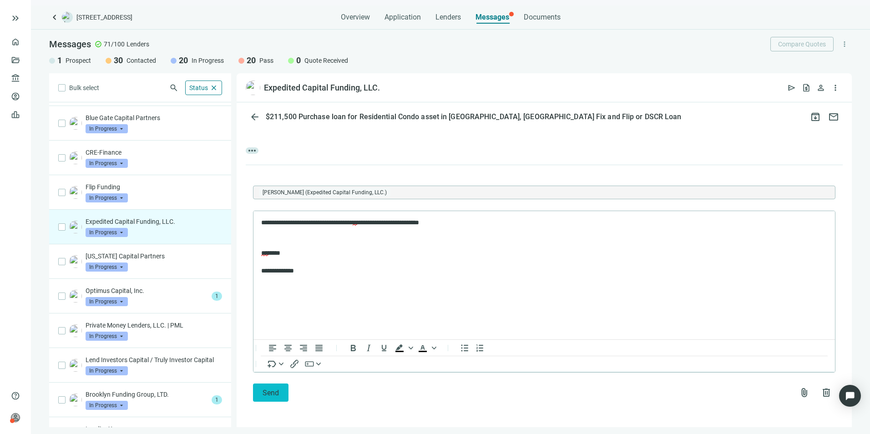
click at [277, 394] on span "Send" at bounding box center [270, 392] width 16 height 9
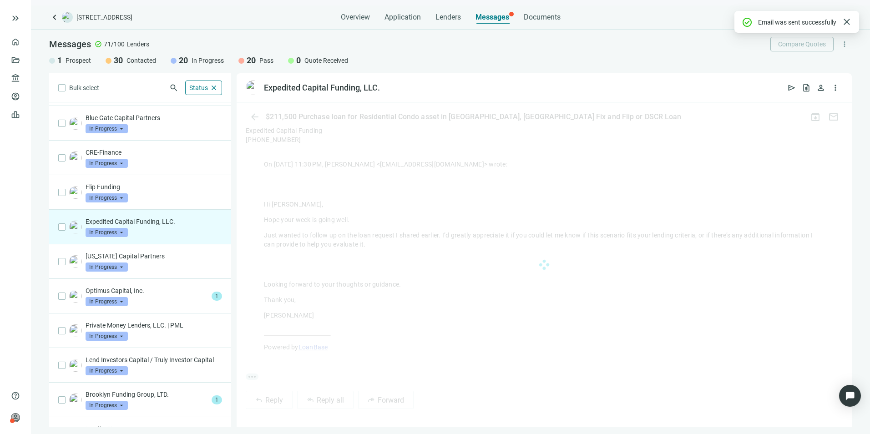
scroll to position [335, 0]
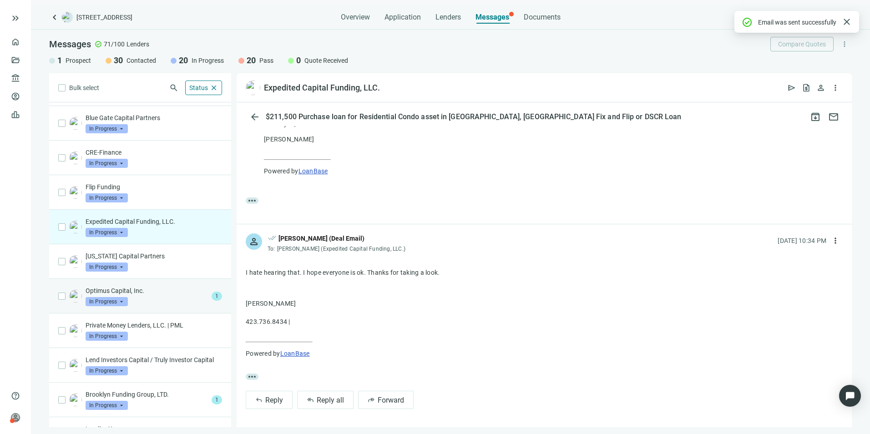
click at [164, 288] on p "Optimus Capital, Inc." at bounding box center [147, 290] width 122 height 9
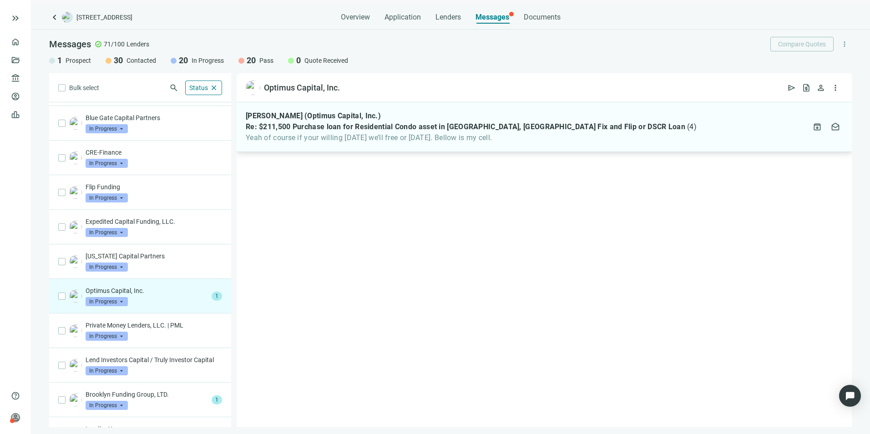
click at [325, 125] on span "Re: $211,500 Purchase loan for Residential Condo asset in [GEOGRAPHIC_DATA], [G…" at bounding box center [465, 126] width 439 height 9
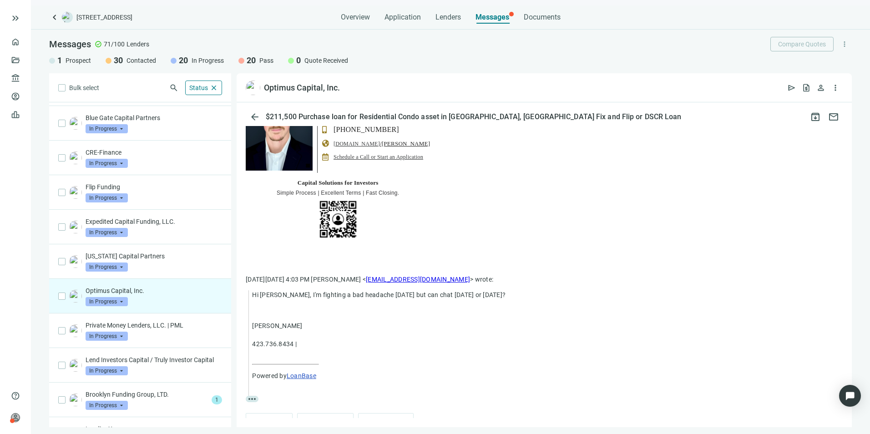
scroll to position [204, 0]
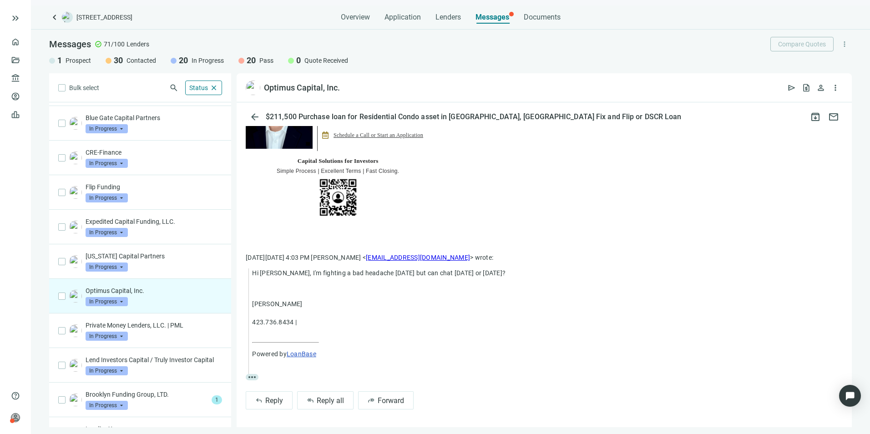
click at [254, 374] on span "more_horiz" at bounding box center [252, 377] width 13 height 6
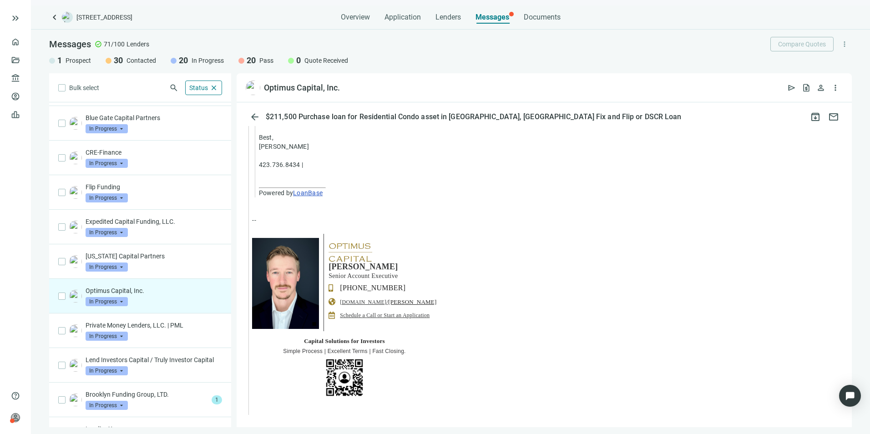
scroll to position [611, 0]
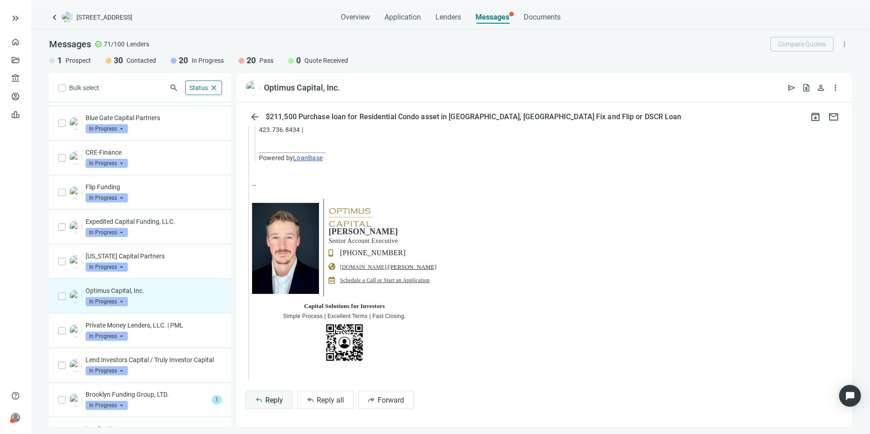
click at [270, 398] on span "Reply" at bounding box center [274, 400] width 18 height 9
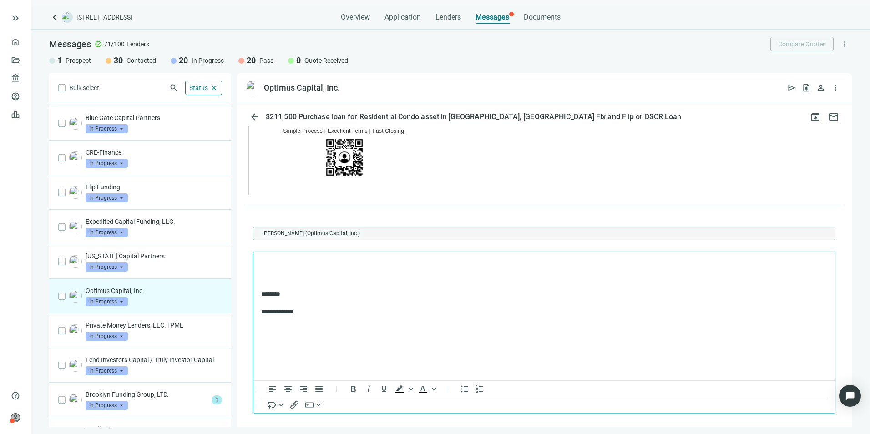
scroll to position [0, 0]
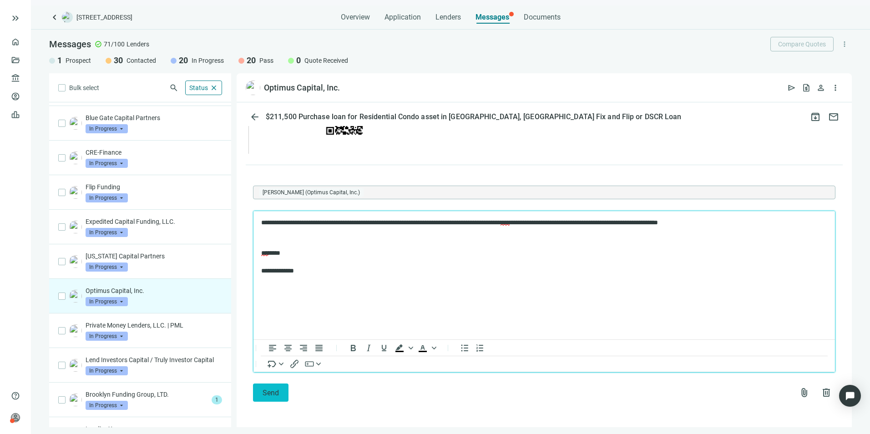
click at [279, 397] on button "Send" at bounding box center [270, 392] width 35 height 18
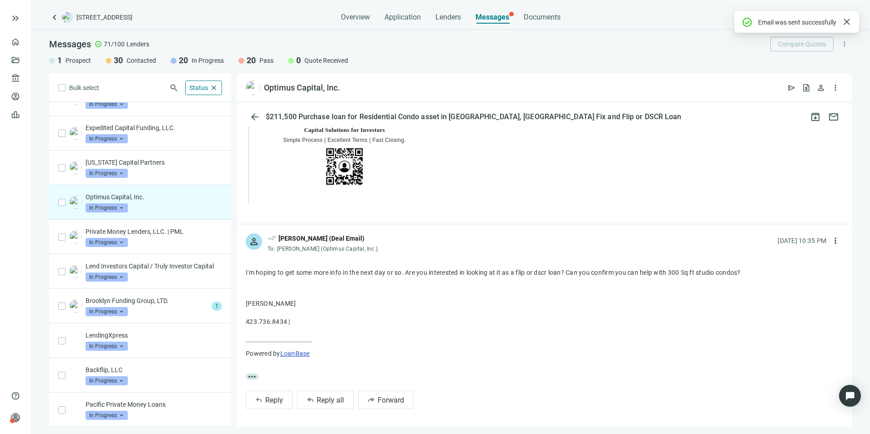
scroll to position [376, 0]
click at [166, 298] on p "Brooklyn Funding Group, LTD." at bounding box center [147, 300] width 122 height 9
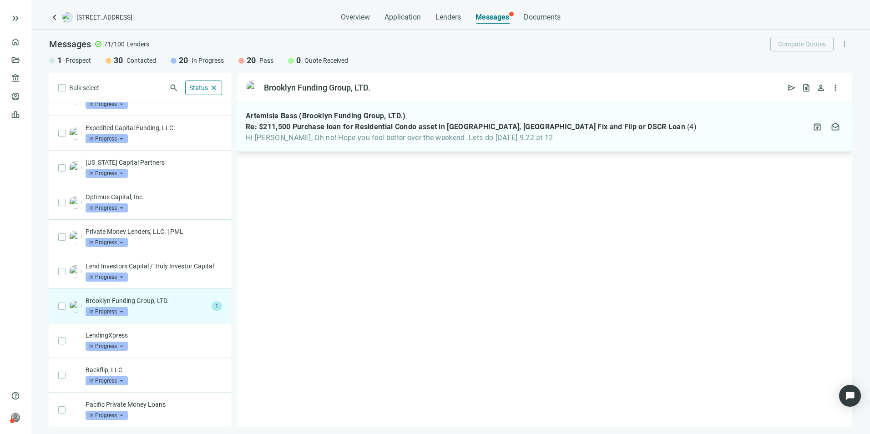
click at [407, 132] on div "Artemisia Bass (Brooklyn Funding Group, LTD.) Re: $211,500 Purchase loan for Re…" at bounding box center [471, 126] width 451 height 31
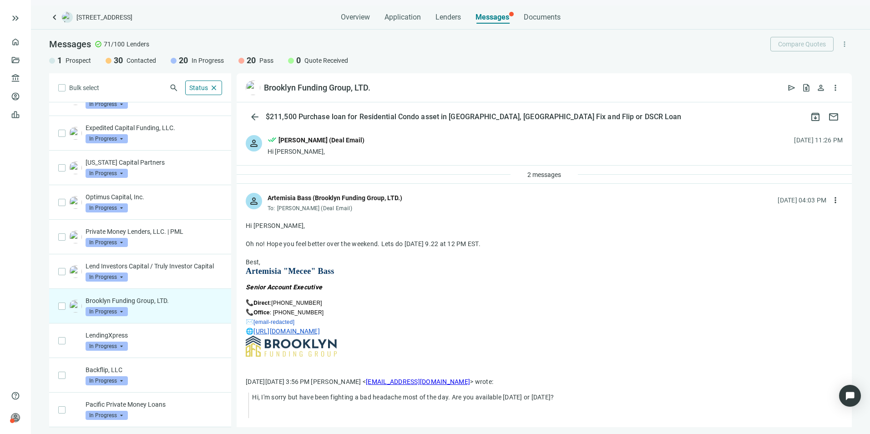
click at [357, 135] on div "person done_all [PERSON_NAME] (Deal Email) Hi [PERSON_NAME], [DATE] 11:26 PM" at bounding box center [544, 145] width 615 height 39
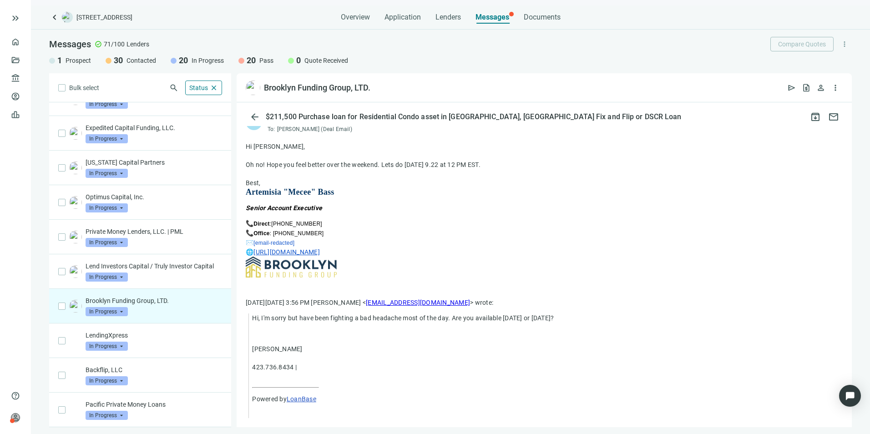
scroll to position [328, 0]
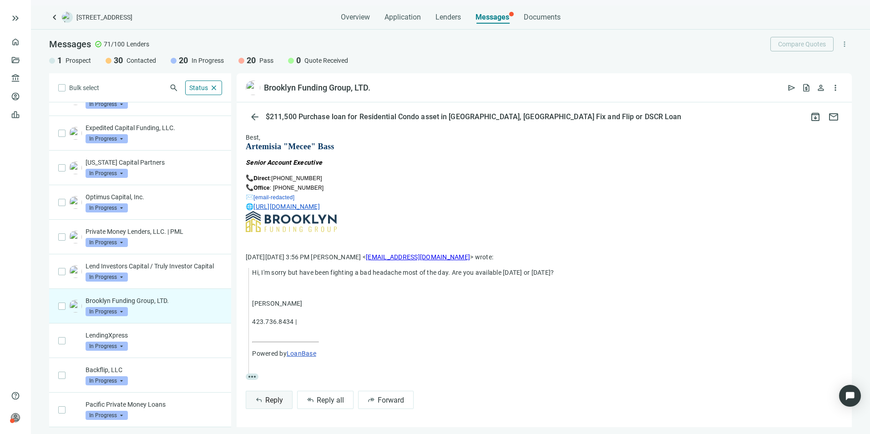
click at [266, 402] on span "Reply" at bounding box center [274, 400] width 18 height 9
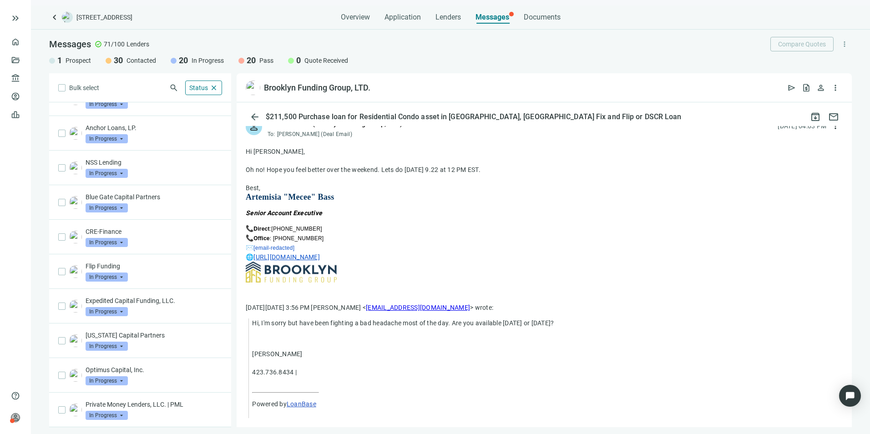
scroll to position [551, 0]
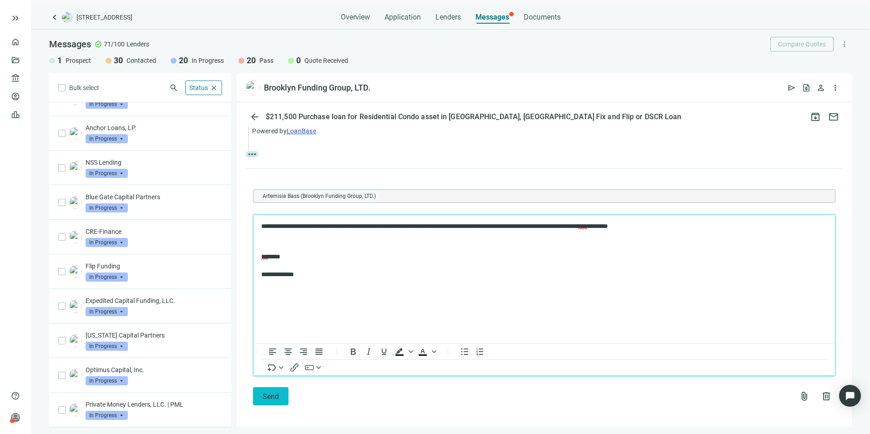
click at [279, 396] on button "Send" at bounding box center [270, 396] width 35 height 18
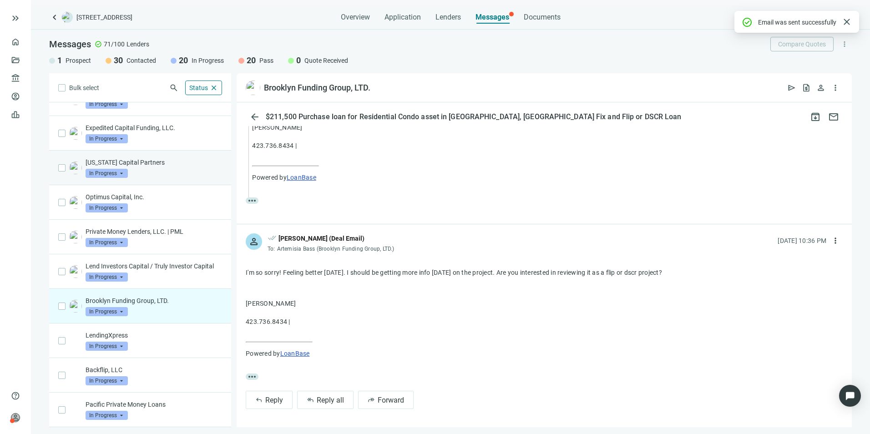
scroll to position [376, 0]
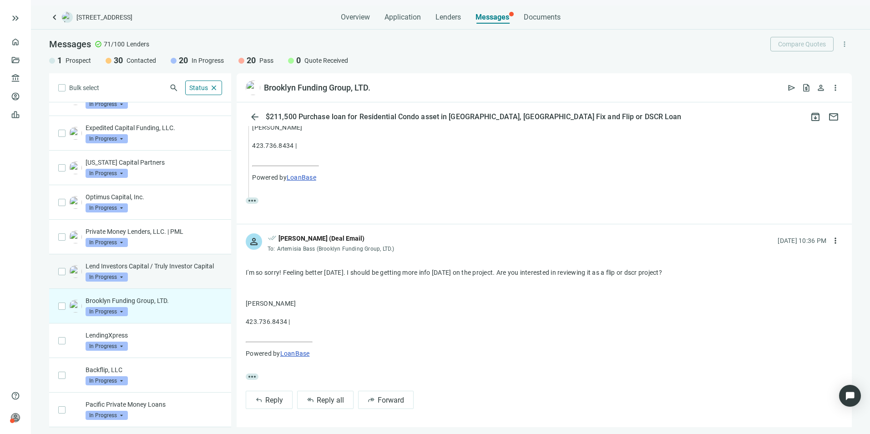
click at [153, 263] on p "Lend Investors Capital / Truly Investor Capital" at bounding box center [154, 266] width 136 height 9
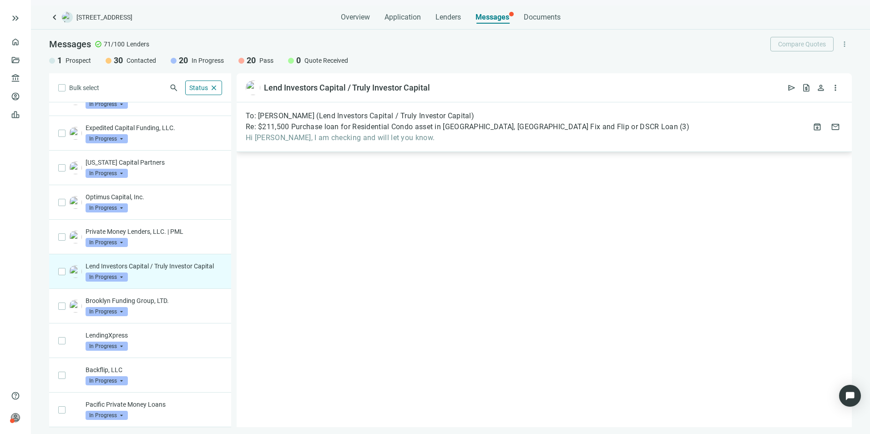
click at [393, 129] on span "Re: $211,500 Purchase loan for Residential Condo asset in [GEOGRAPHIC_DATA], [G…" at bounding box center [462, 126] width 432 height 9
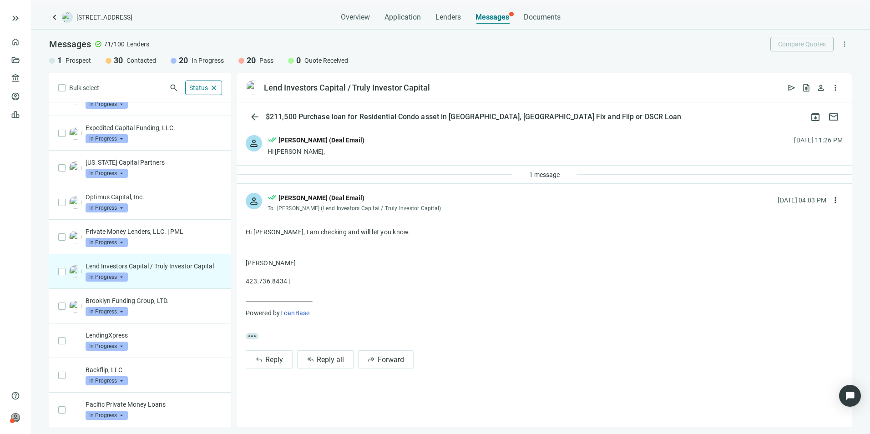
click at [256, 334] on span "more_horiz" at bounding box center [252, 336] width 13 height 6
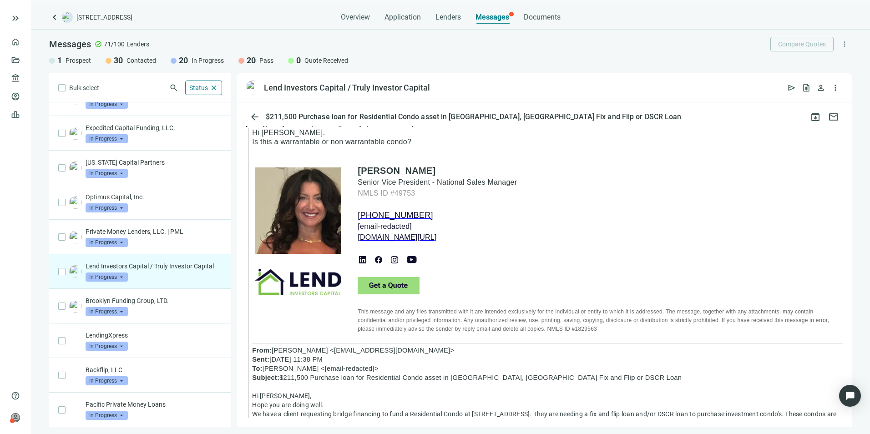
scroll to position [384, 0]
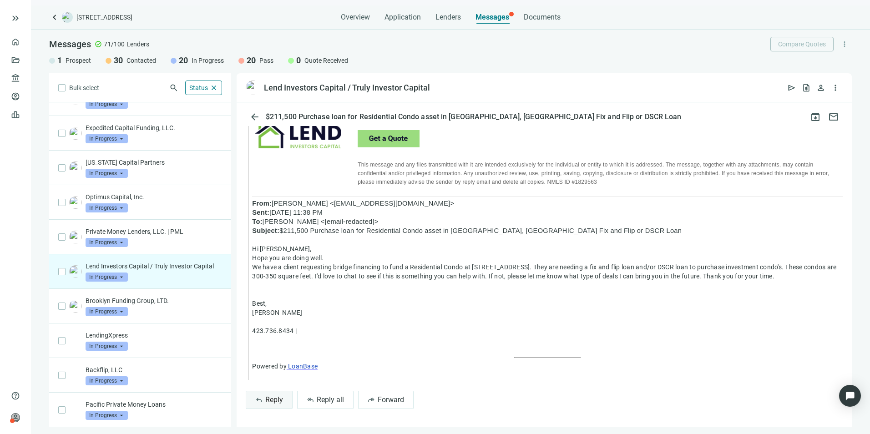
click at [271, 398] on span "Reply" at bounding box center [274, 399] width 18 height 9
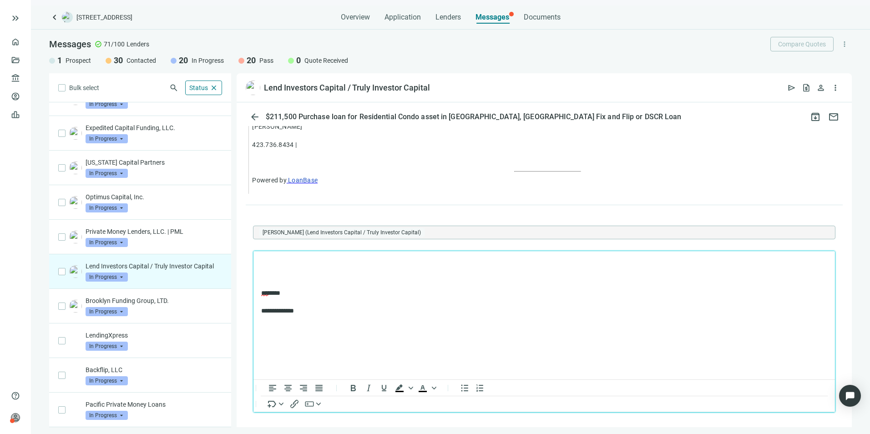
scroll to position [0, 0]
click at [446, 265] on span "**********" at bounding box center [429, 262] width 34 height 6
click at [446, 259] on span "**********" at bounding box center [429, 262] width 34 height 6
click at [446, 263] on span "**********" at bounding box center [429, 262] width 34 height 6
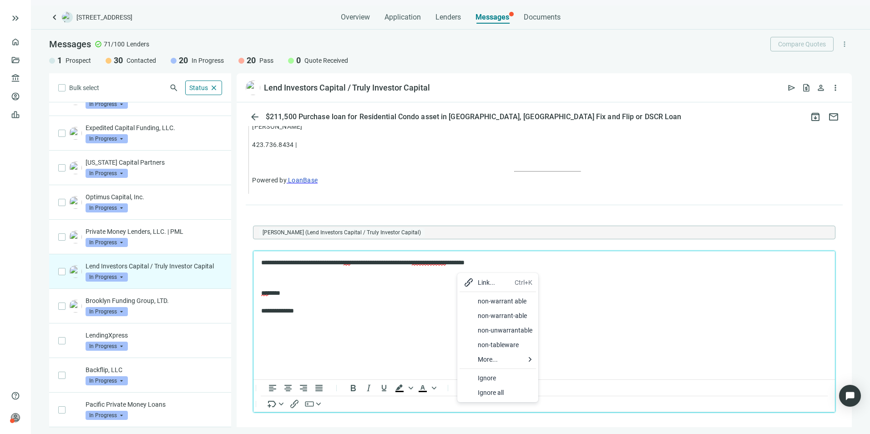
click at [662, 307] on p "**********" at bounding box center [539, 301] width 557 height 27
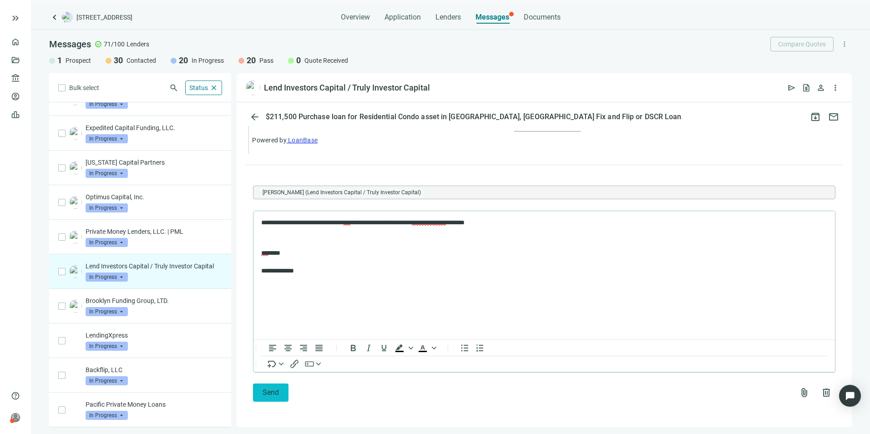
click at [272, 395] on span "Send" at bounding box center [270, 392] width 16 height 9
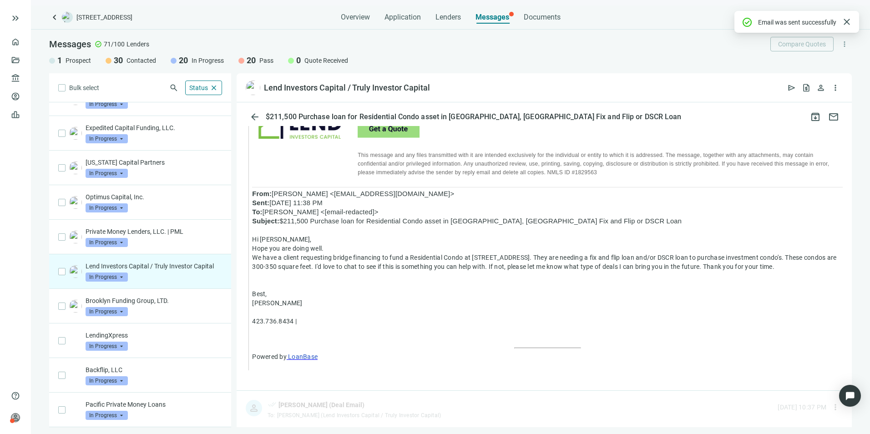
scroll to position [560, 0]
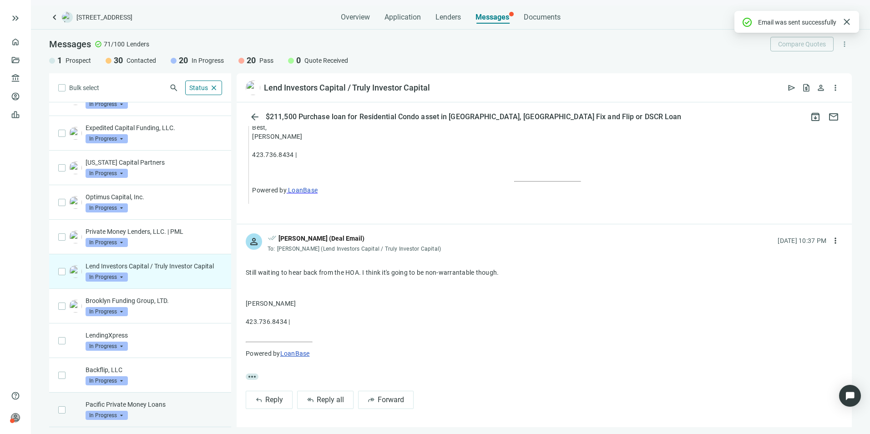
click at [156, 401] on p "Pacific Private Money Loans" at bounding box center [154, 404] width 136 height 9
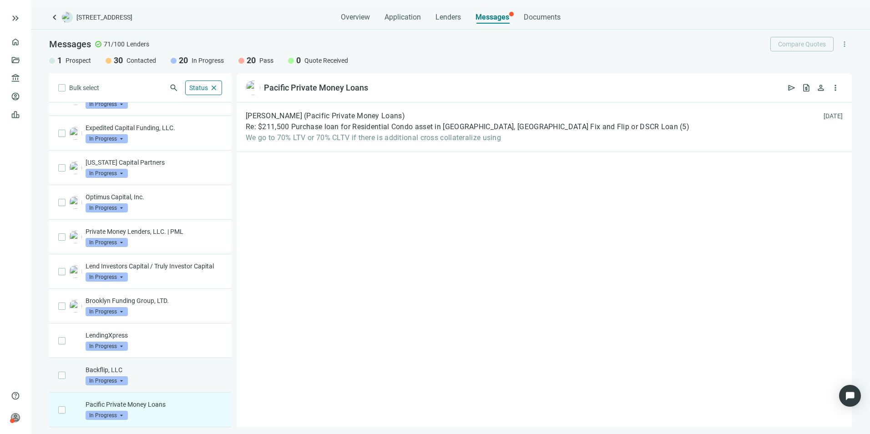
click at [147, 374] on div "Backflip, LLC In Progress arrow_drop_down" at bounding box center [154, 375] width 136 height 20
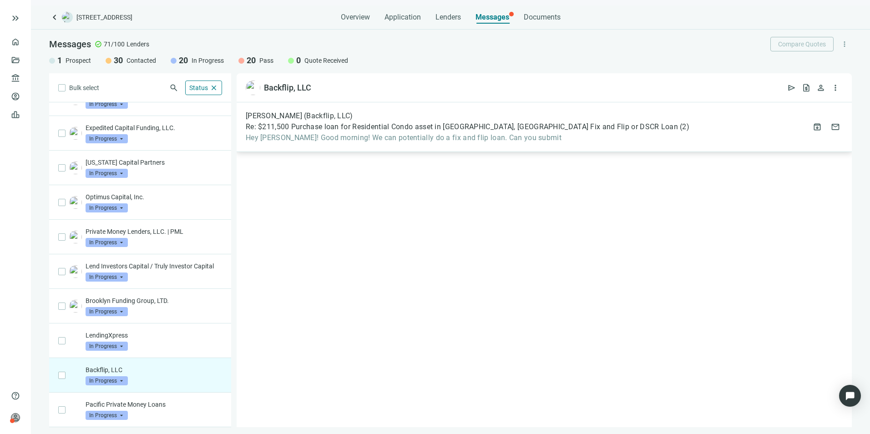
click at [338, 132] on div "[PERSON_NAME] (Backflip, LLC) Re: $211,500 Purchase loan for Residential Condo …" at bounding box center [468, 126] width 444 height 31
